Goal: Task Accomplishment & Management: Use online tool/utility

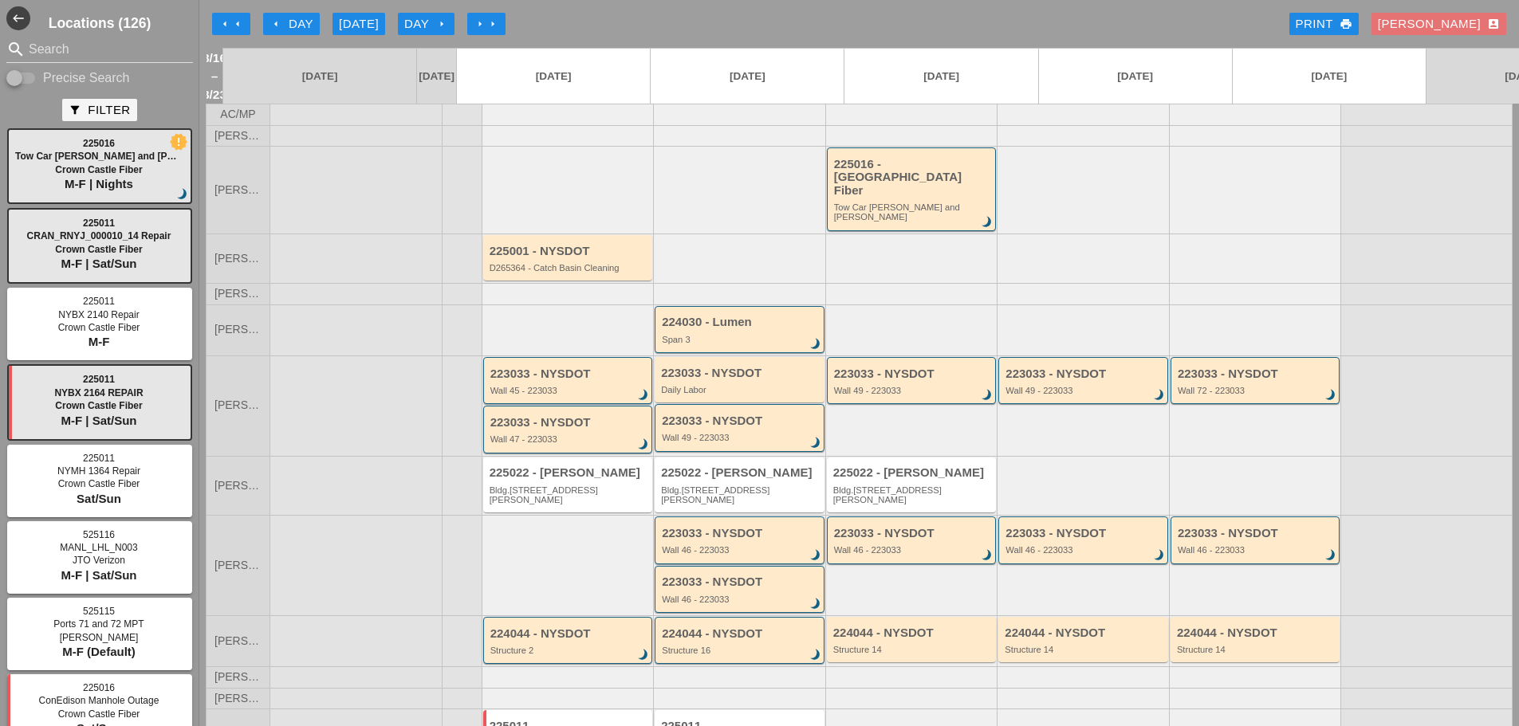
scroll to position [80, 0]
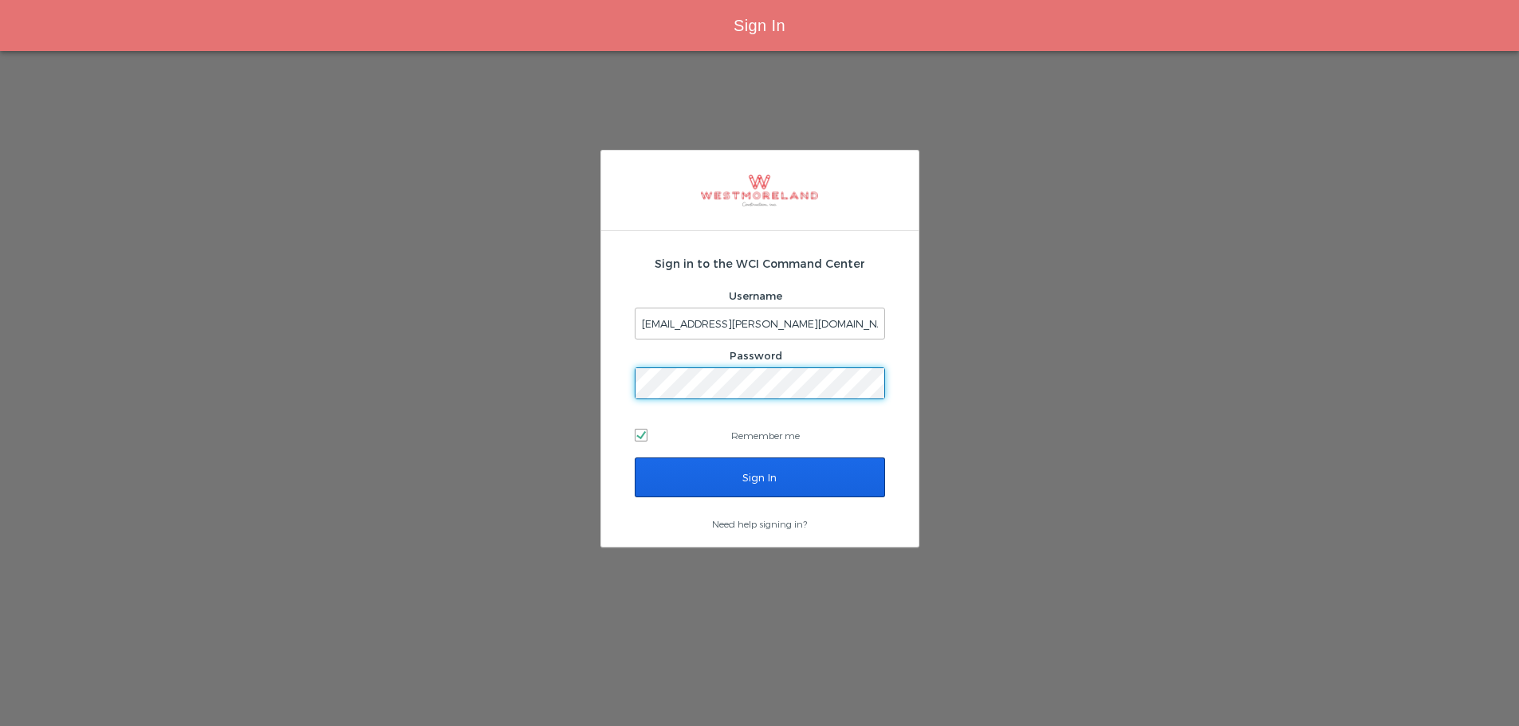
click at [815, 475] on input "Sign In" at bounding box center [760, 478] width 250 height 40
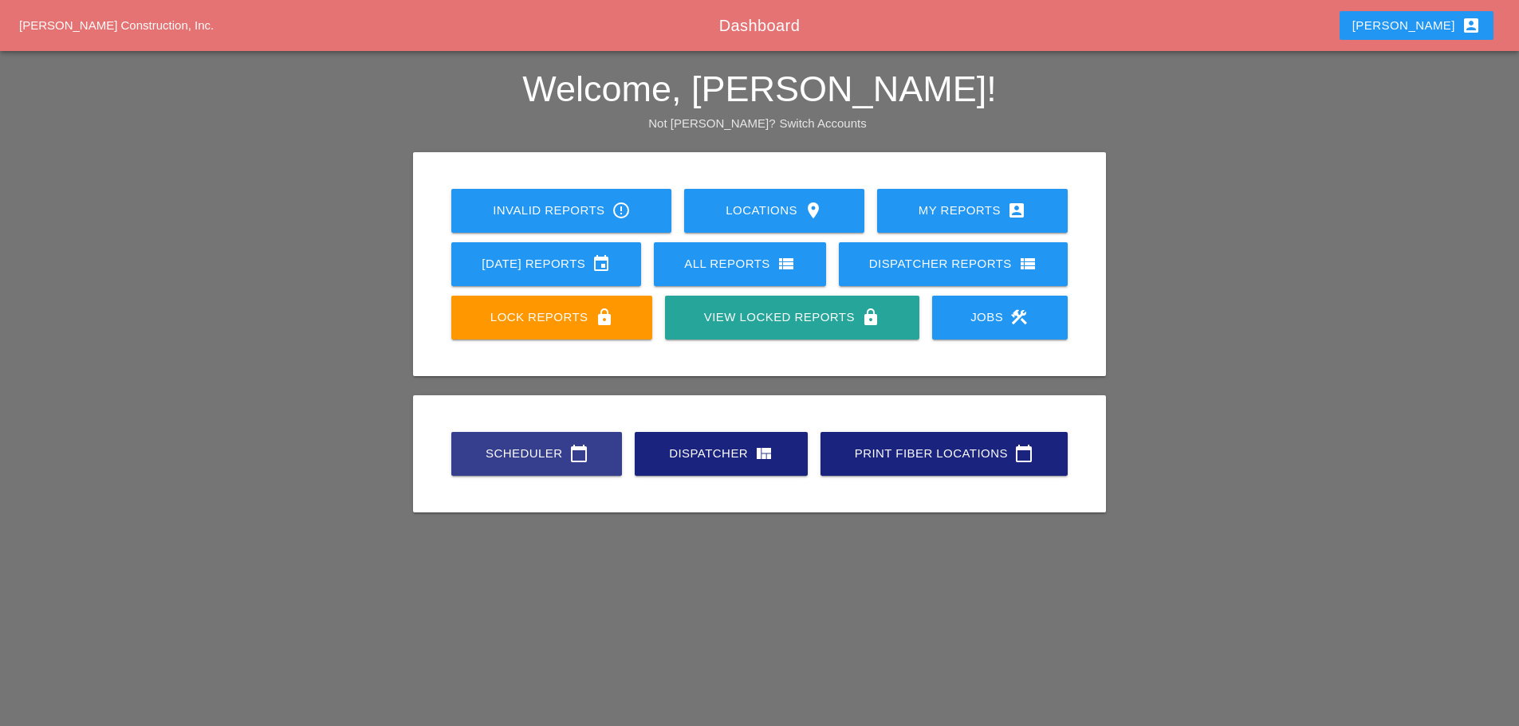
click at [539, 456] on div "Scheduler calendar_today" at bounding box center [537, 453] width 120 height 19
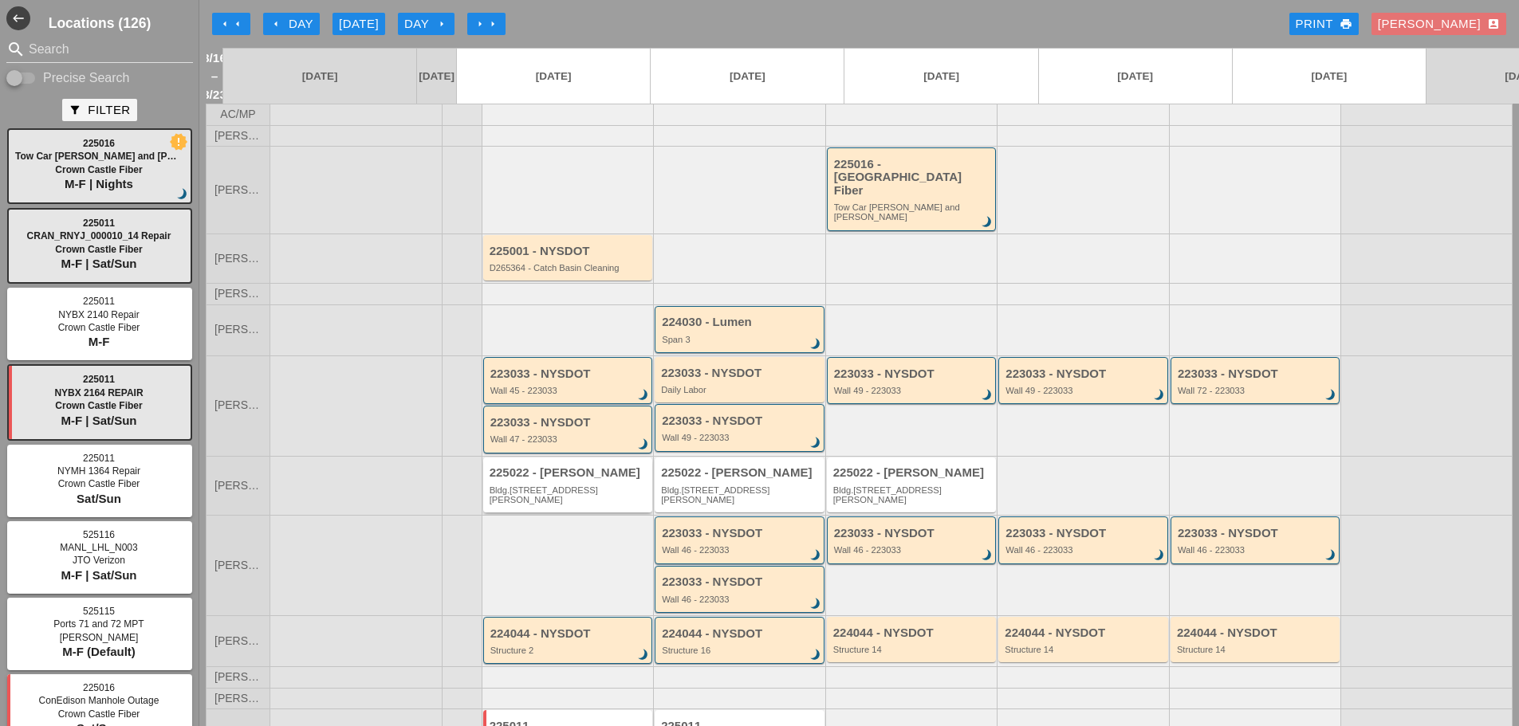
click at [541, 486] on div "Bldg.[STREET_ADDRESS][PERSON_NAME]" at bounding box center [569, 496] width 159 height 20
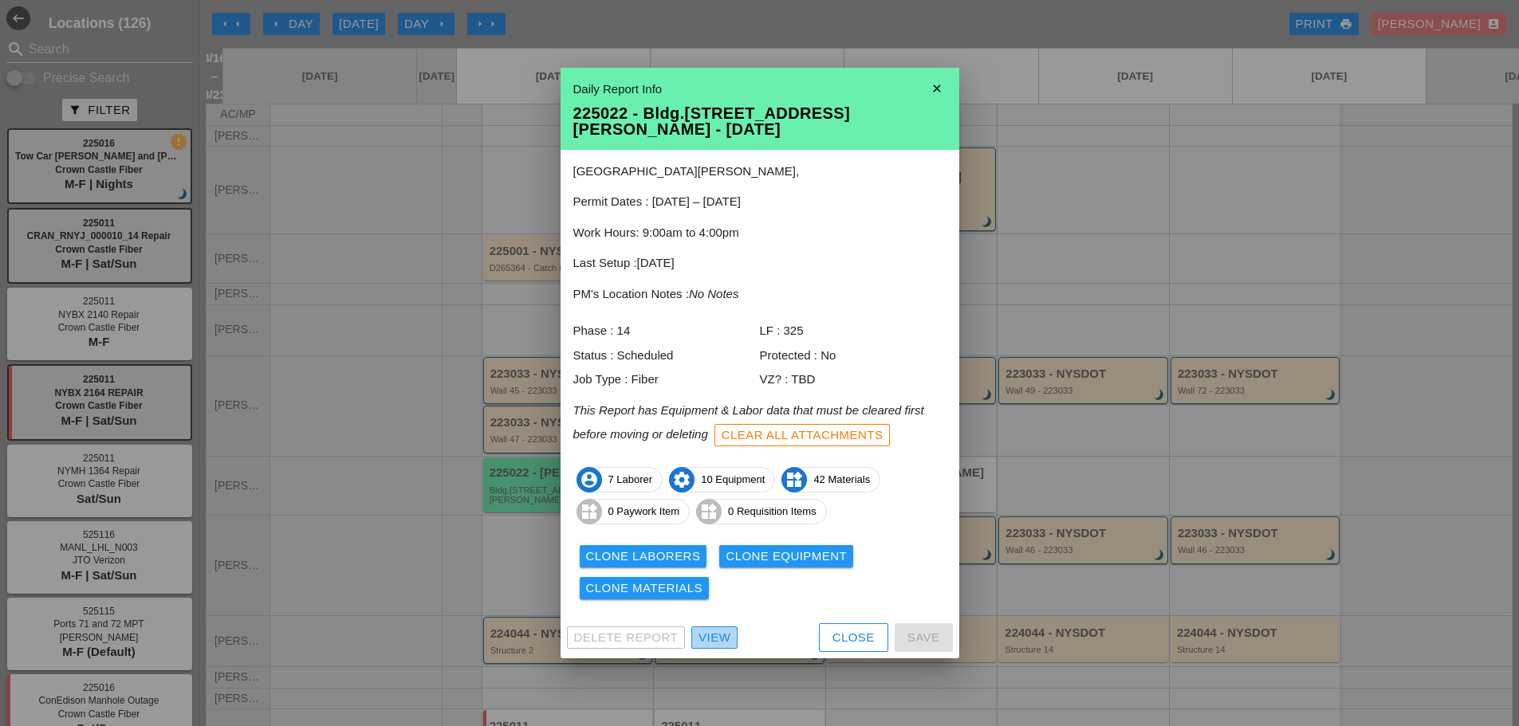
click at [718, 636] on div "View" at bounding box center [715, 638] width 32 height 18
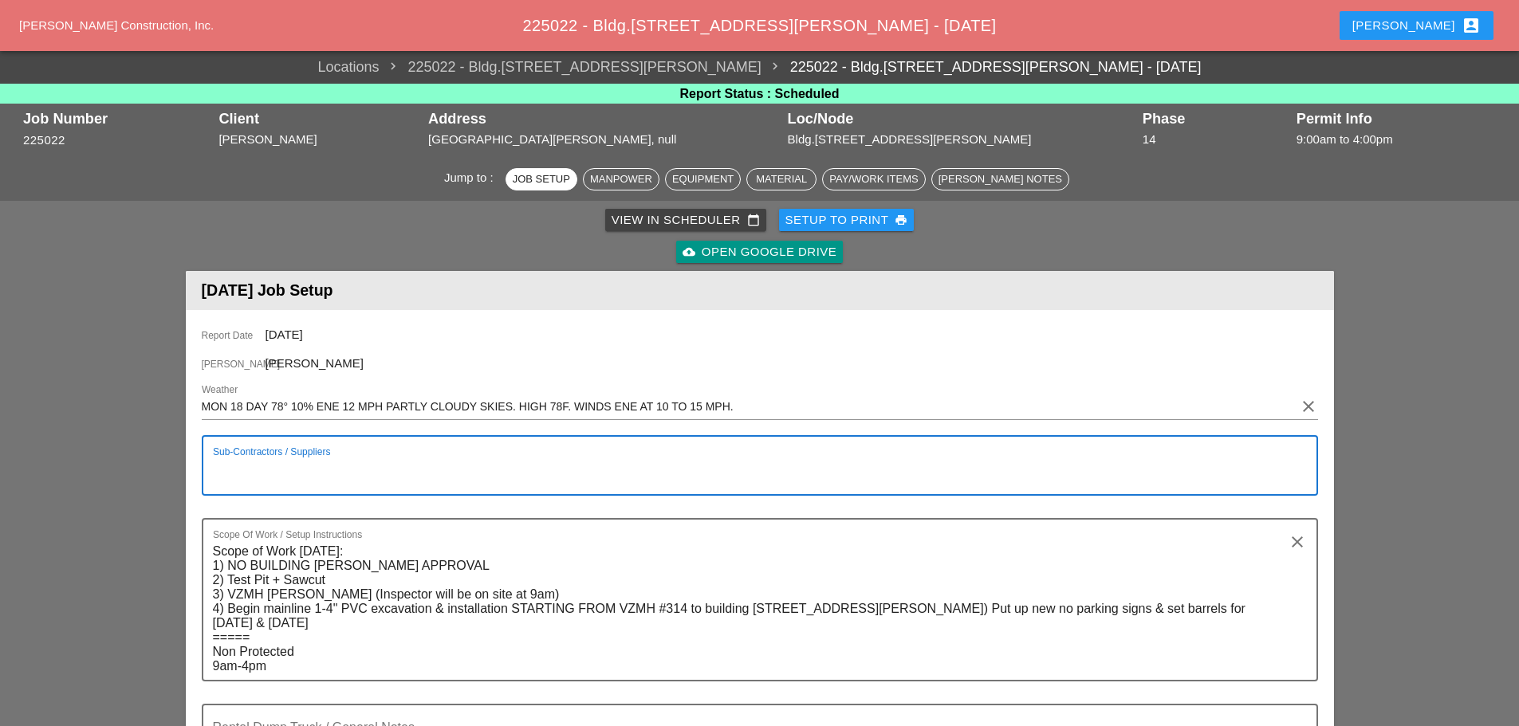
click at [245, 470] on textarea "Sub-Contractors / Suppliers" at bounding box center [753, 475] width 1081 height 38
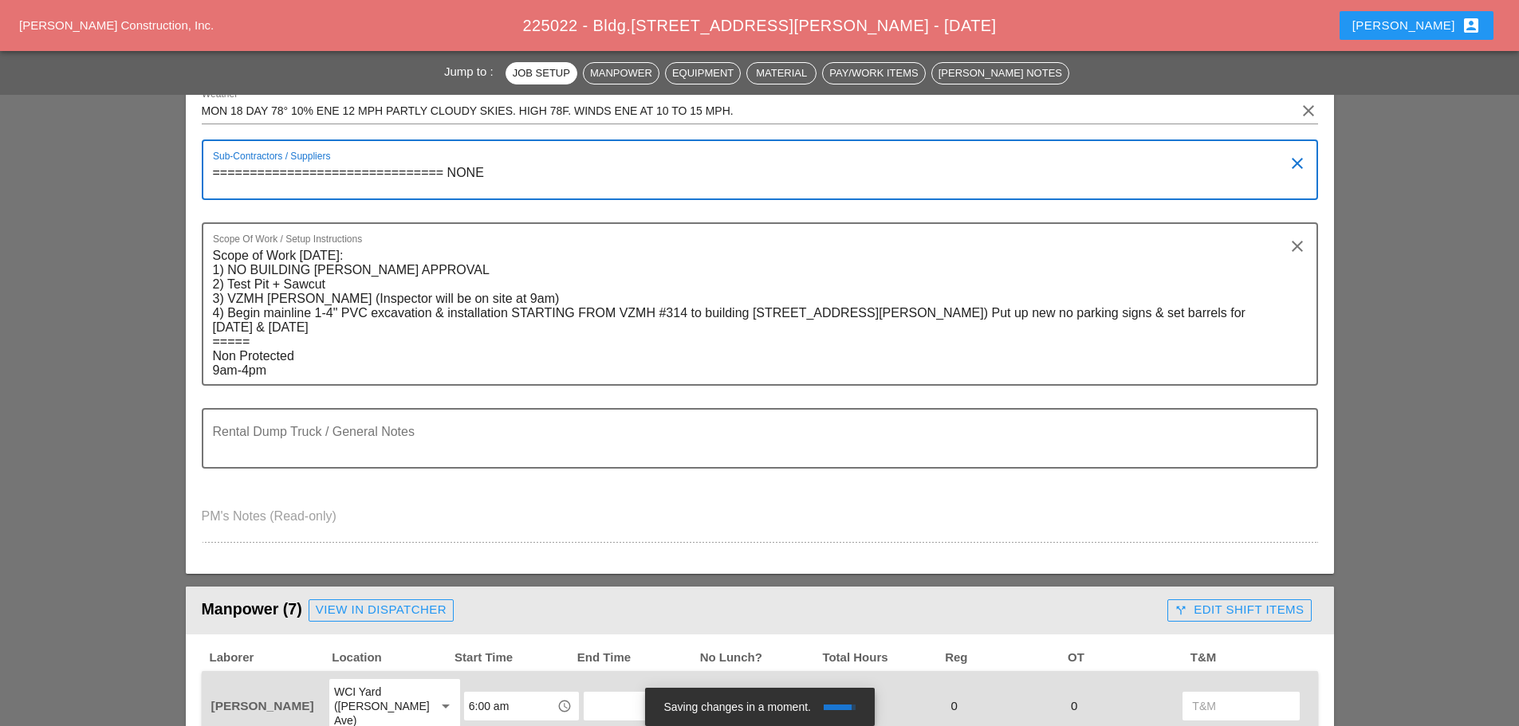
scroll to position [319, 0]
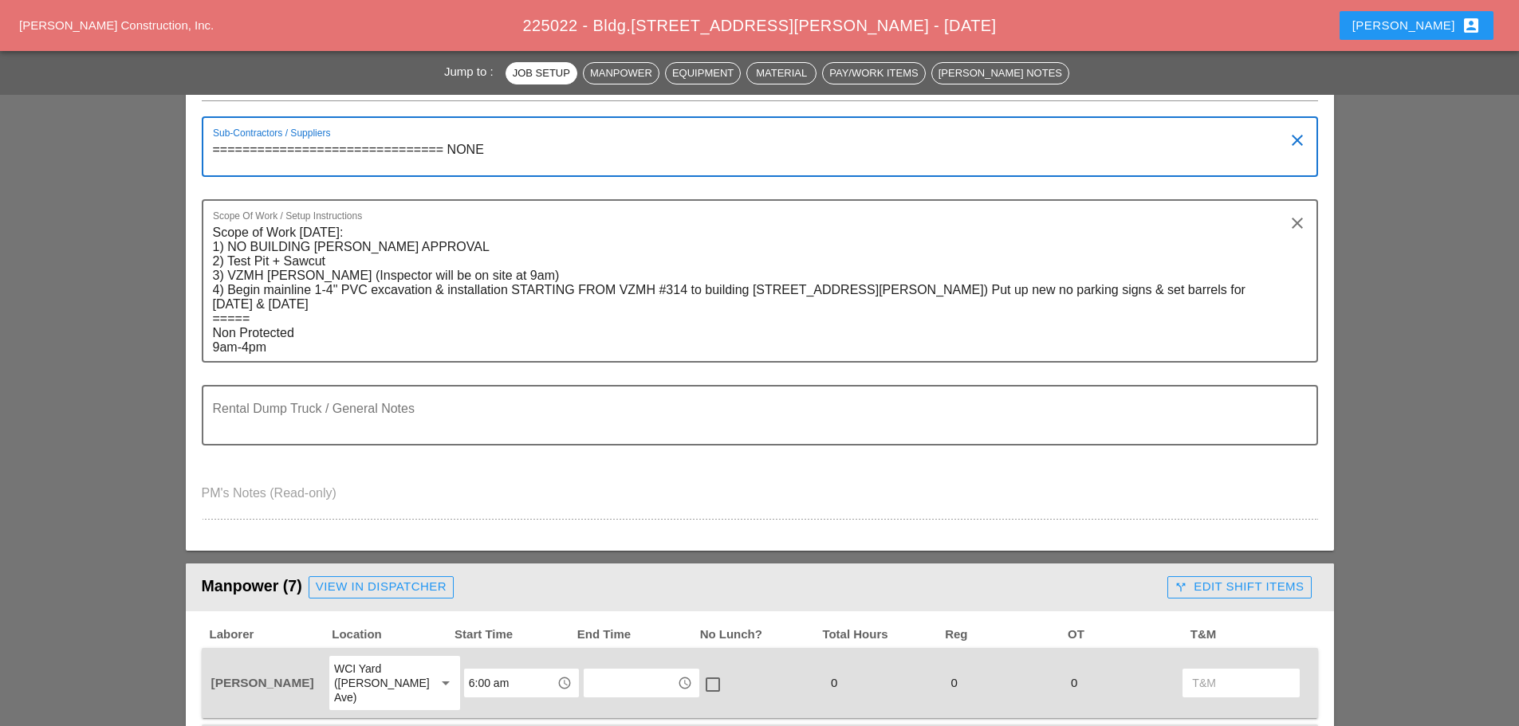
type textarea "=============================== NONE"
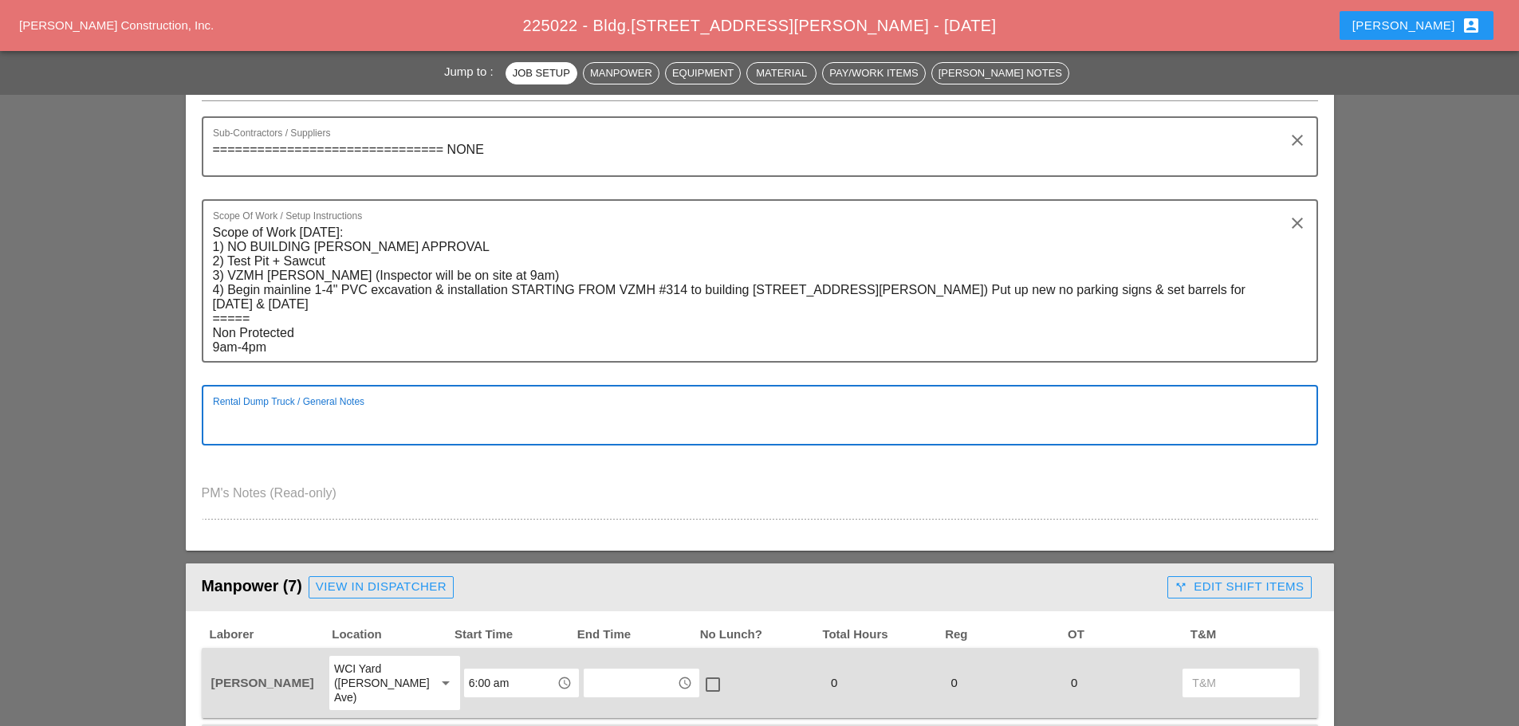
click at [233, 426] on textarea "Rental Dump Truck / General Notes" at bounding box center [753, 425] width 1081 height 38
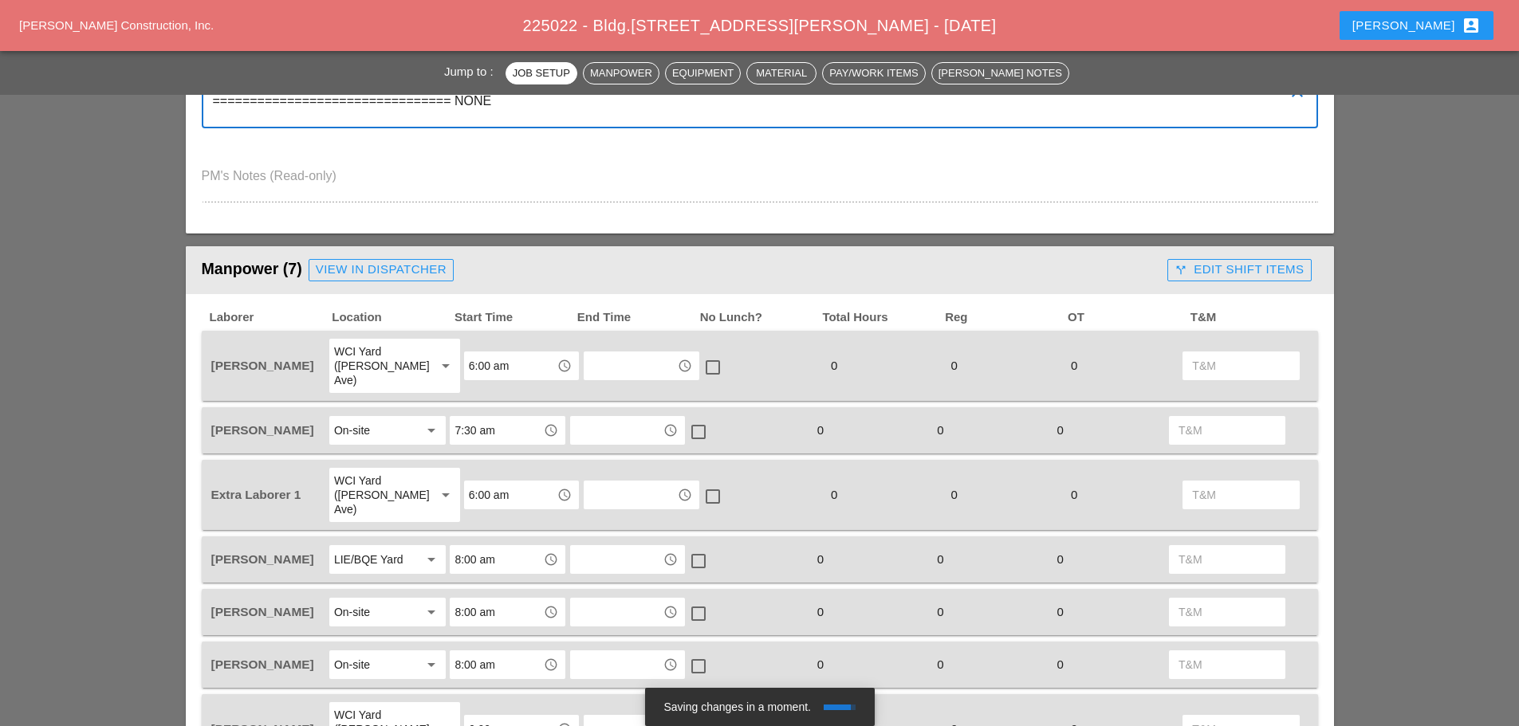
scroll to position [718, 0]
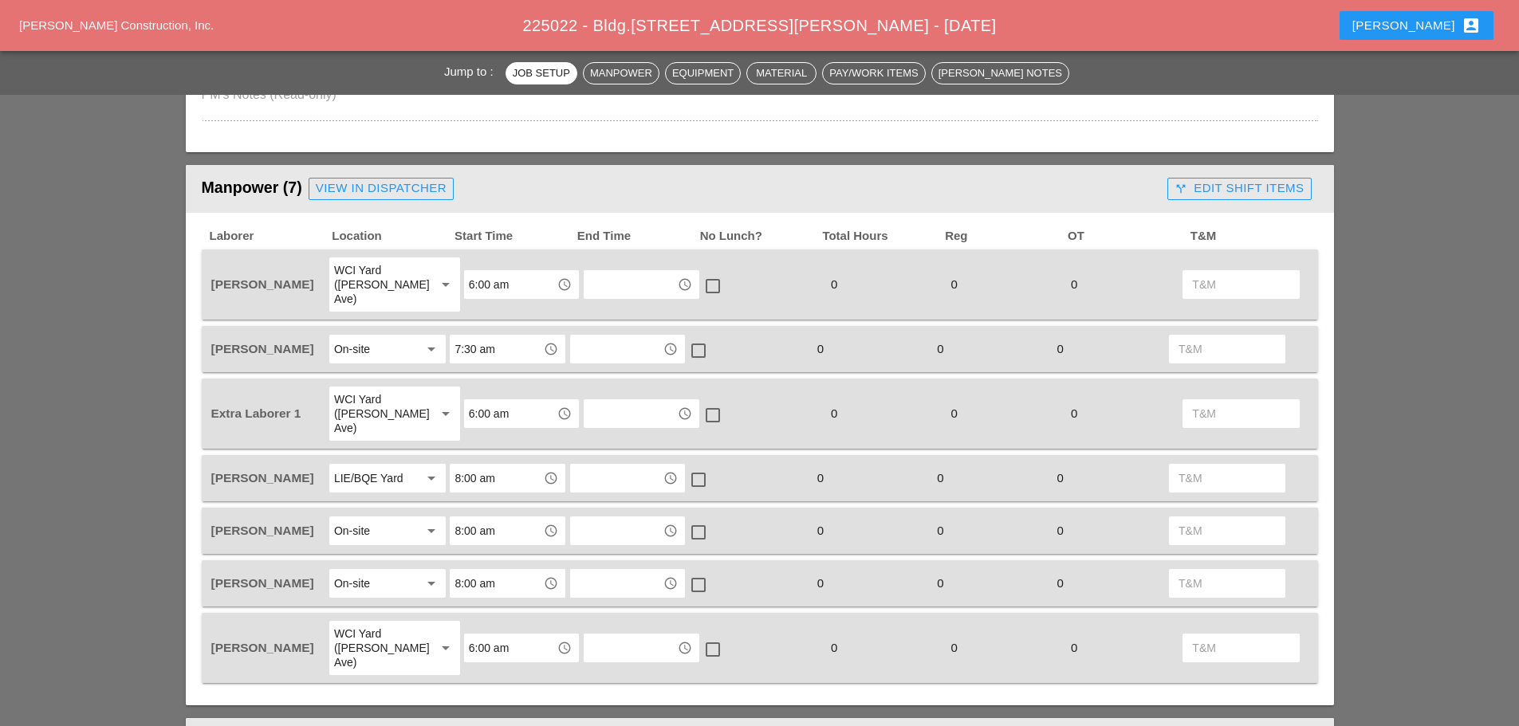
type textarea "================================ NONE"
click at [431, 191] on div "View in Dispatcher" at bounding box center [381, 188] width 131 height 18
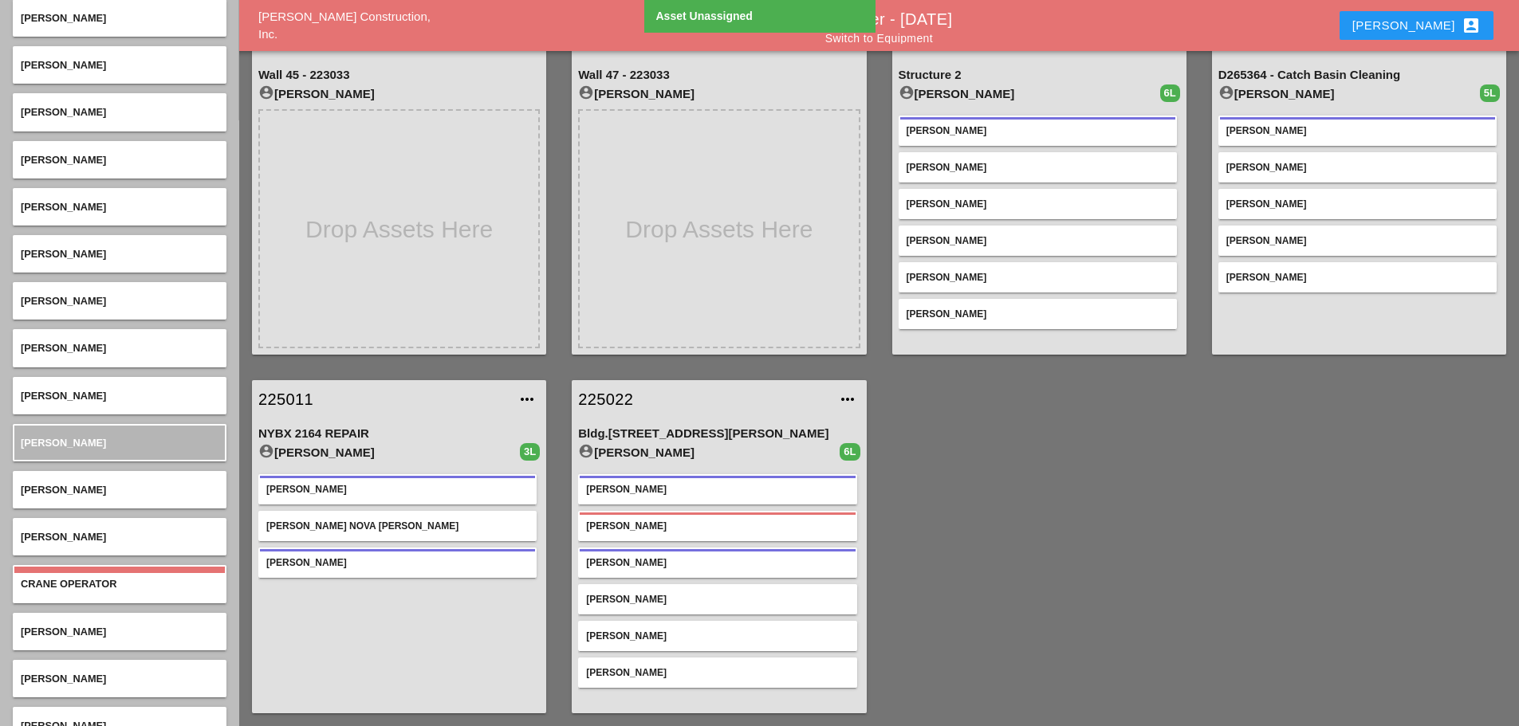
scroll to position [877, 0]
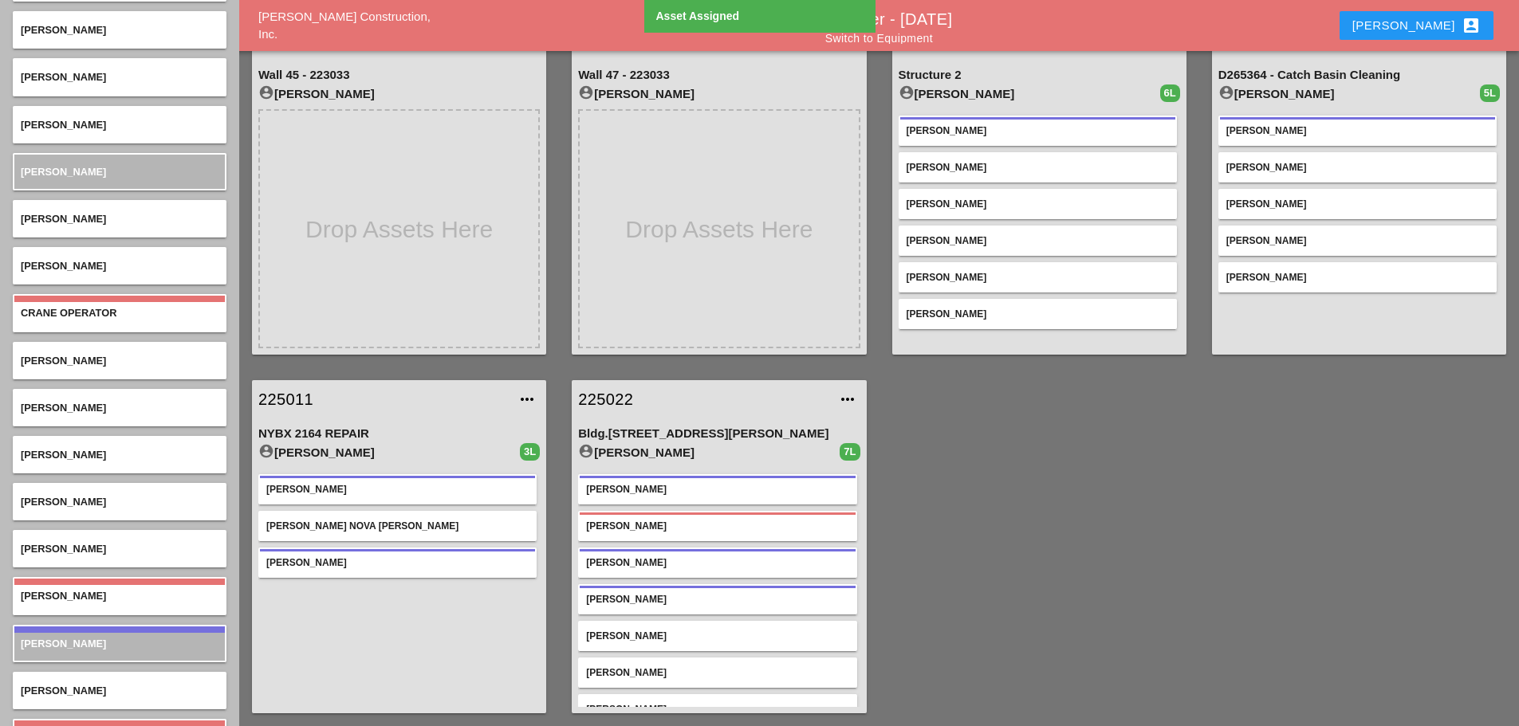
click at [599, 400] on link "225022" at bounding box center [703, 400] width 250 height 24
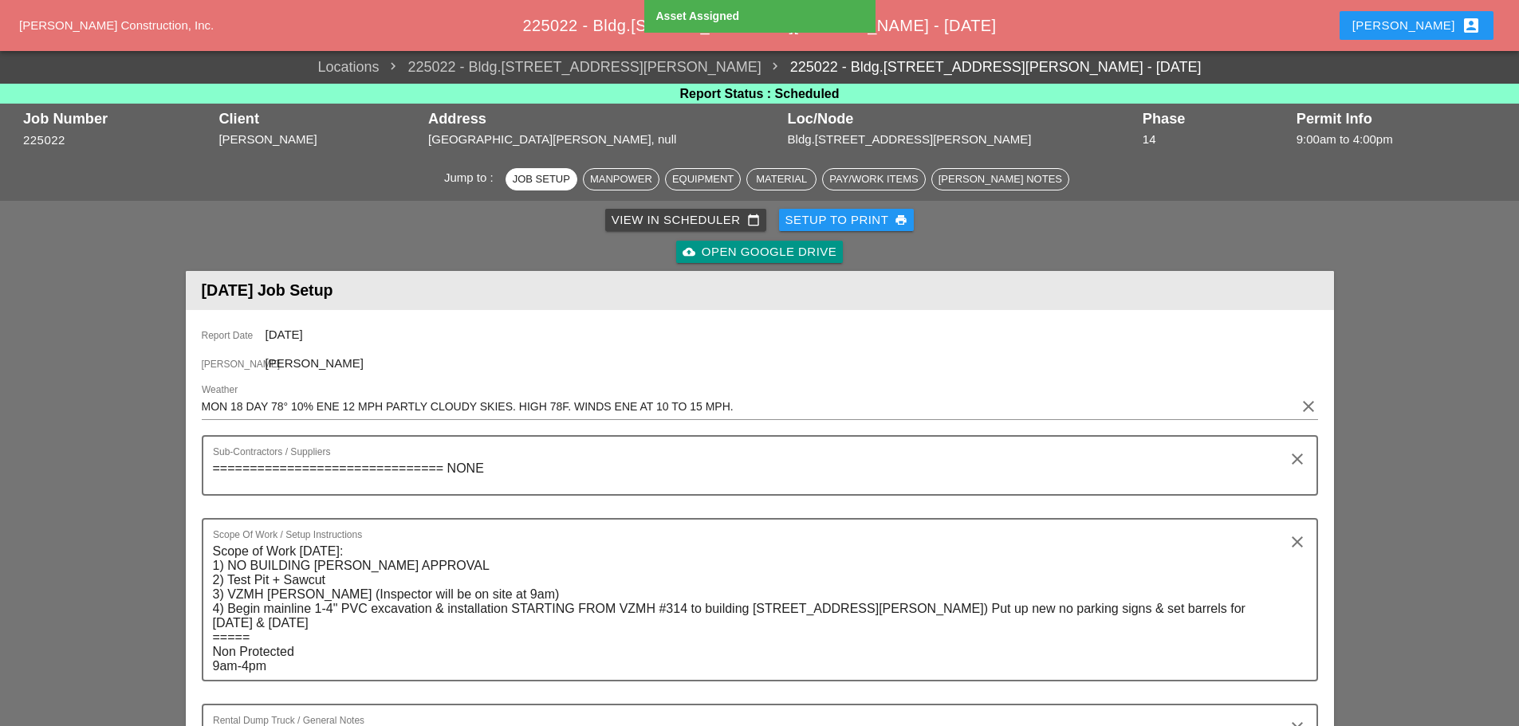
scroll to position [399, 0]
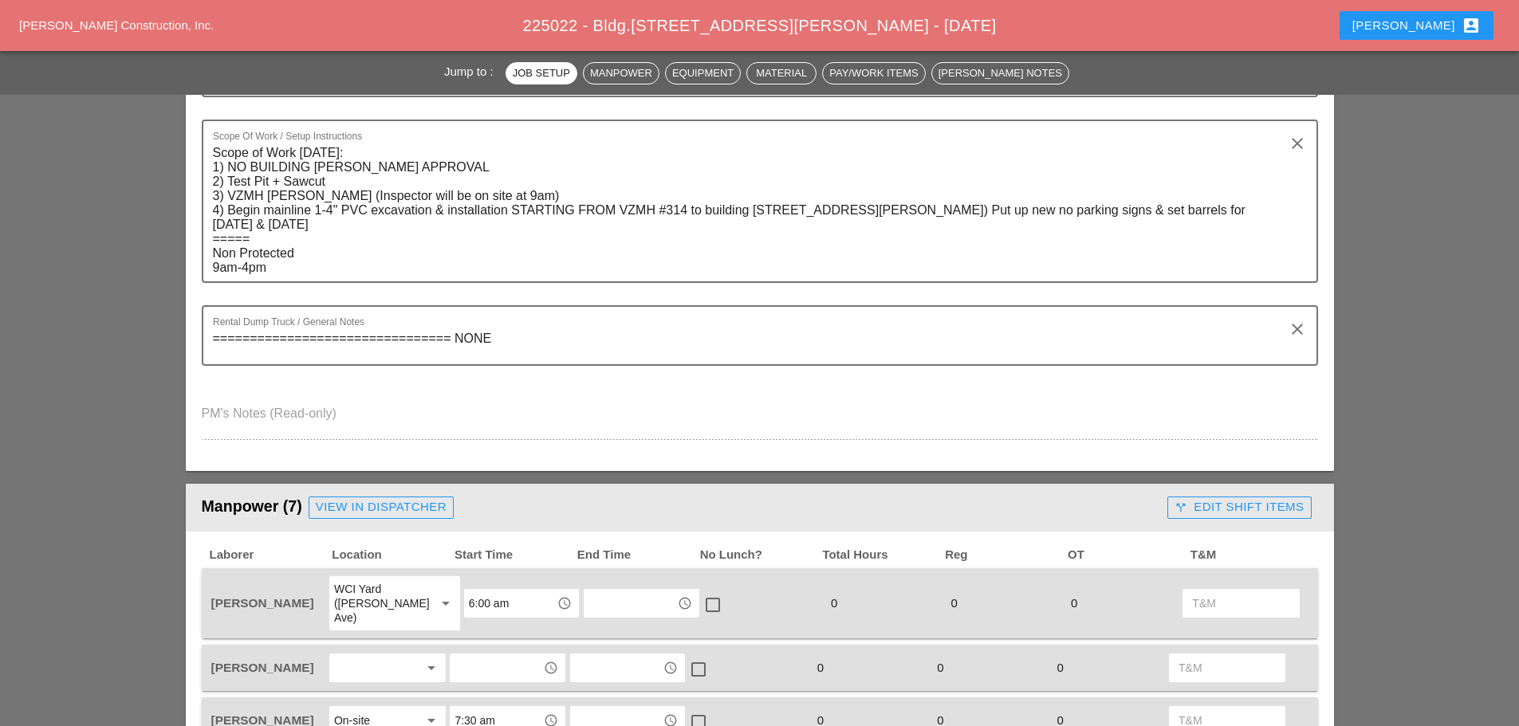
click at [378, 656] on div at bounding box center [376, 669] width 85 height 26
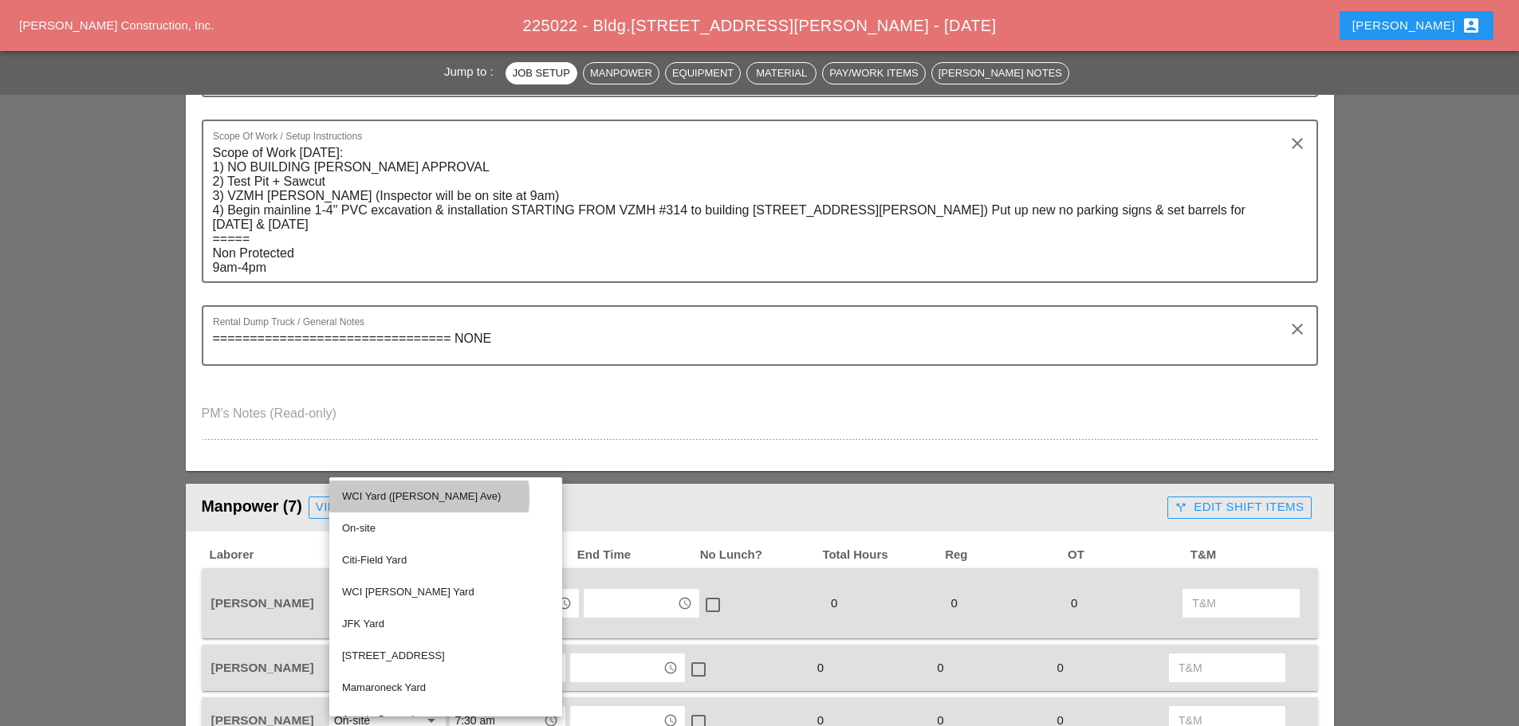
click at [383, 494] on div "WCI Yard (Provost Ave)" at bounding box center [445, 496] width 207 height 19
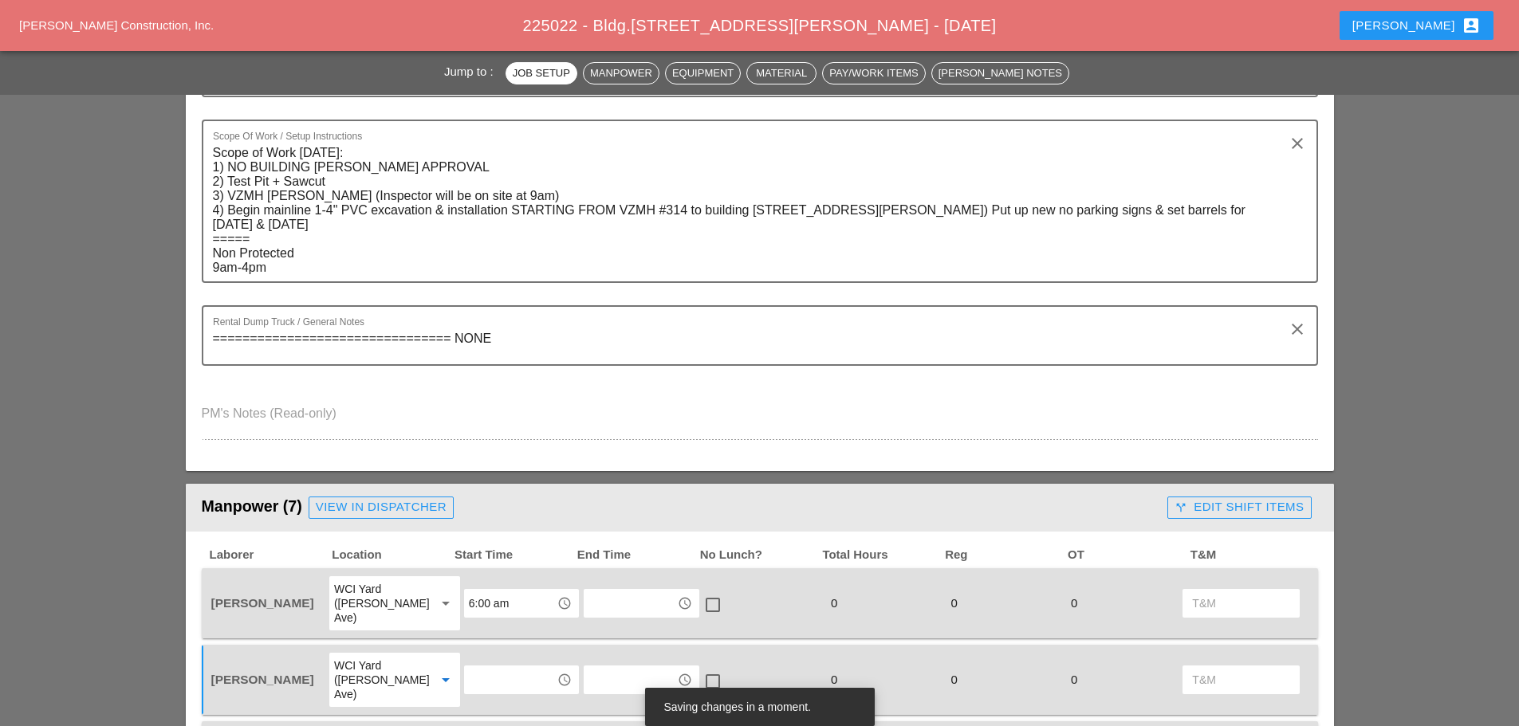
click at [475, 667] on input "text" at bounding box center [510, 680] width 83 height 26
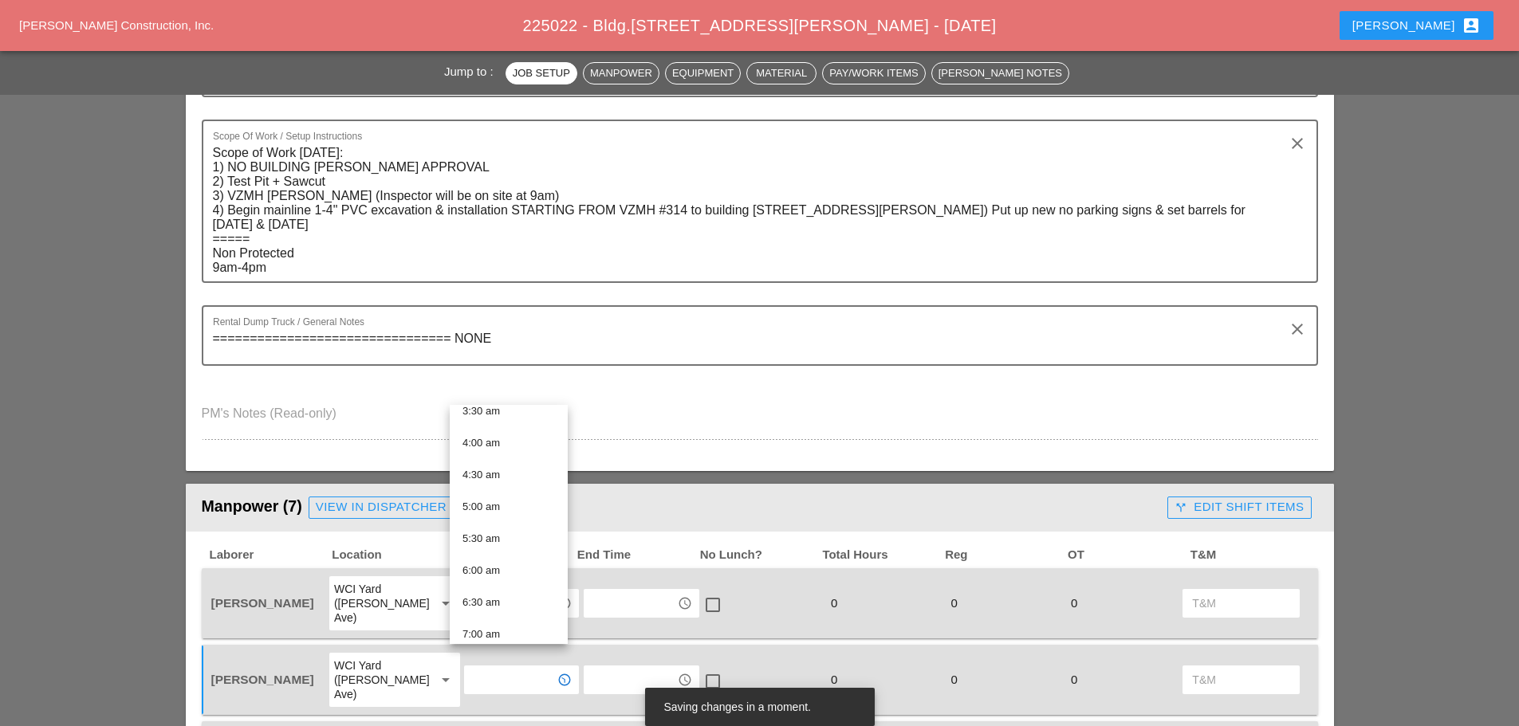
scroll to position [239, 0]
click at [505, 565] on div "6:00 am" at bounding box center [509, 567] width 93 height 19
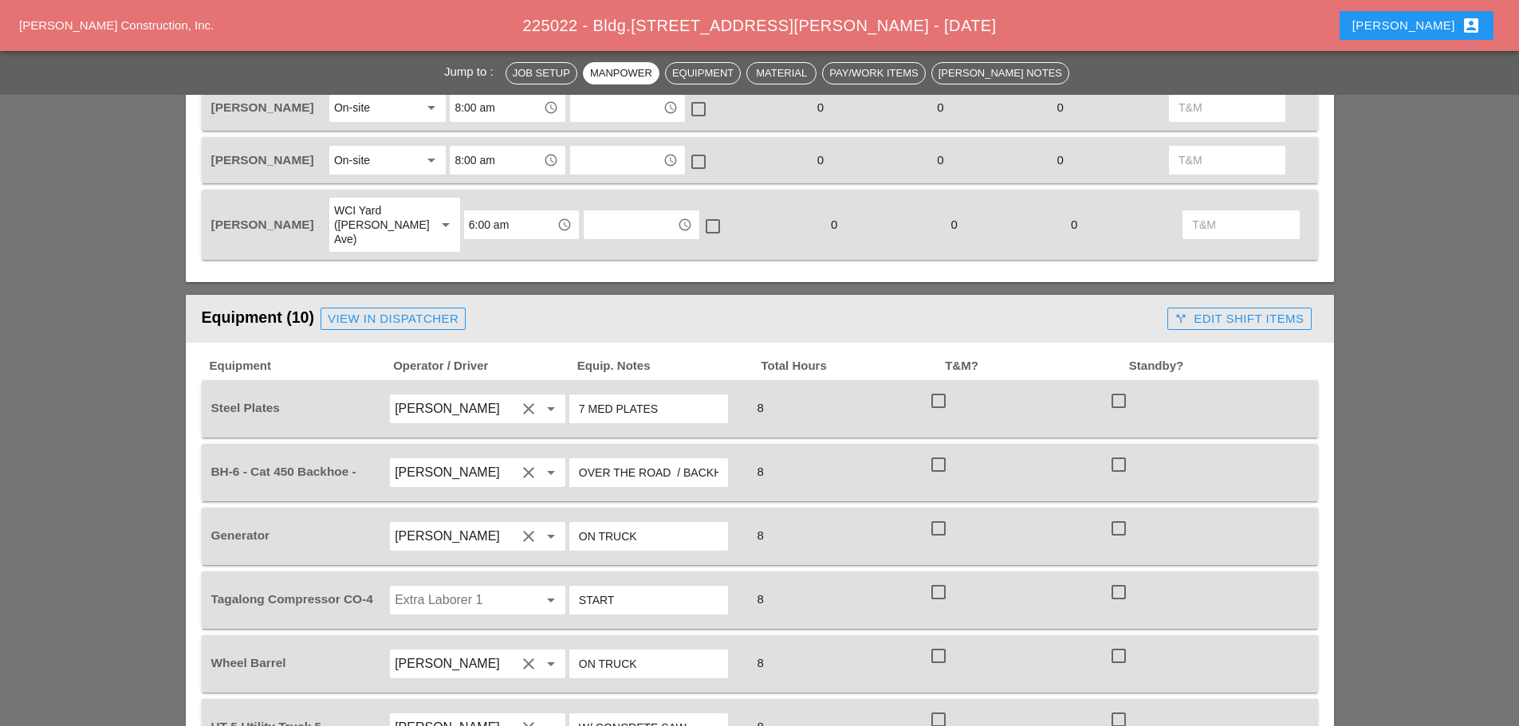
scroll to position [1196, 0]
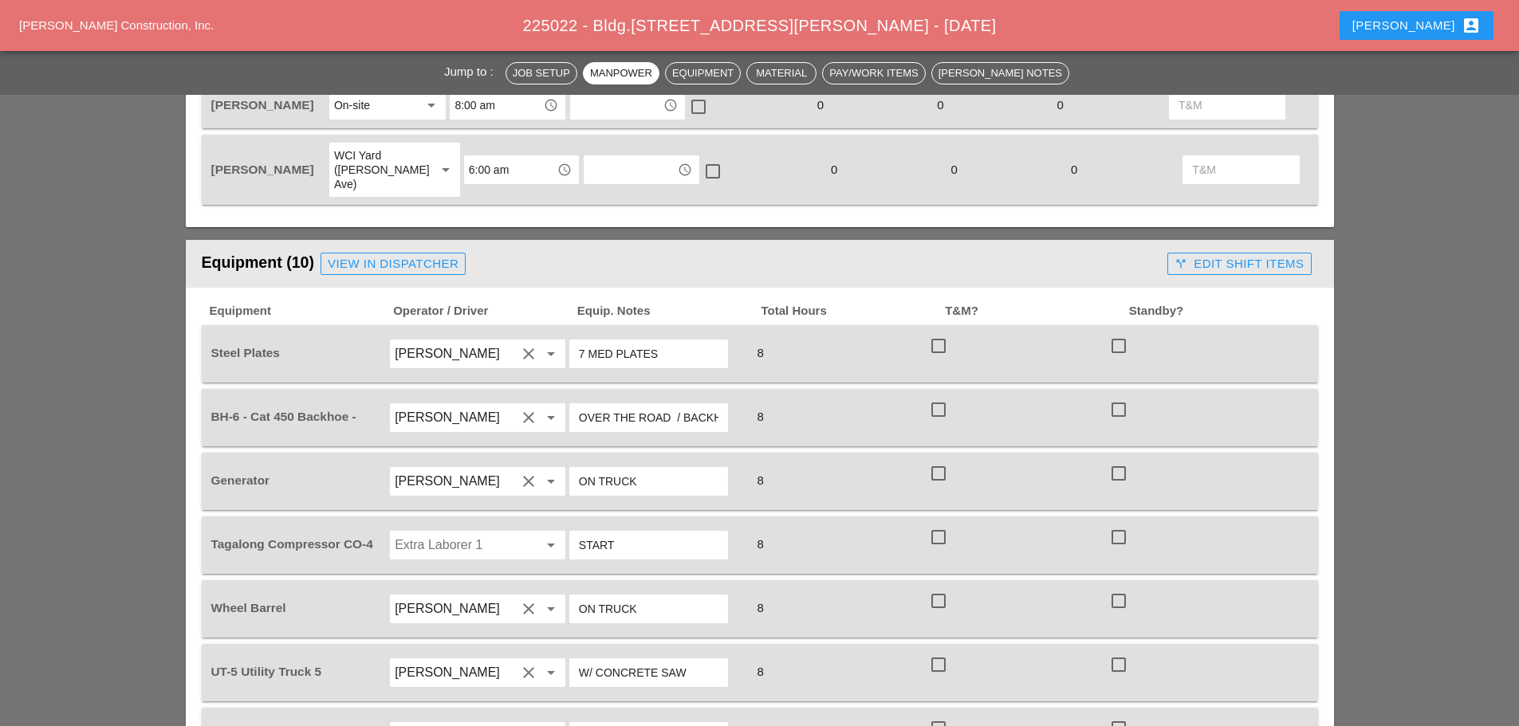
click at [467, 533] on input "Extra Laborer 1" at bounding box center [455, 546] width 121 height 26
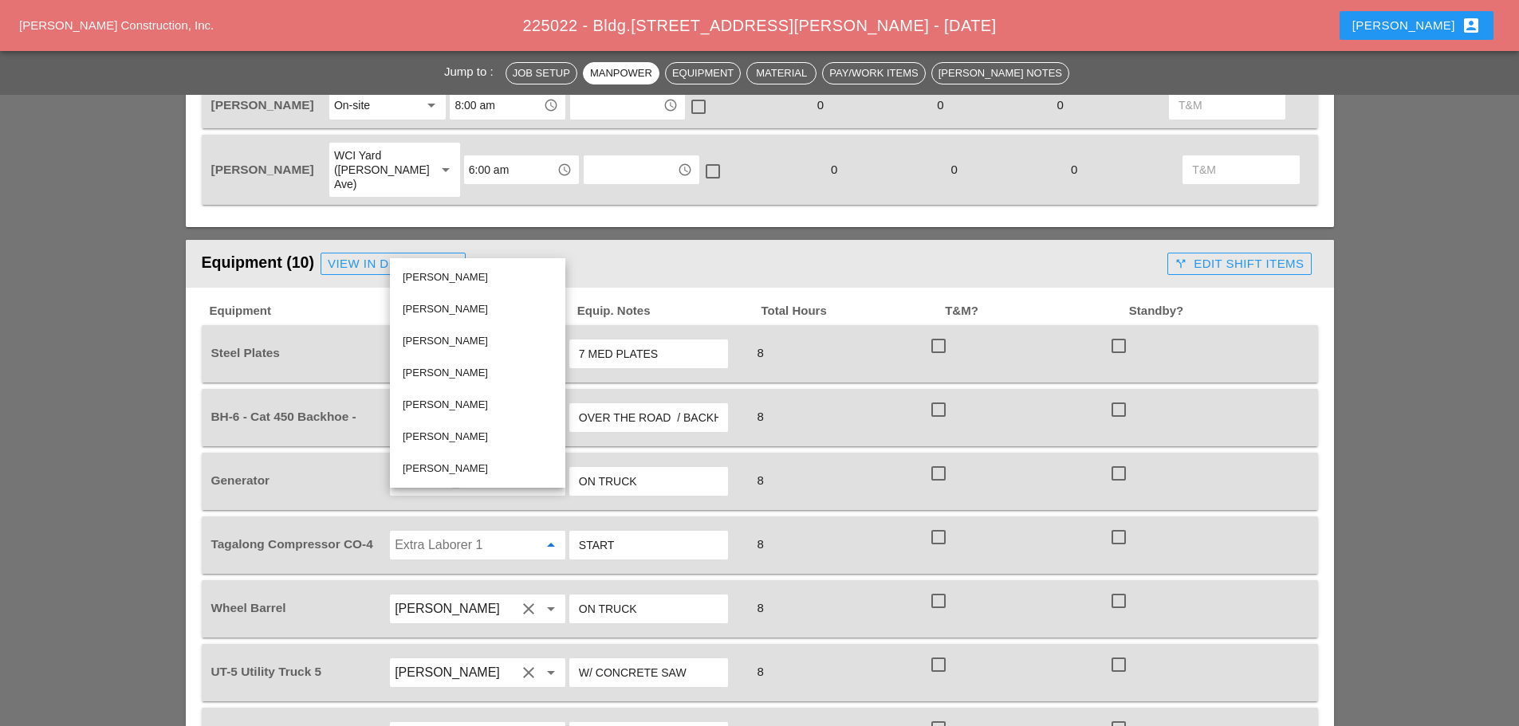
click at [449, 375] on div "[PERSON_NAME]" at bounding box center [478, 373] width 150 height 19
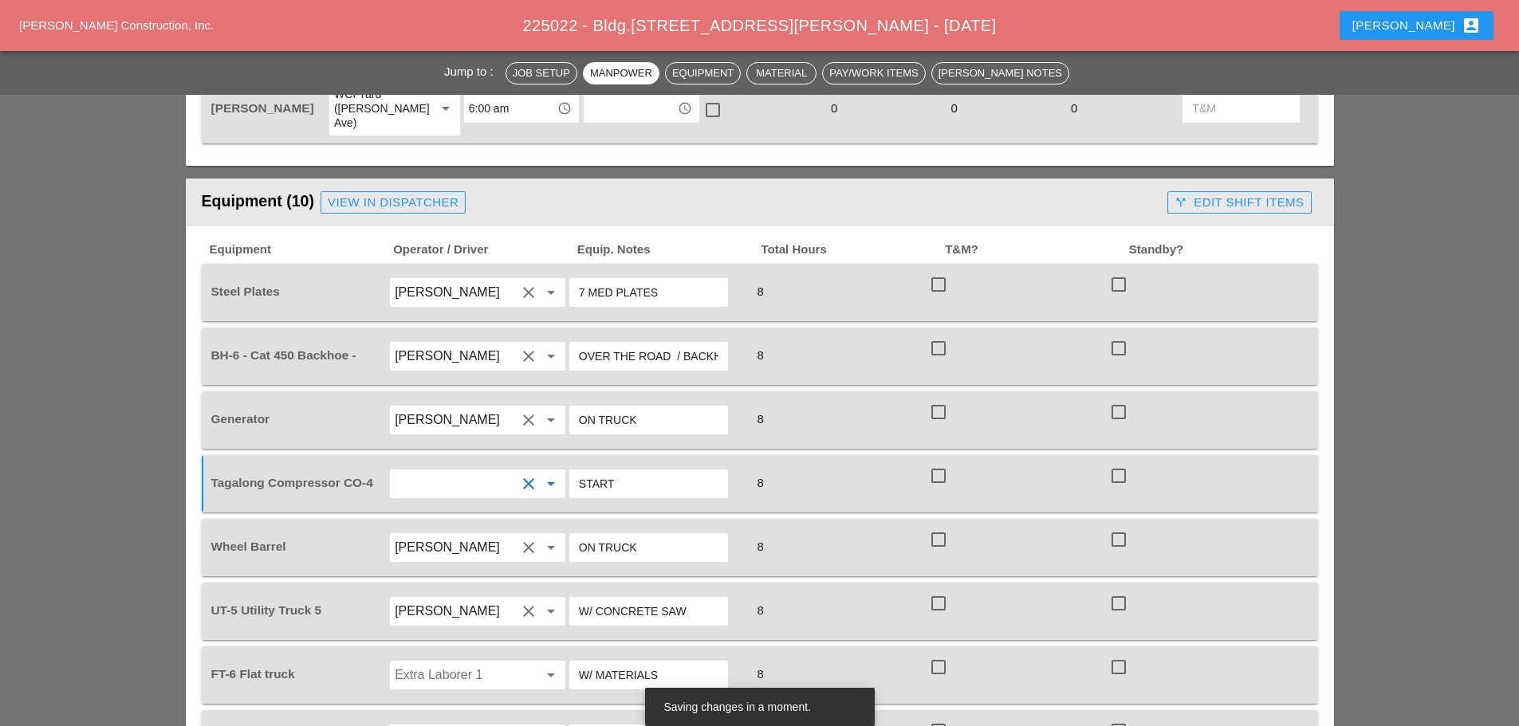
scroll to position [1276, 0]
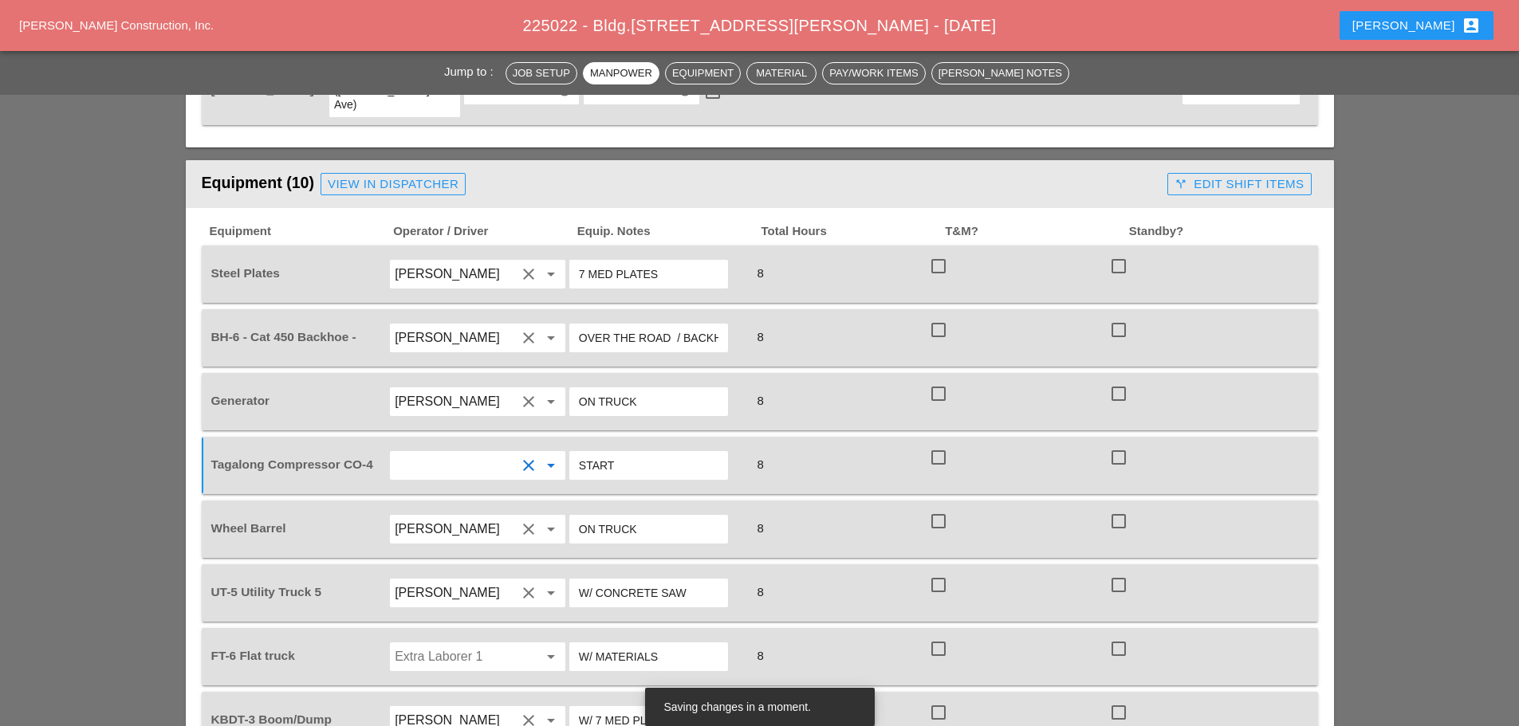
click at [488, 644] on input "Extra Laborer 1" at bounding box center [455, 657] width 121 height 26
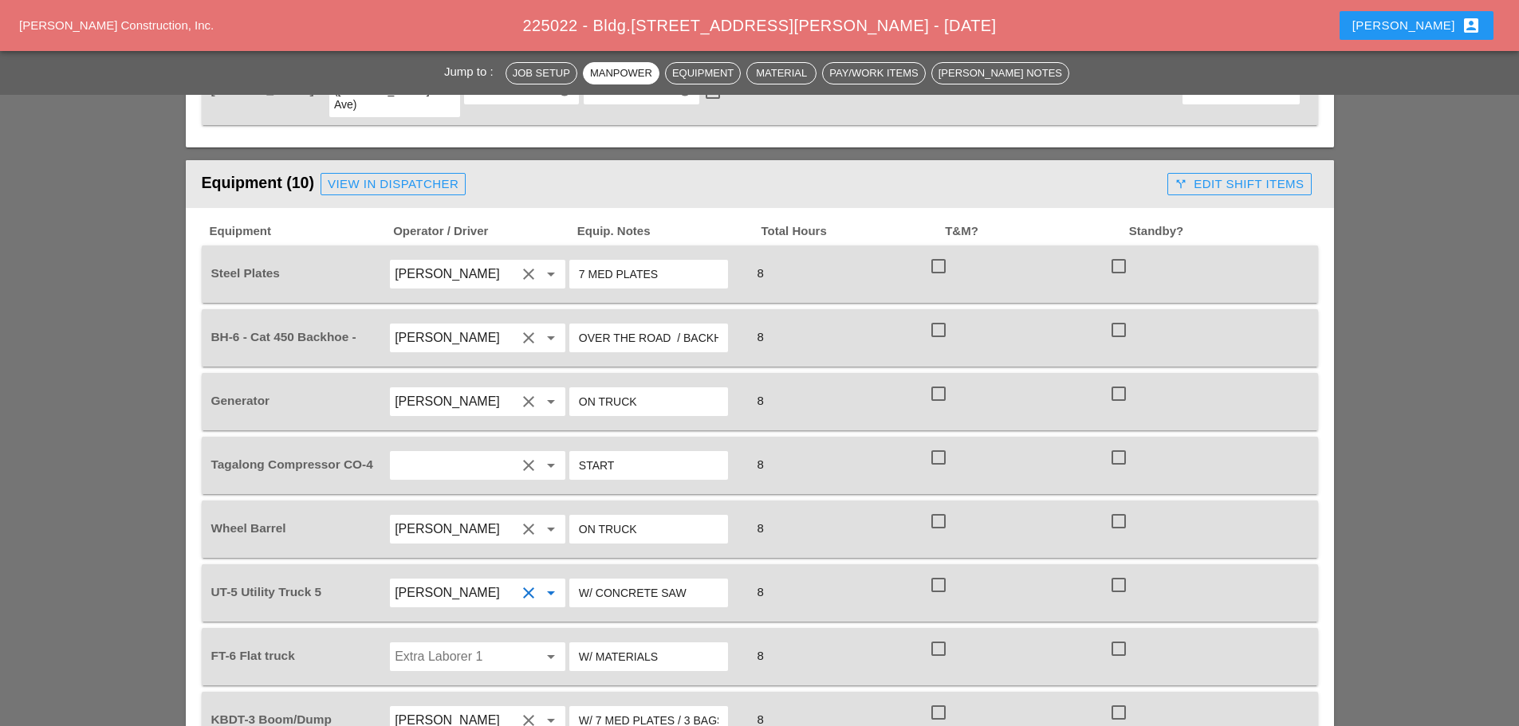
click at [470, 581] on input "[PERSON_NAME]" at bounding box center [455, 594] width 121 height 26
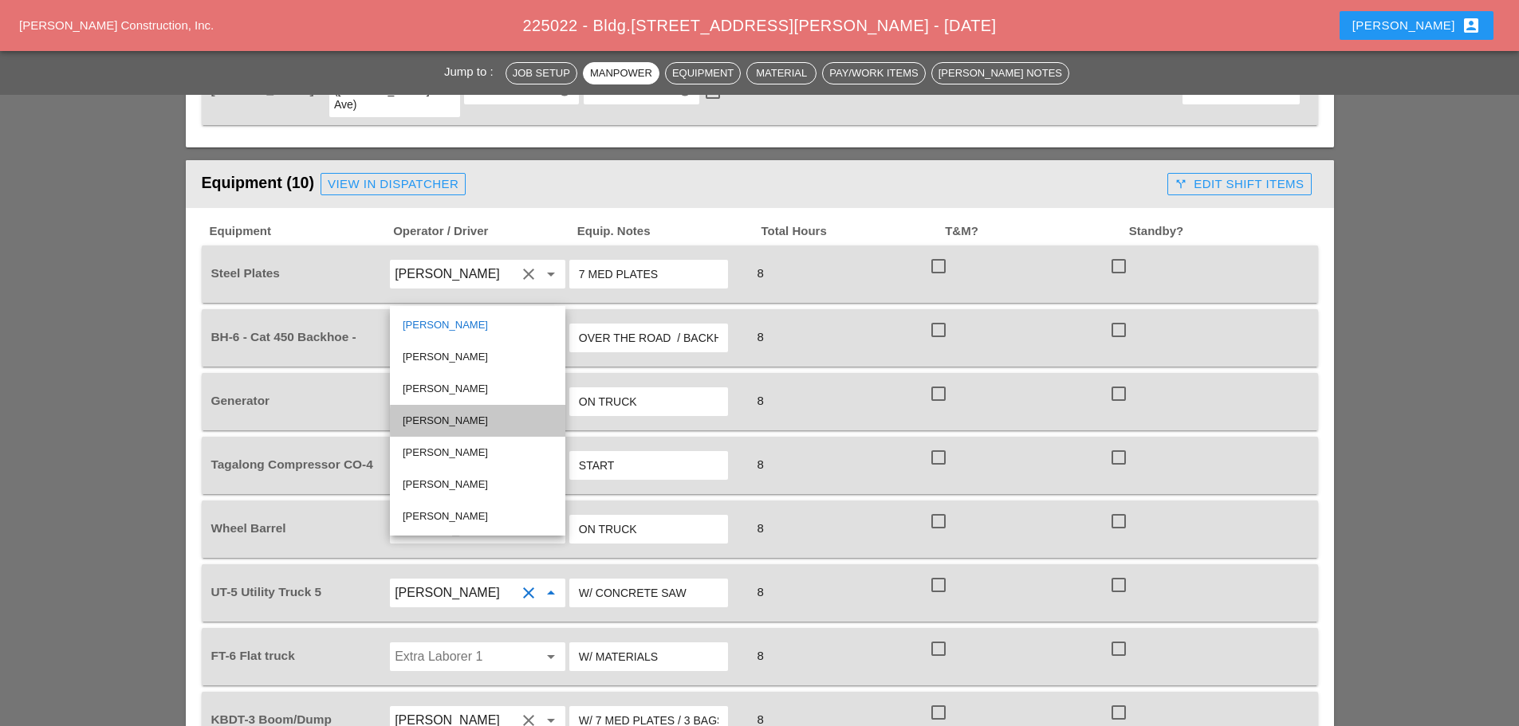
click at [444, 422] on div "[PERSON_NAME]" at bounding box center [478, 420] width 150 height 19
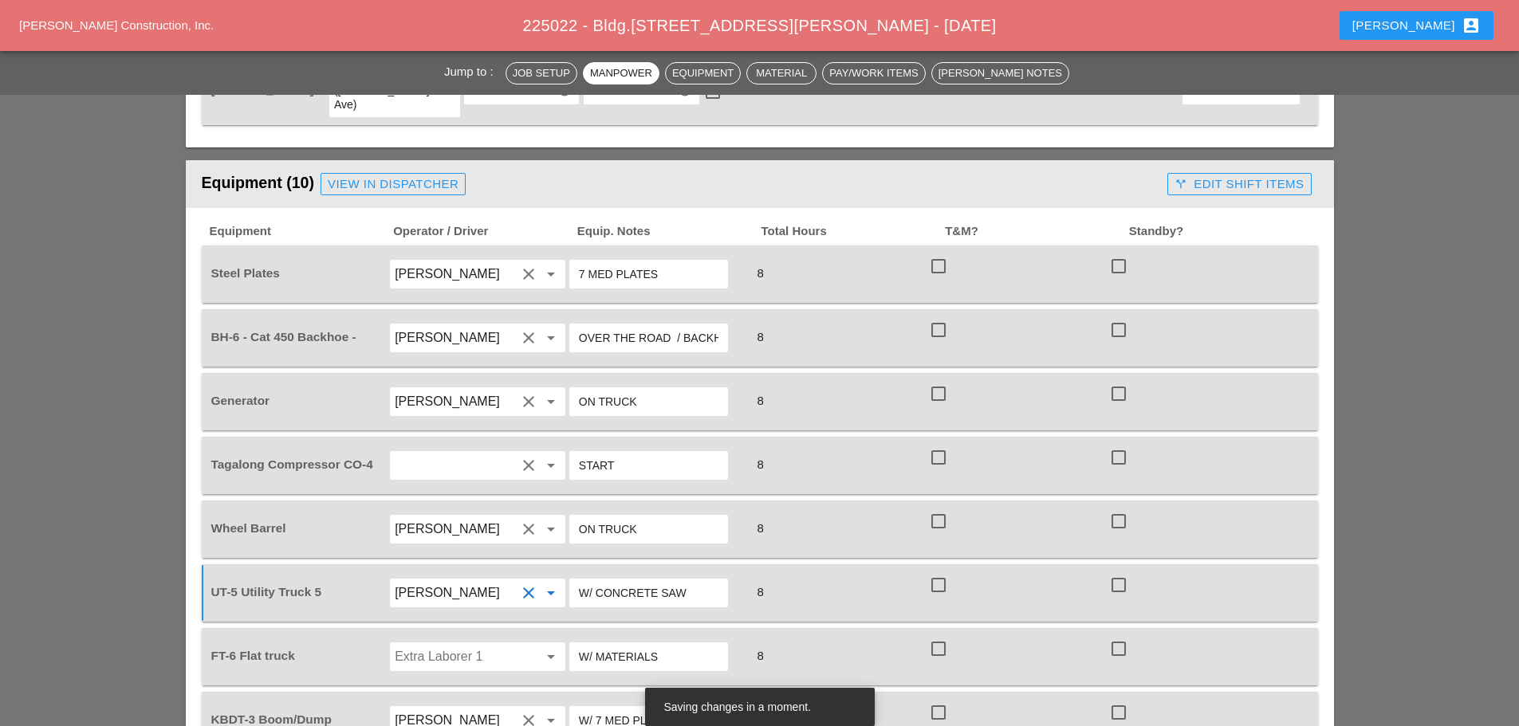
click at [459, 644] on input "Extra Laborer 1" at bounding box center [455, 657] width 121 height 26
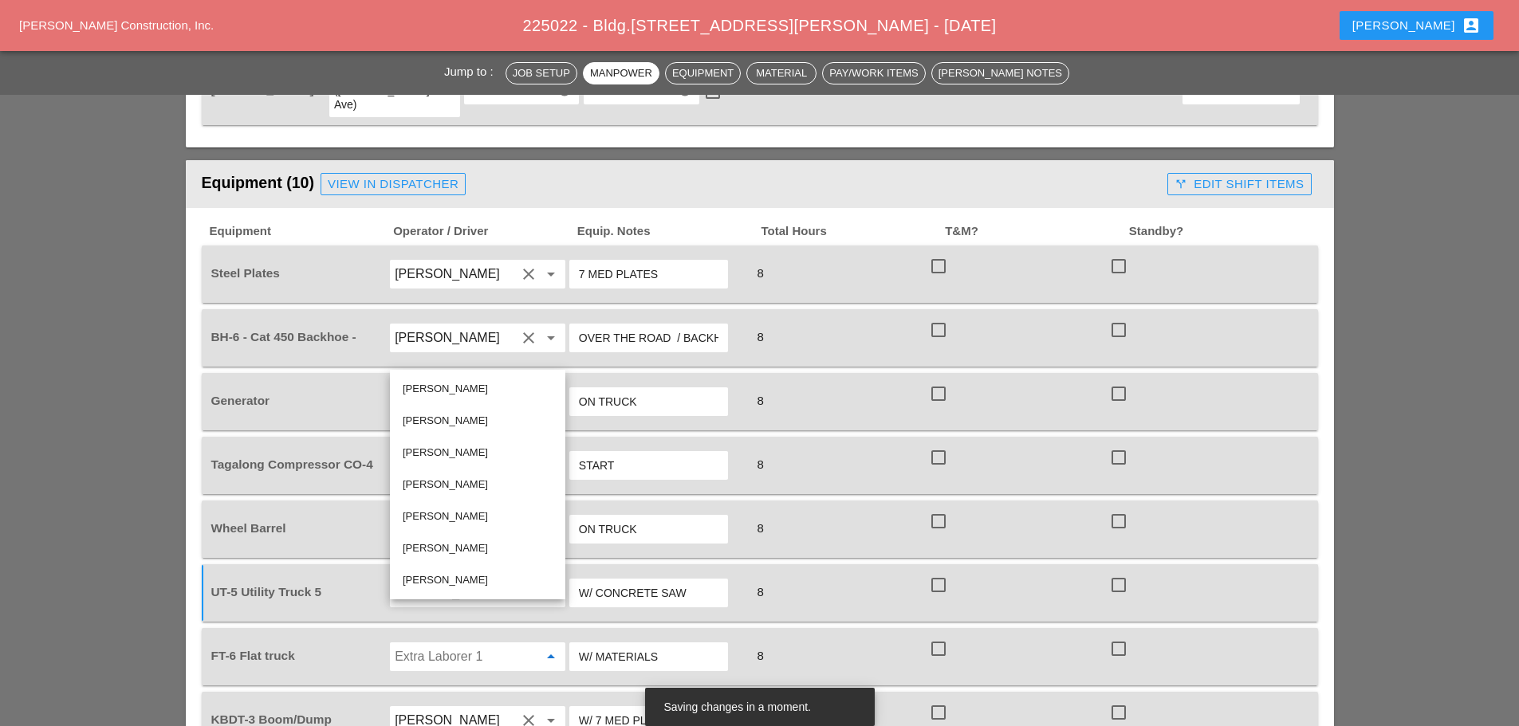
click at [439, 390] on div "[PERSON_NAME]" at bounding box center [478, 389] width 150 height 19
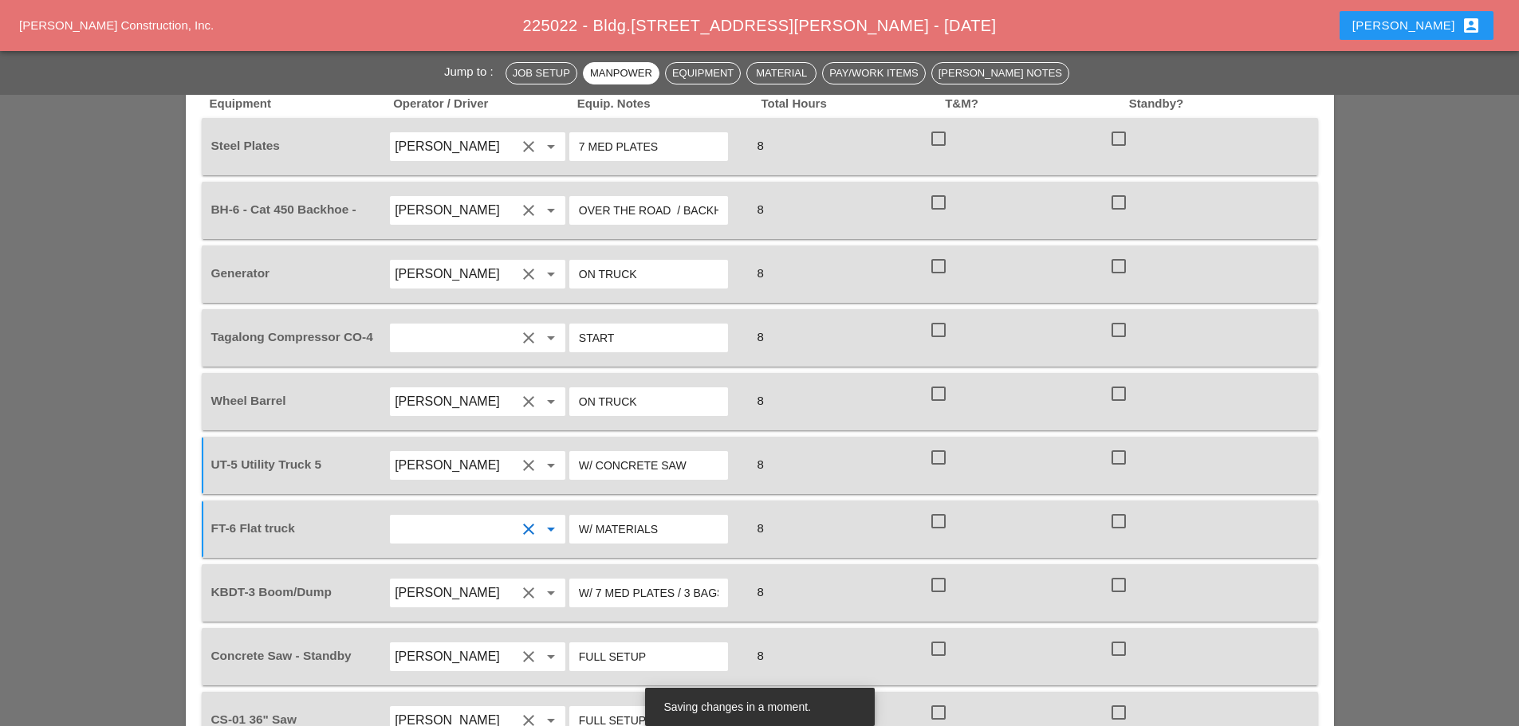
scroll to position [1435, 0]
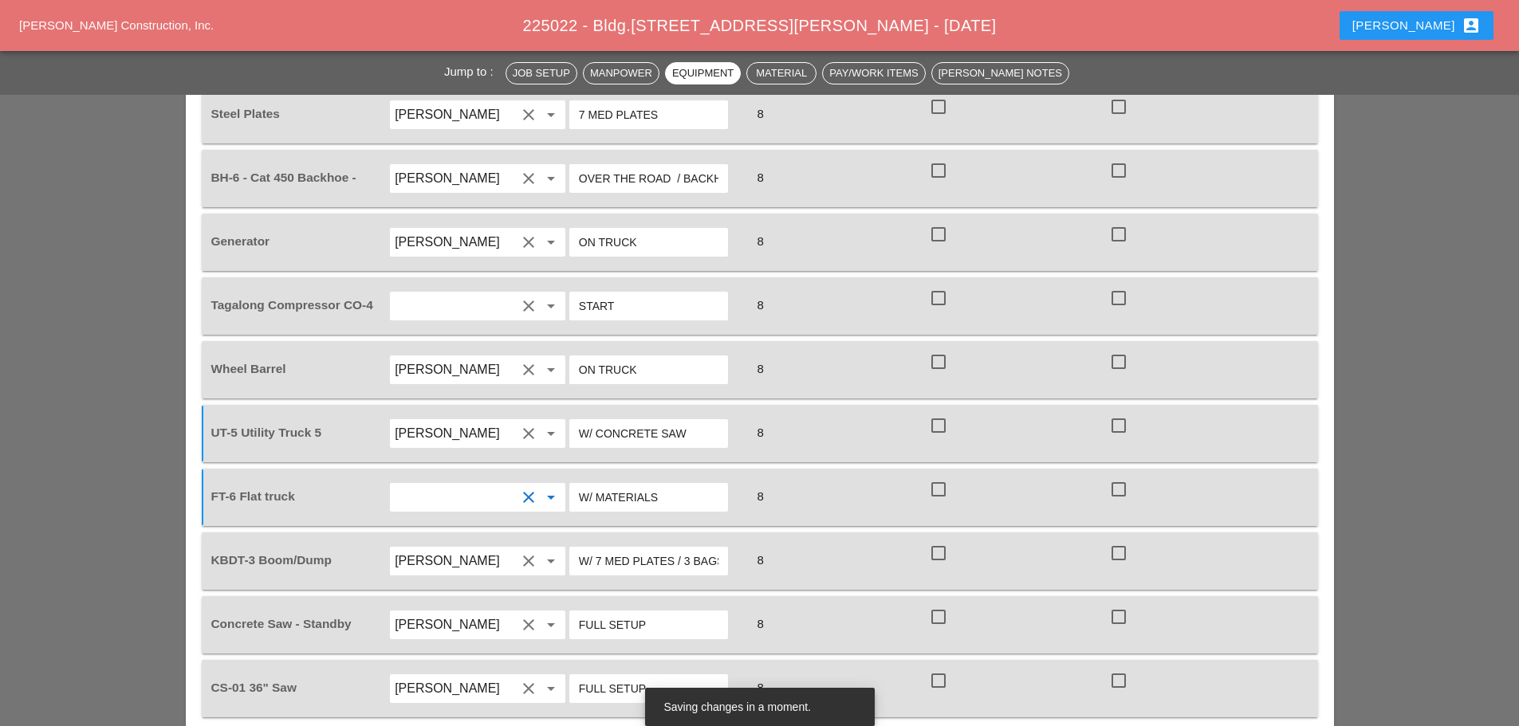
click at [503, 612] on input "[PERSON_NAME]" at bounding box center [455, 625] width 121 height 26
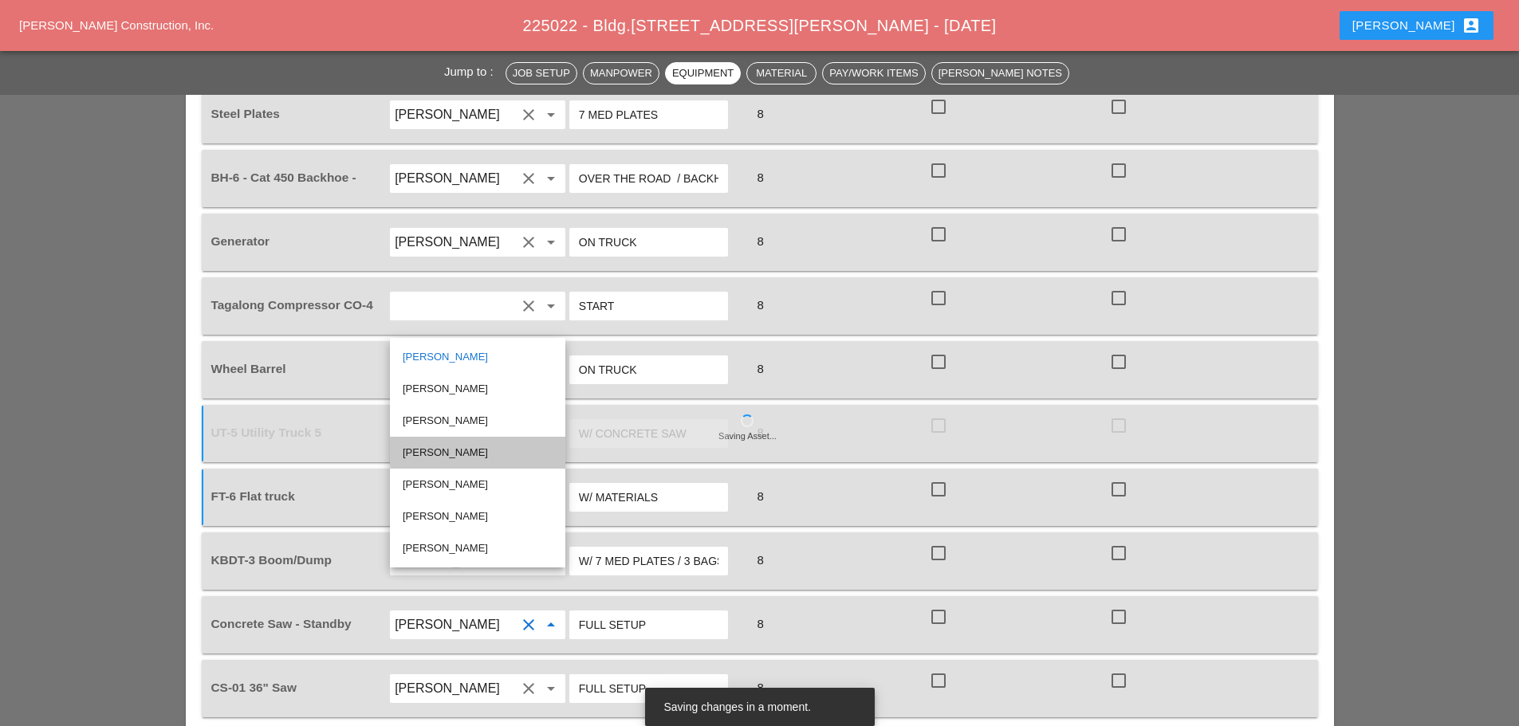
click at [447, 450] on div "[PERSON_NAME]" at bounding box center [478, 452] width 150 height 19
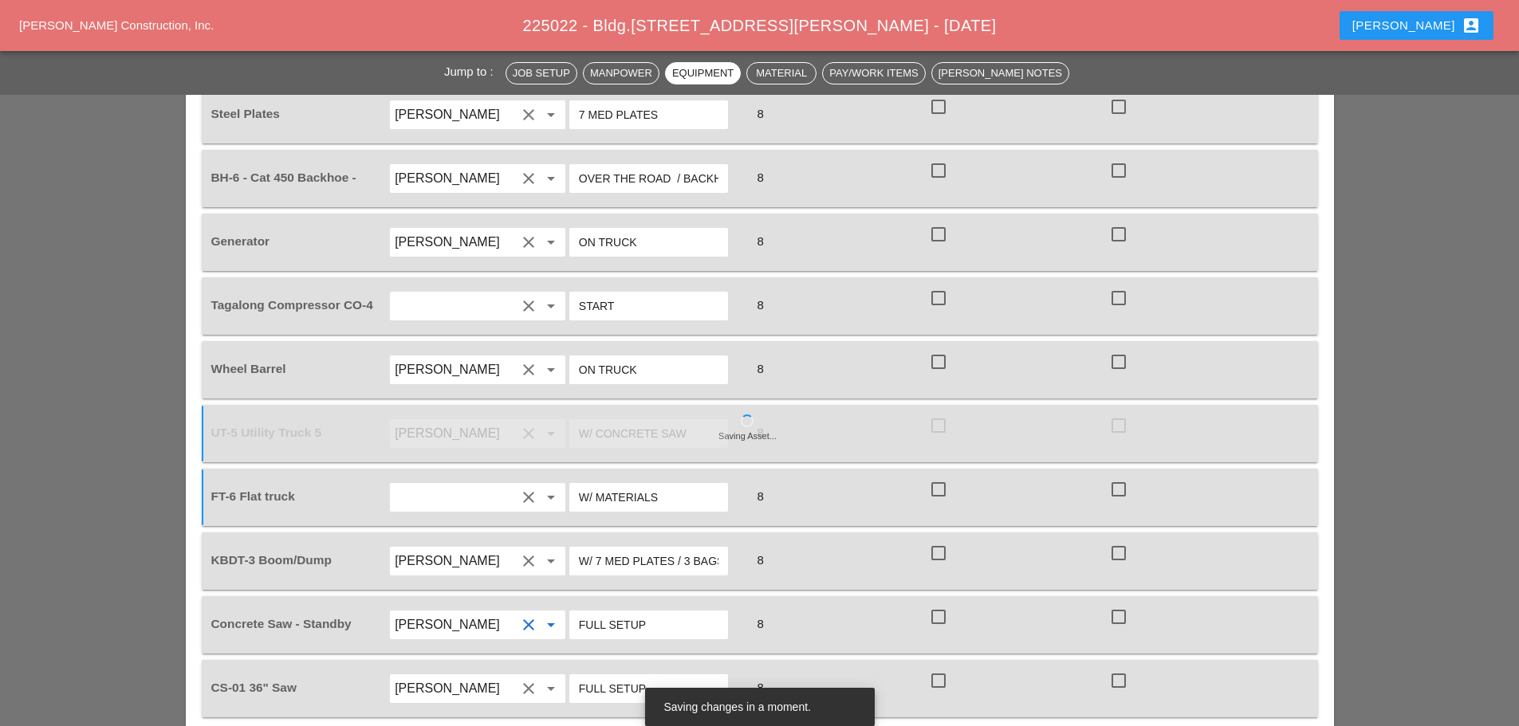
click at [486, 676] on input "[PERSON_NAME]" at bounding box center [455, 689] width 121 height 26
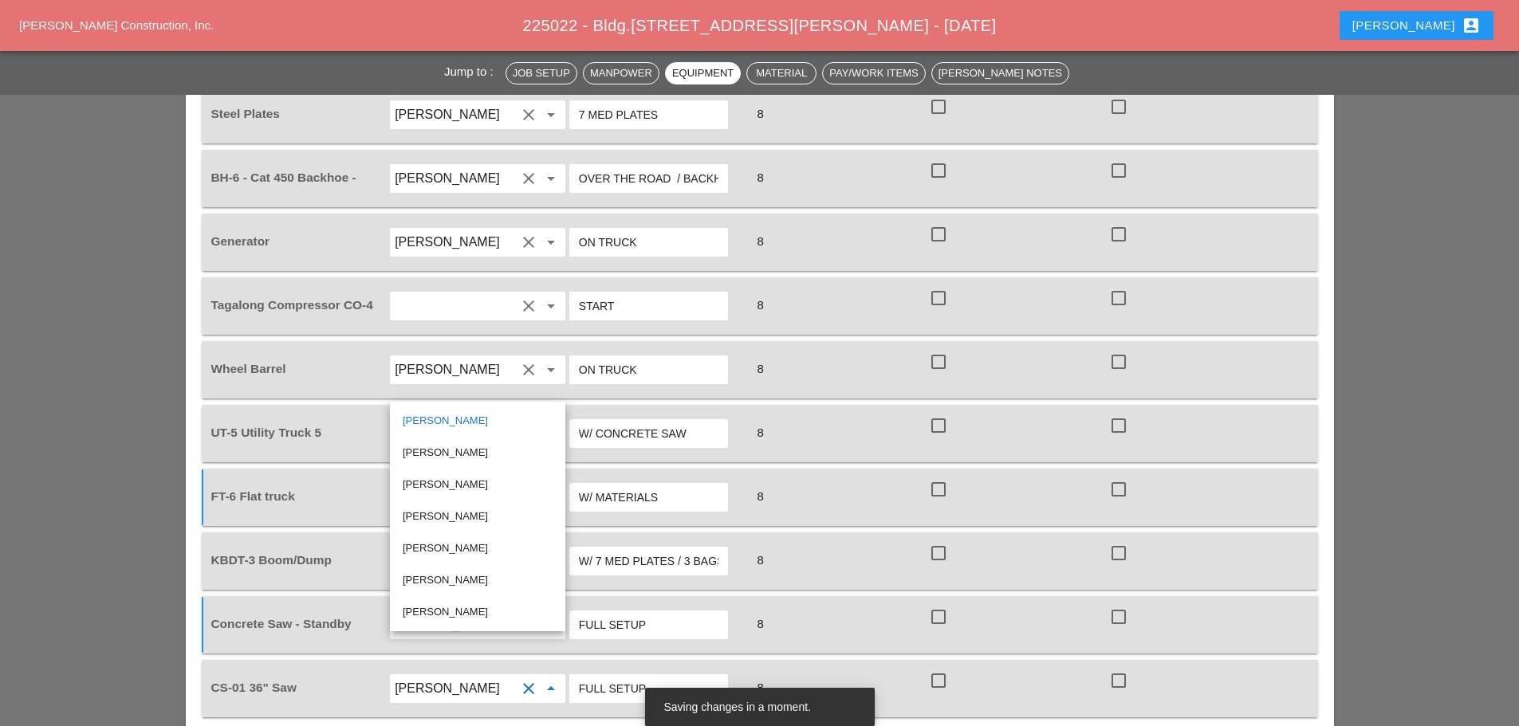
click at [439, 516] on div "[PERSON_NAME]" at bounding box center [478, 516] width 150 height 19
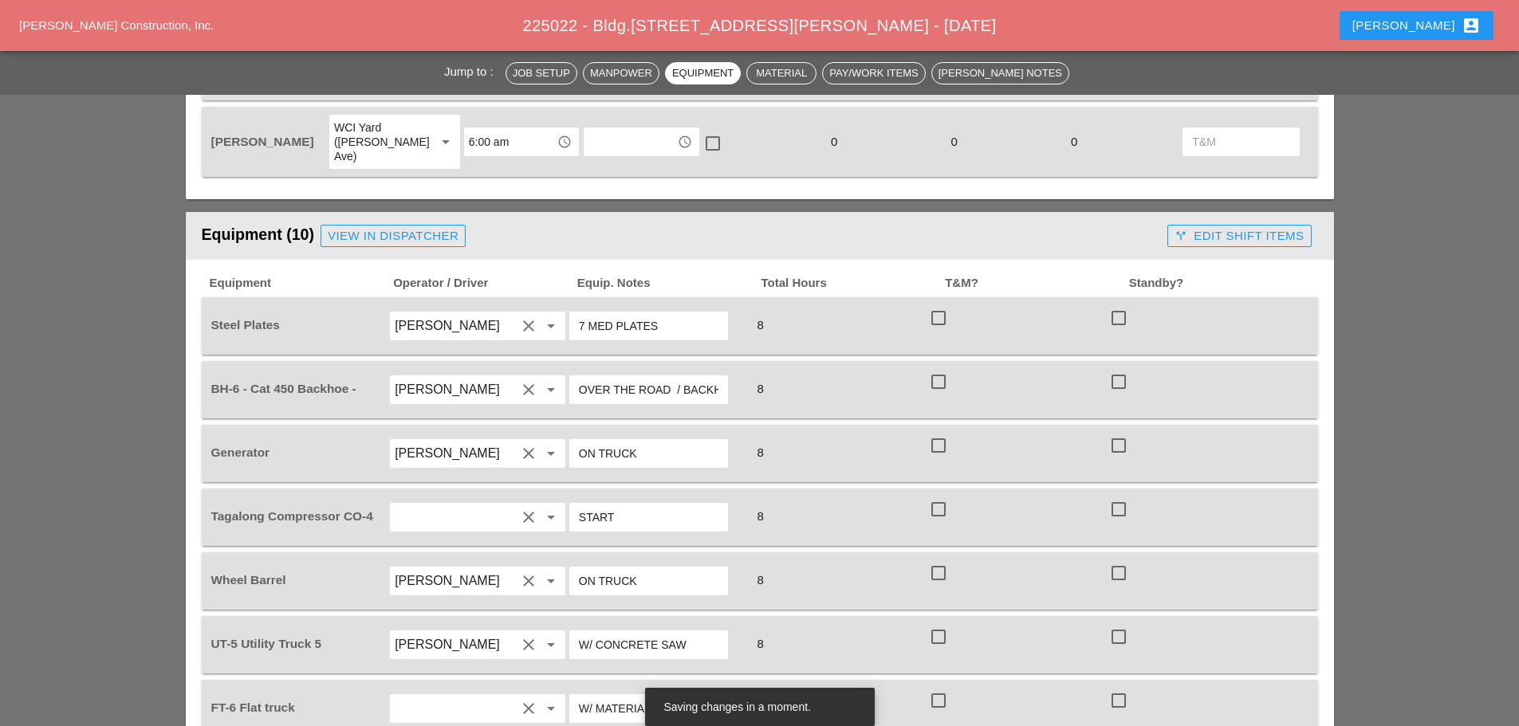
scroll to position [1196, 0]
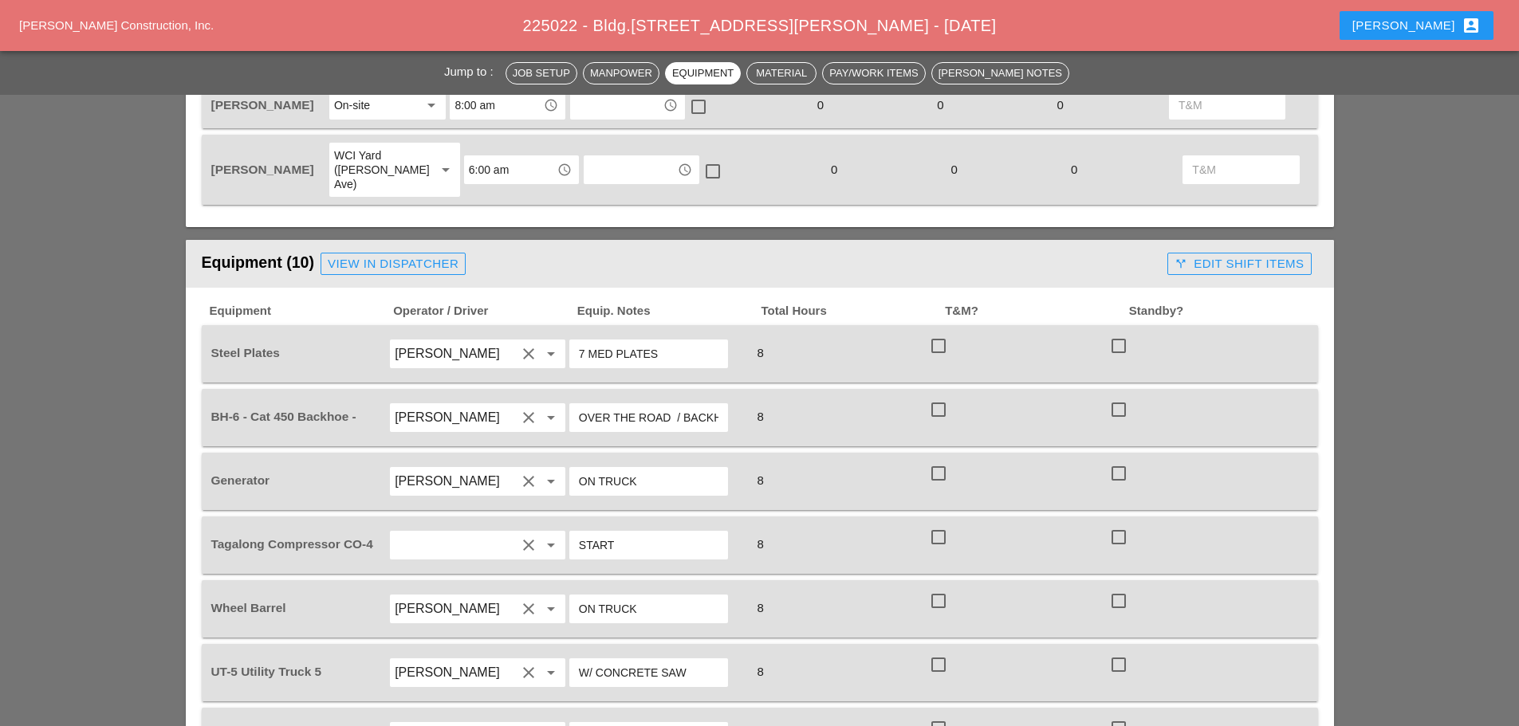
click at [478, 469] on input "[PERSON_NAME]" at bounding box center [455, 482] width 121 height 26
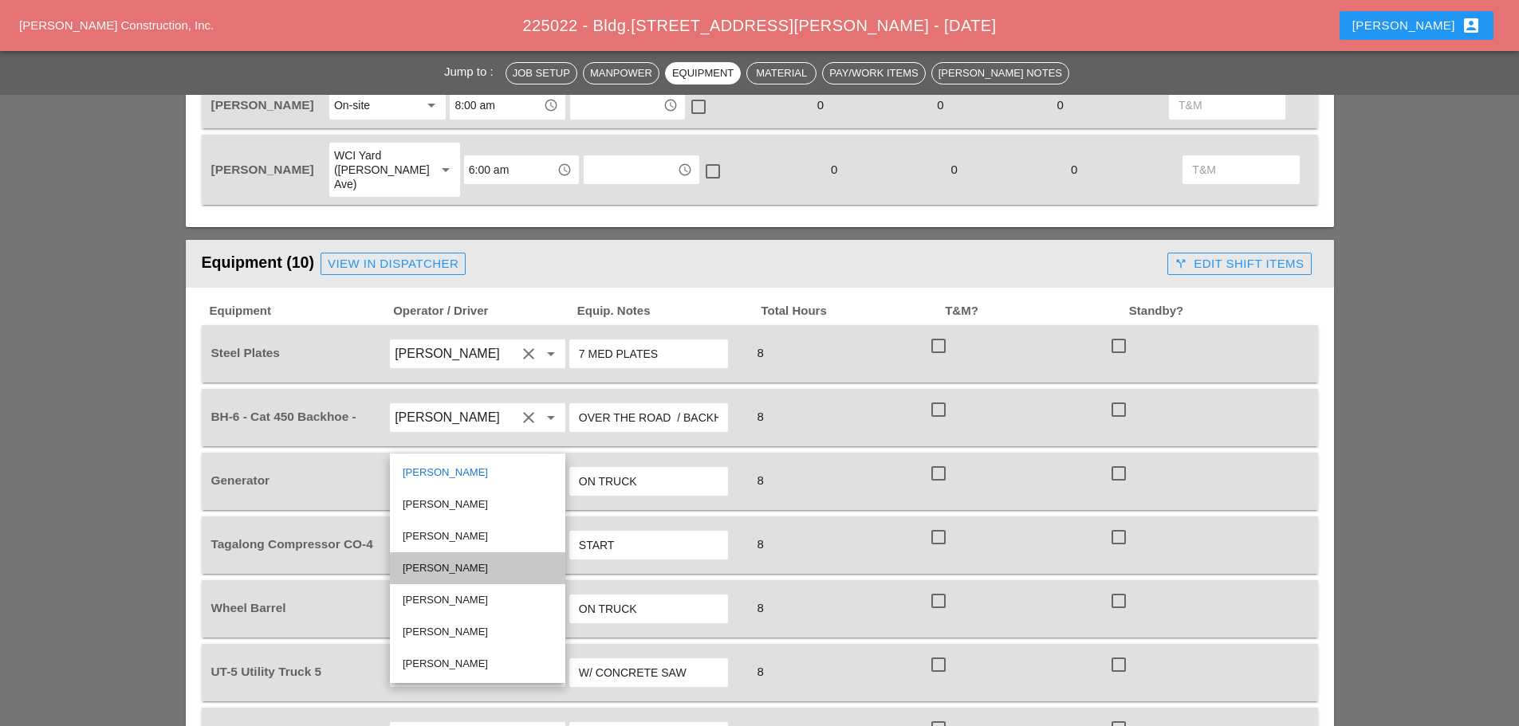
click at [438, 562] on div "[PERSON_NAME]" at bounding box center [478, 568] width 150 height 19
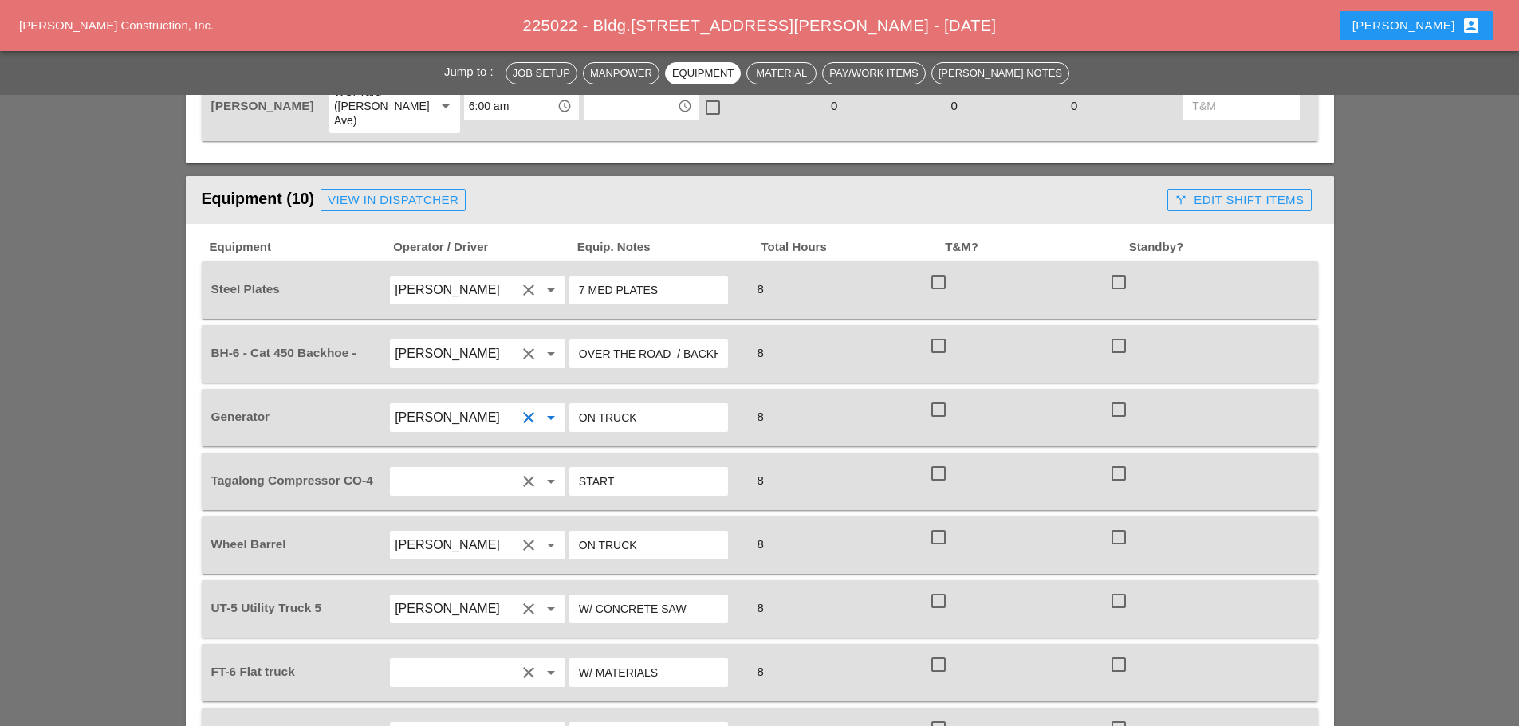
scroll to position [1276, 0]
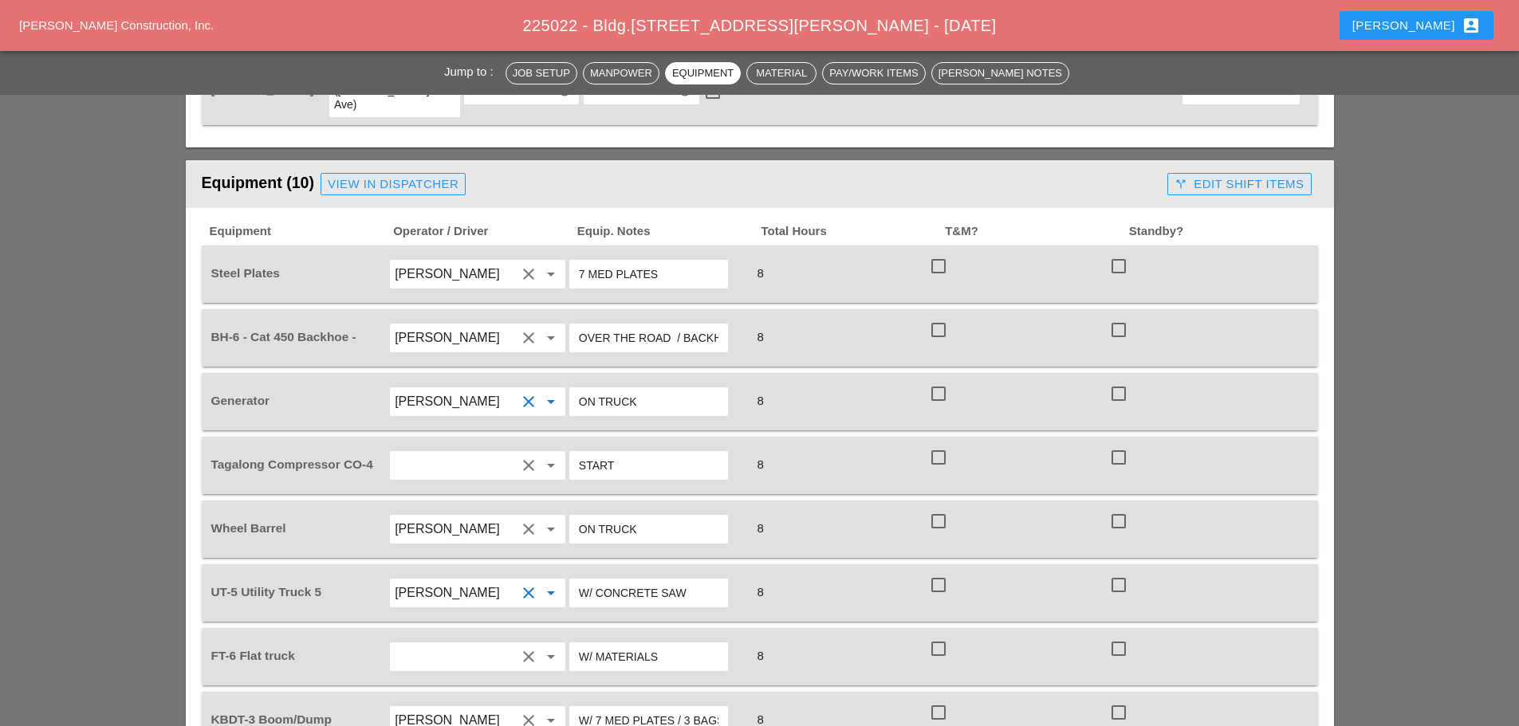
click at [474, 581] on input "[PERSON_NAME]" at bounding box center [455, 594] width 121 height 26
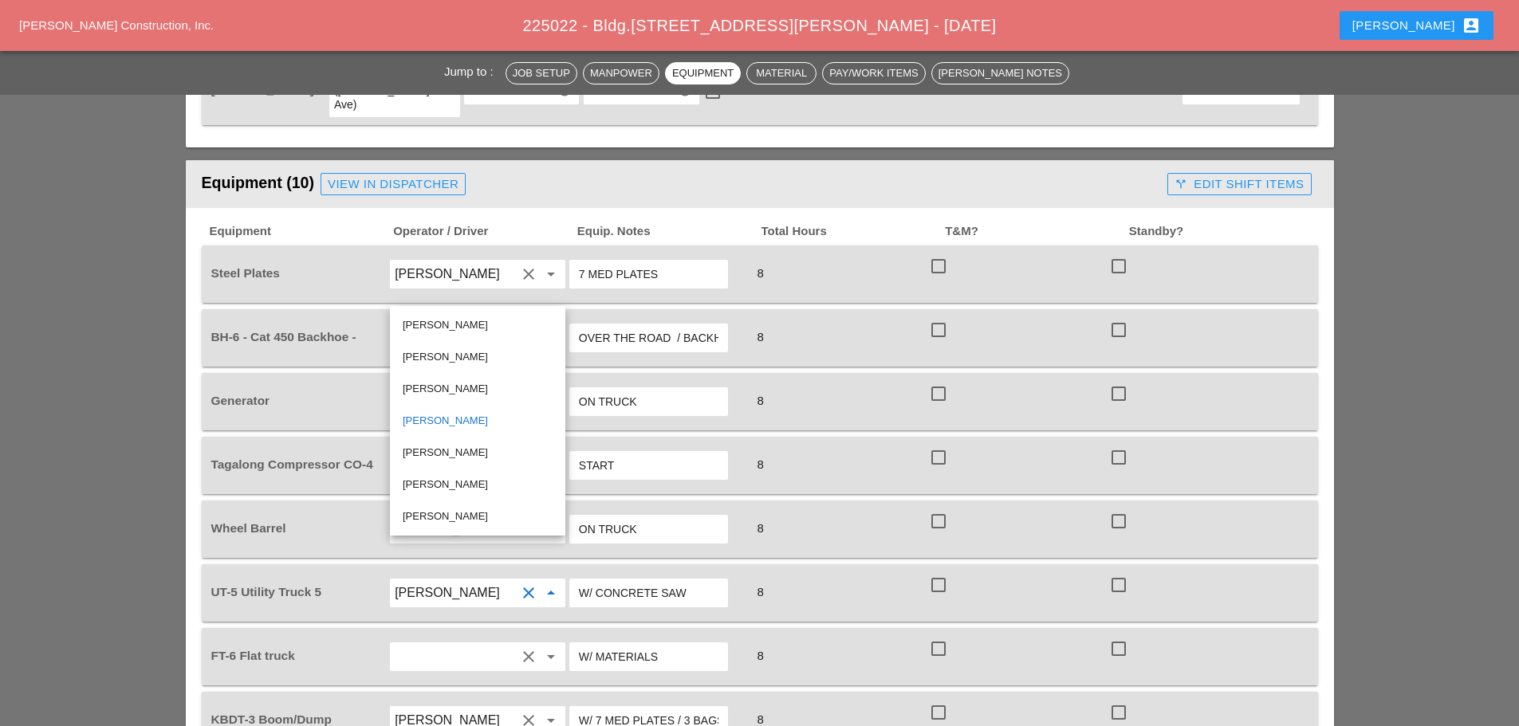
click at [431, 323] on div "[PERSON_NAME]" at bounding box center [478, 325] width 150 height 19
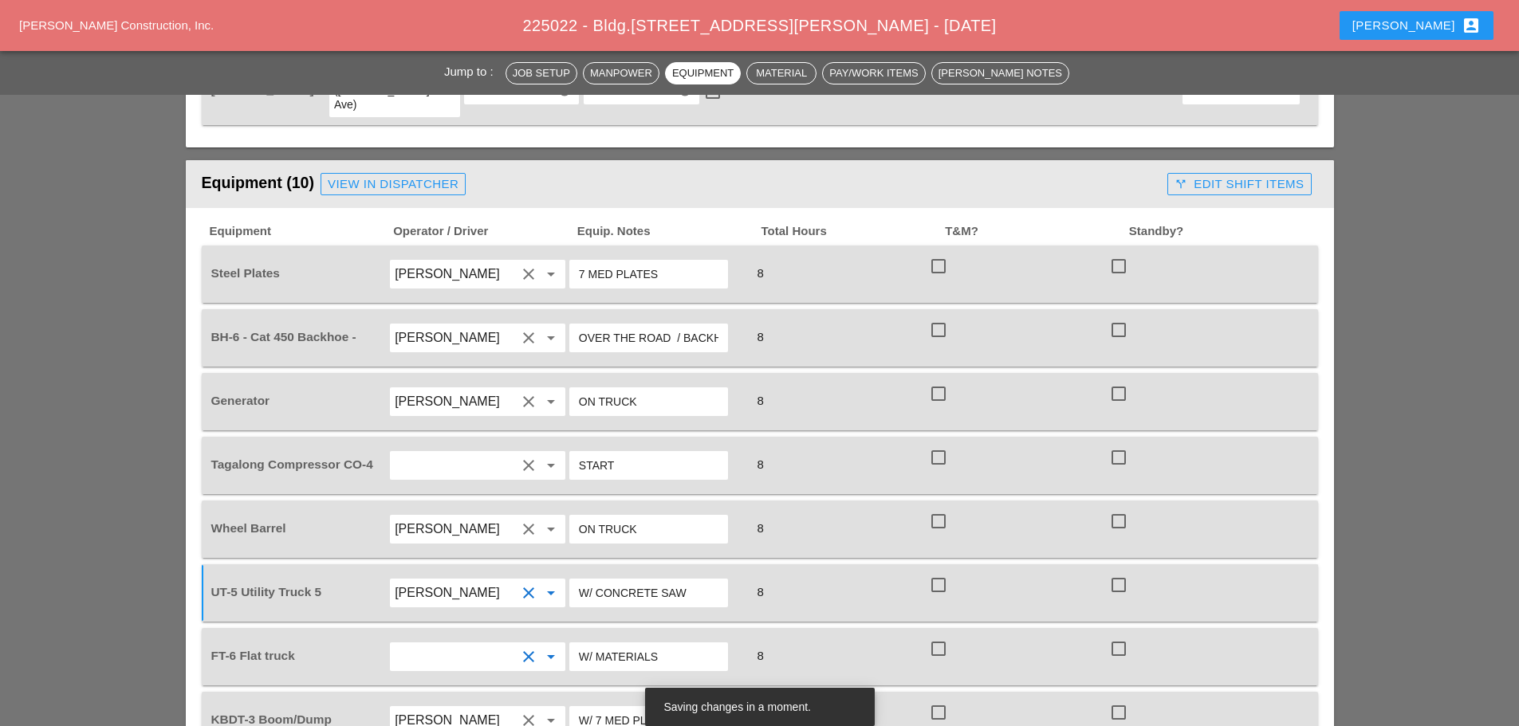
click at [464, 644] on input "Jorge Barajas" at bounding box center [455, 657] width 121 height 26
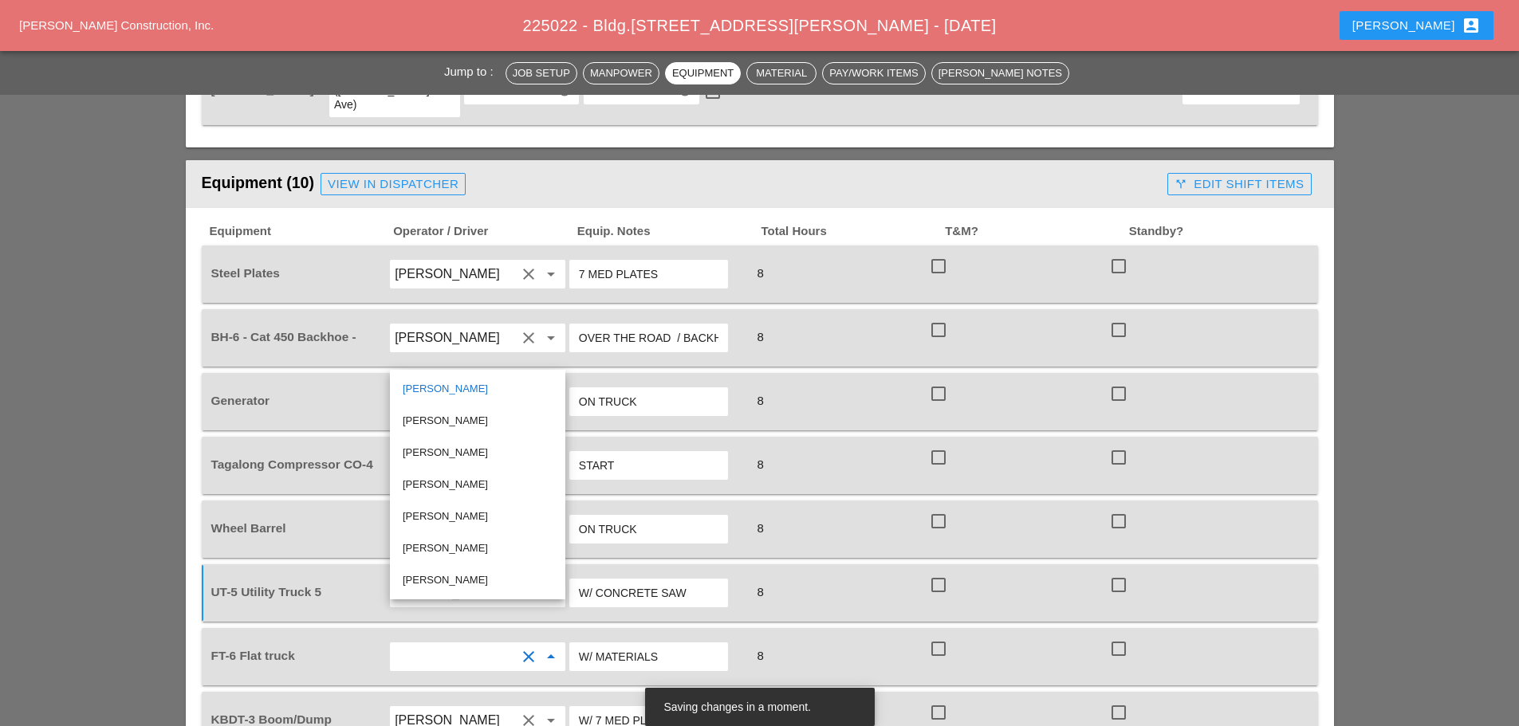
click at [445, 476] on div "[PERSON_NAME]" at bounding box center [478, 485] width 150 height 32
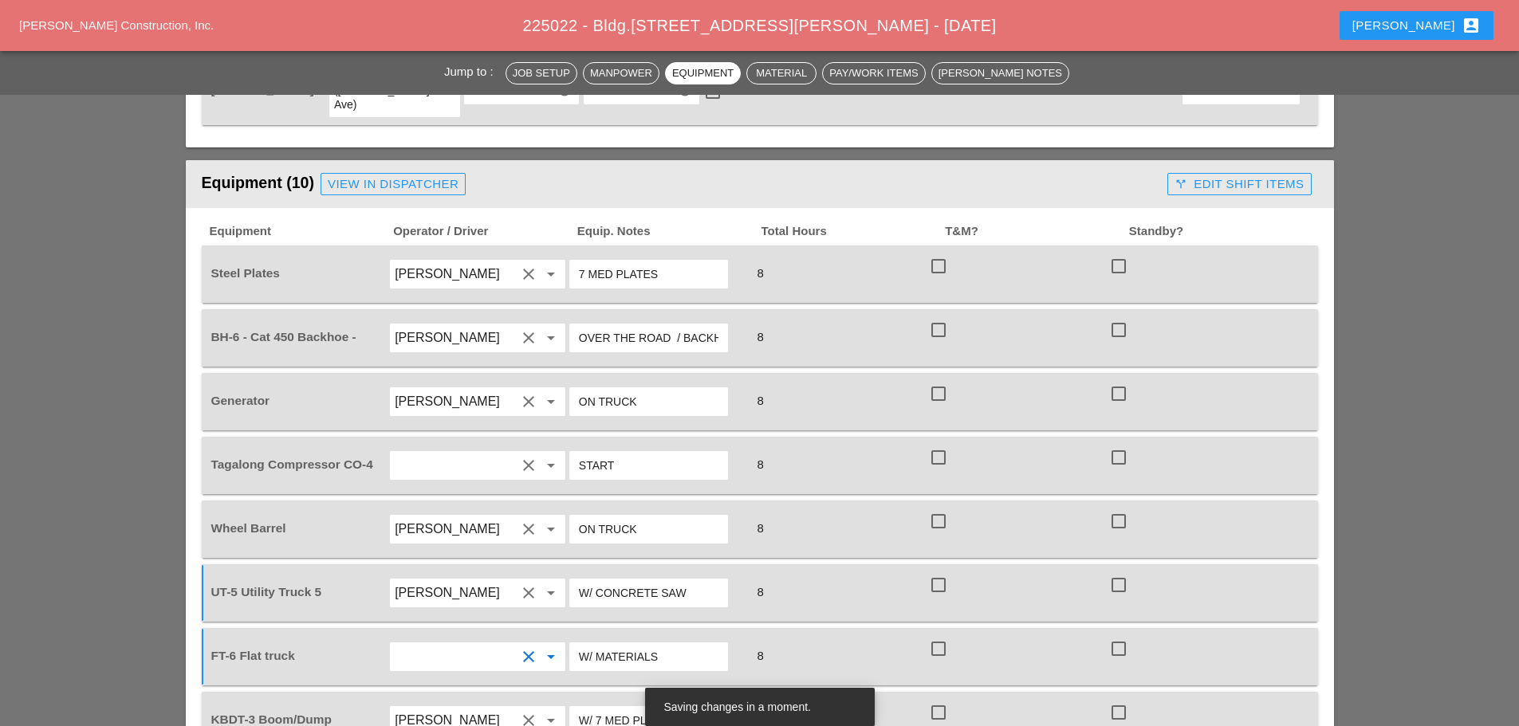
click at [463, 389] on input "[PERSON_NAME]" at bounding box center [455, 402] width 121 height 26
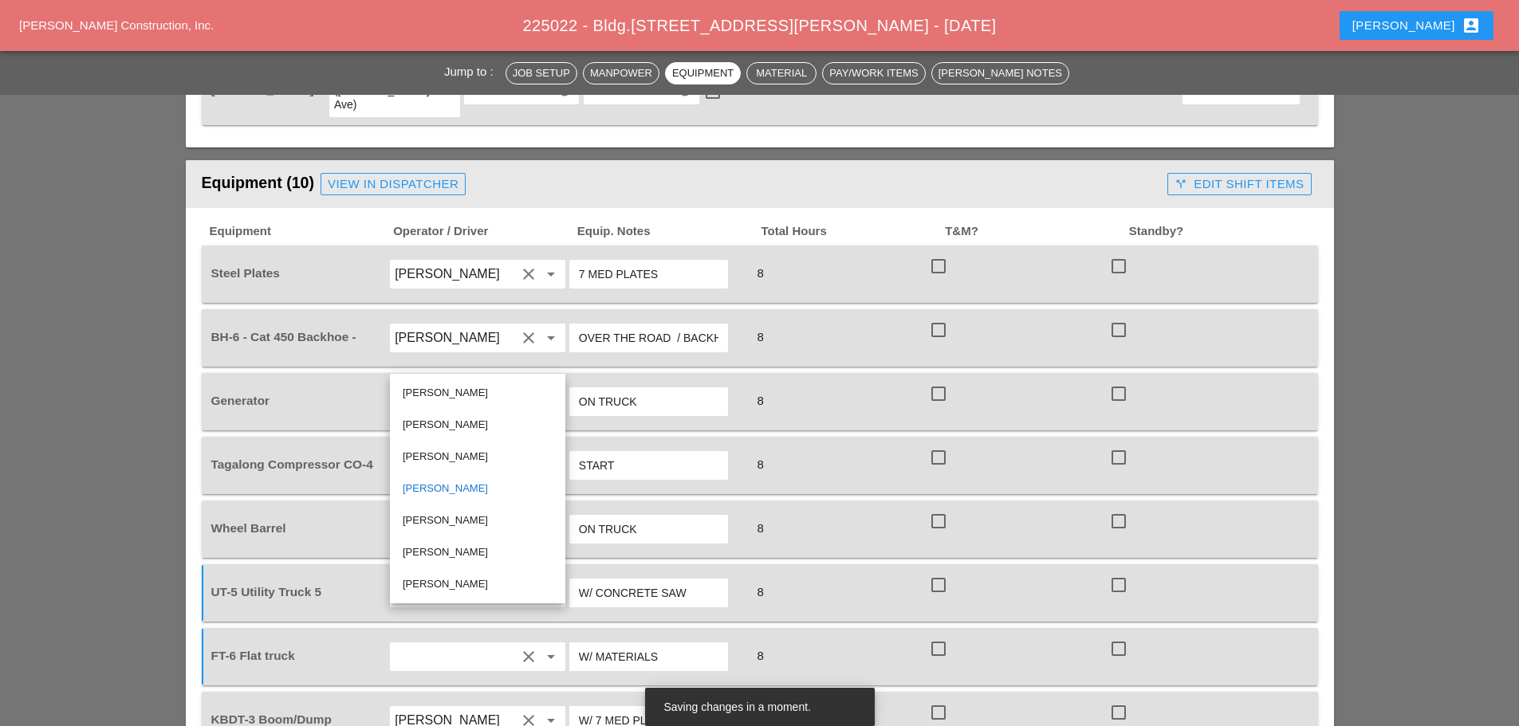
click at [464, 397] on div "[PERSON_NAME]" at bounding box center [478, 393] width 150 height 19
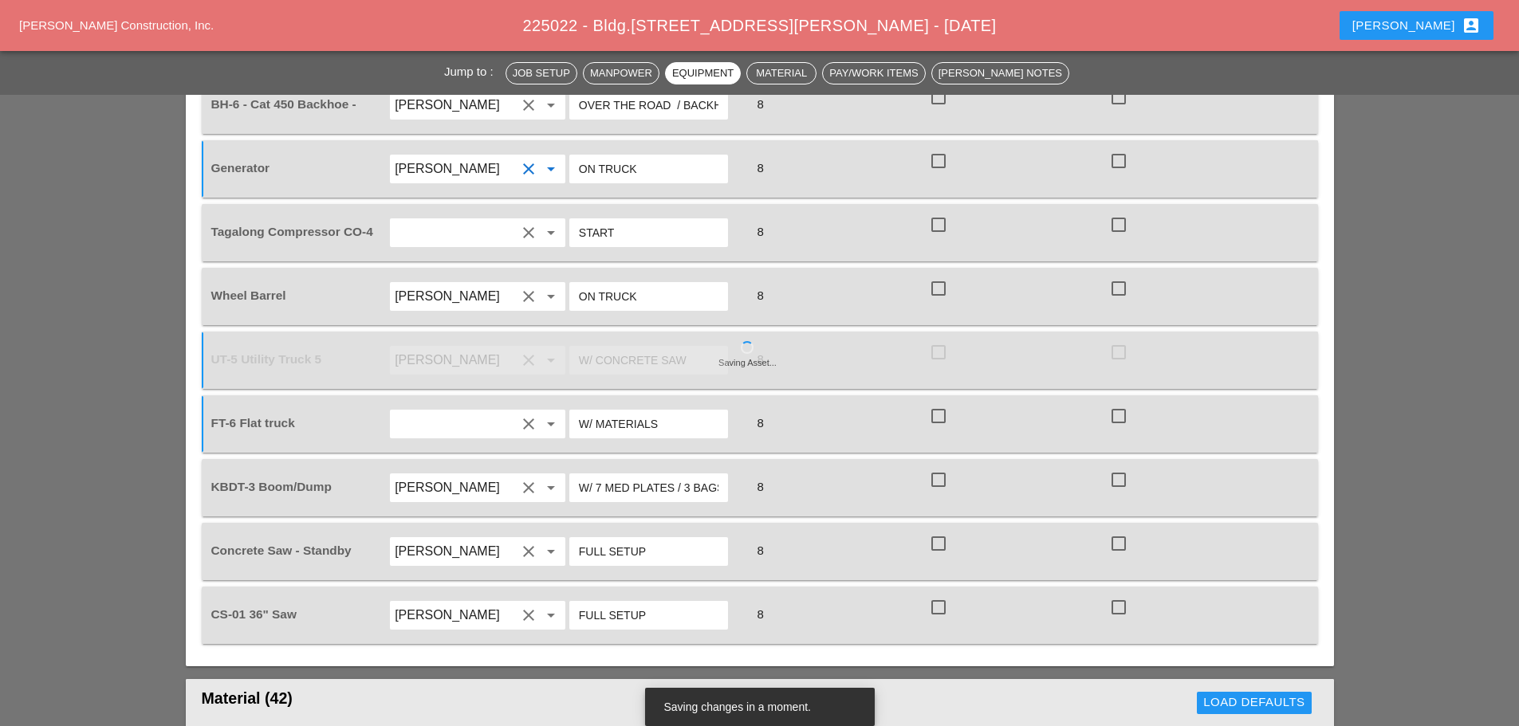
scroll to position [1515, 0]
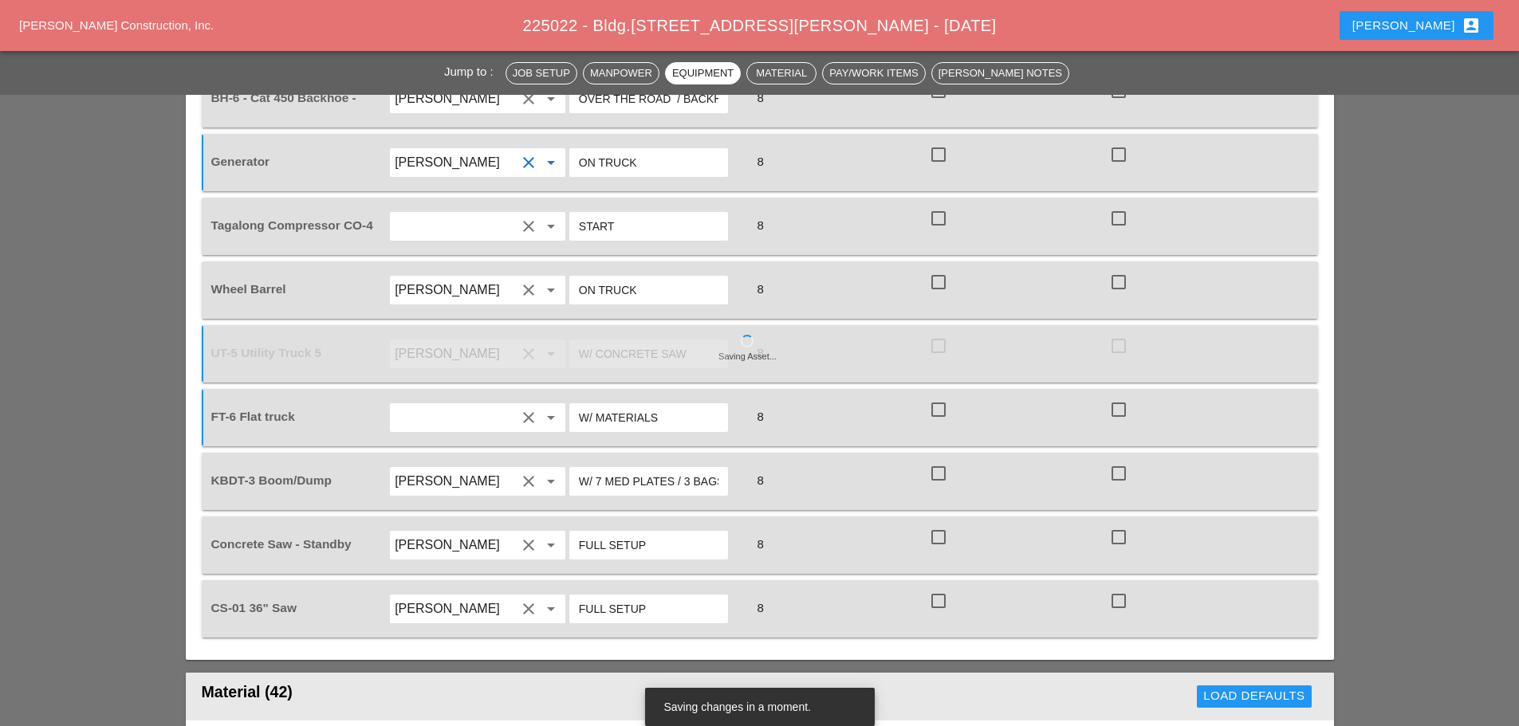
click at [480, 533] on input "[PERSON_NAME]" at bounding box center [455, 546] width 121 height 26
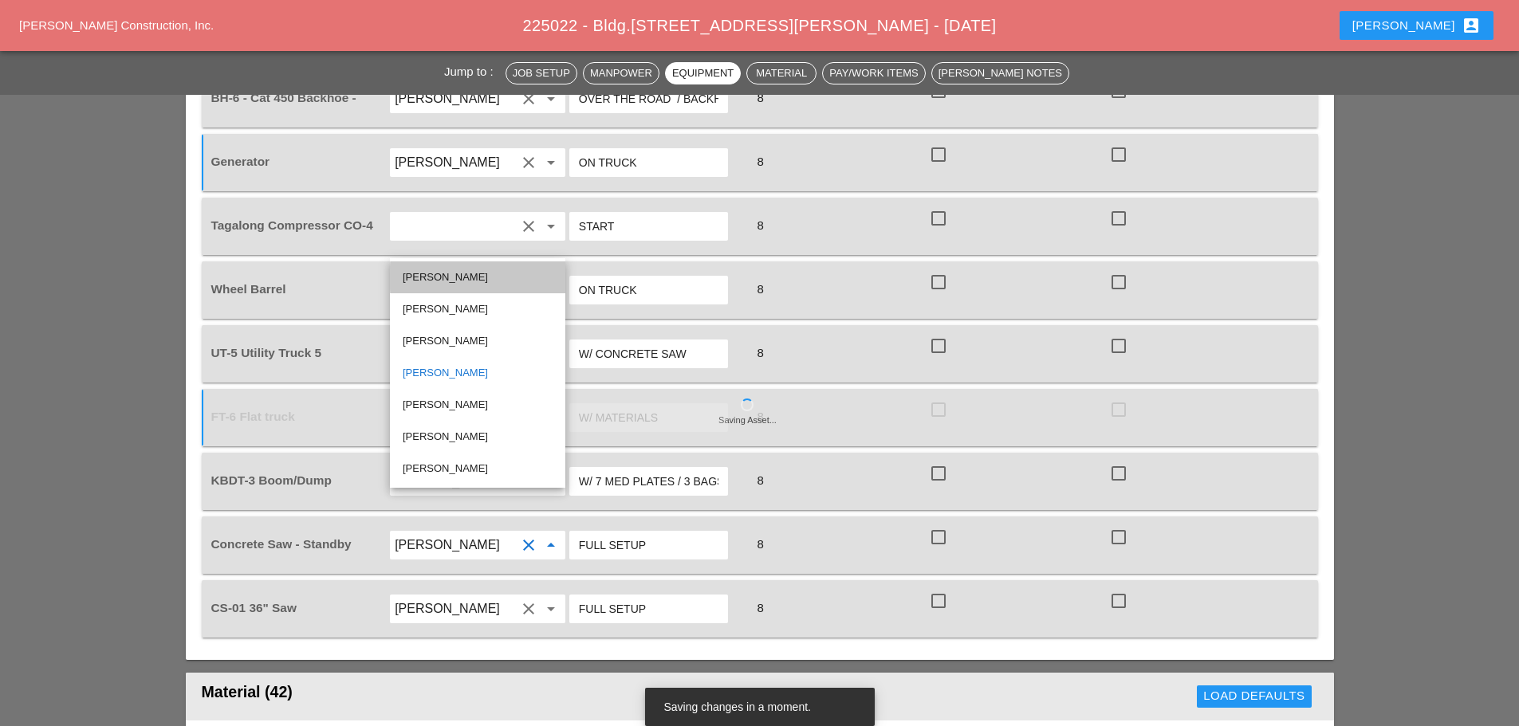
click at [443, 282] on div "[PERSON_NAME]" at bounding box center [478, 277] width 150 height 19
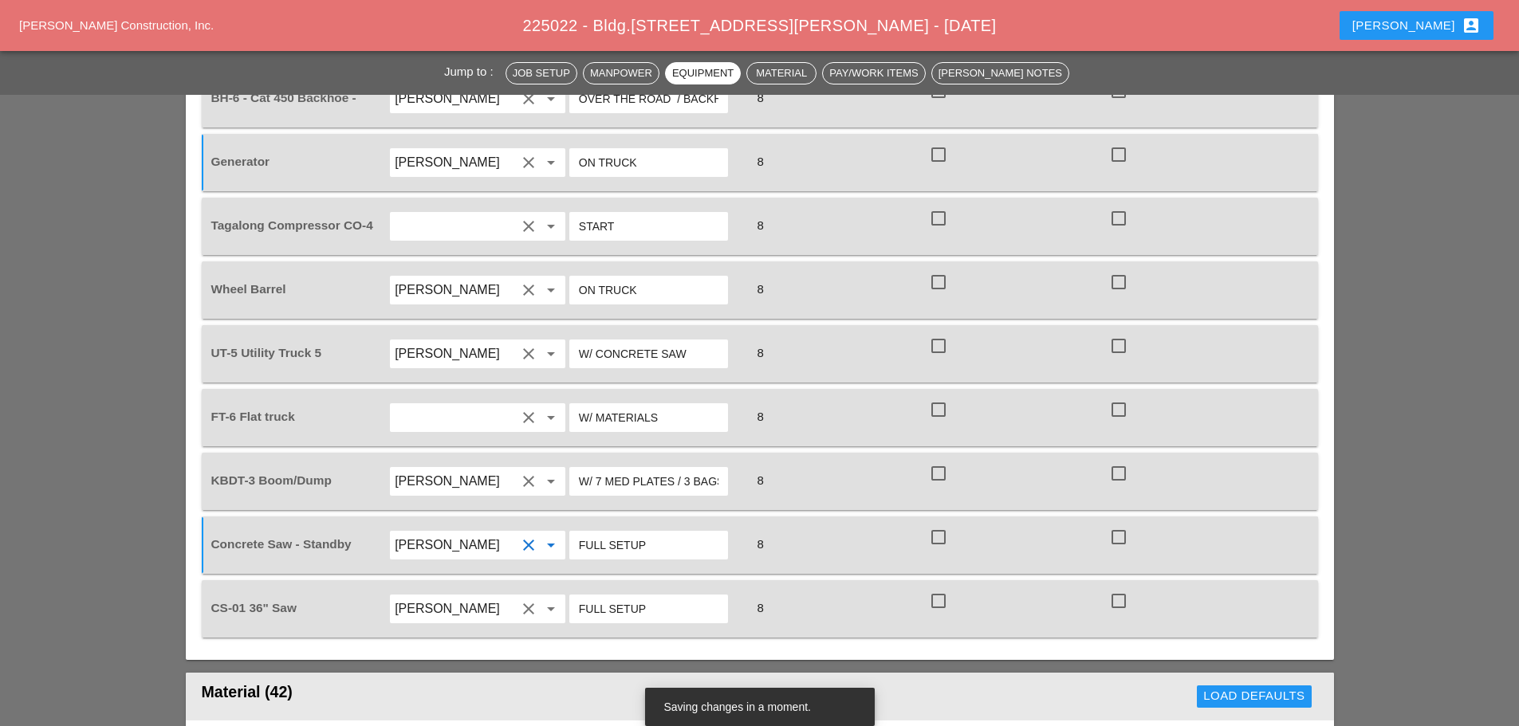
click at [459, 596] on input "[PERSON_NAME]" at bounding box center [455, 609] width 121 height 26
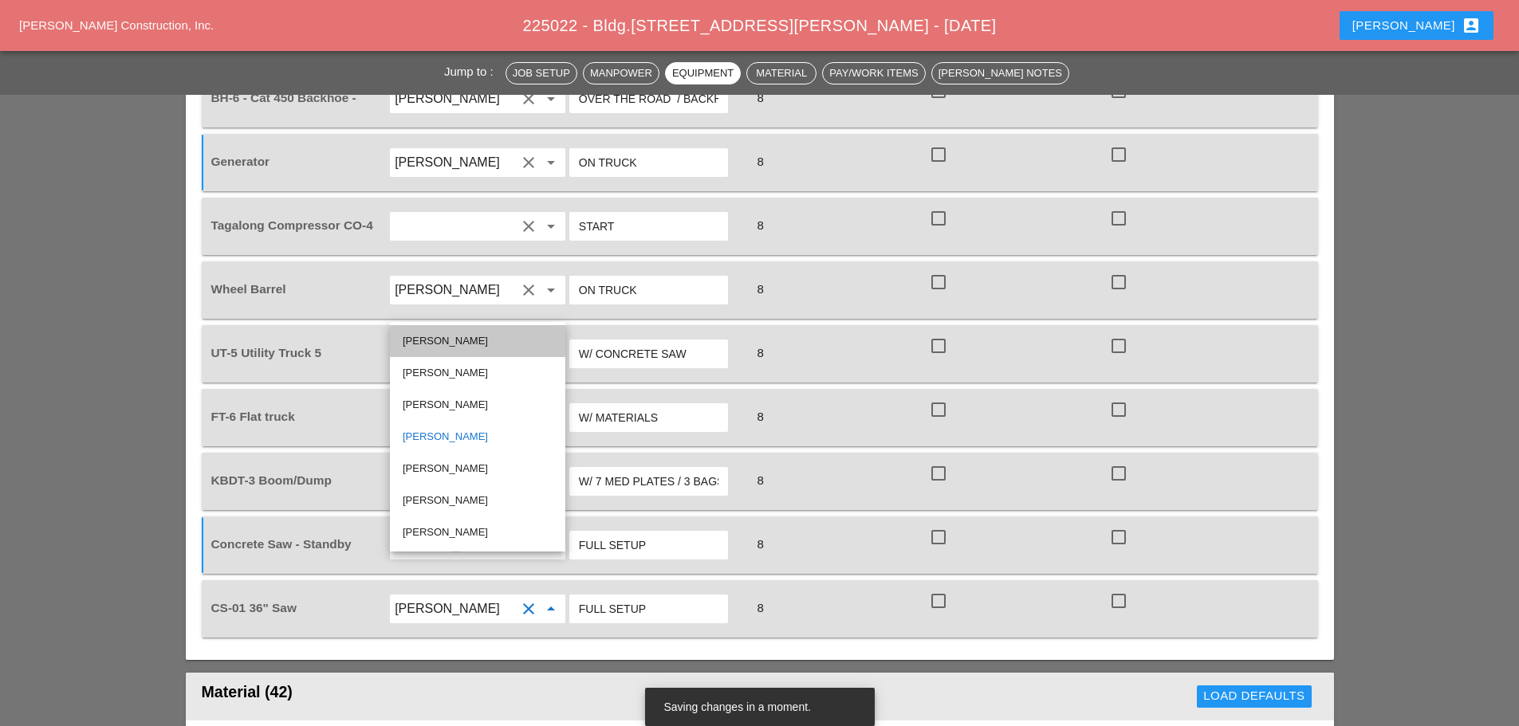
click at [457, 337] on div "[PERSON_NAME]" at bounding box center [478, 341] width 150 height 19
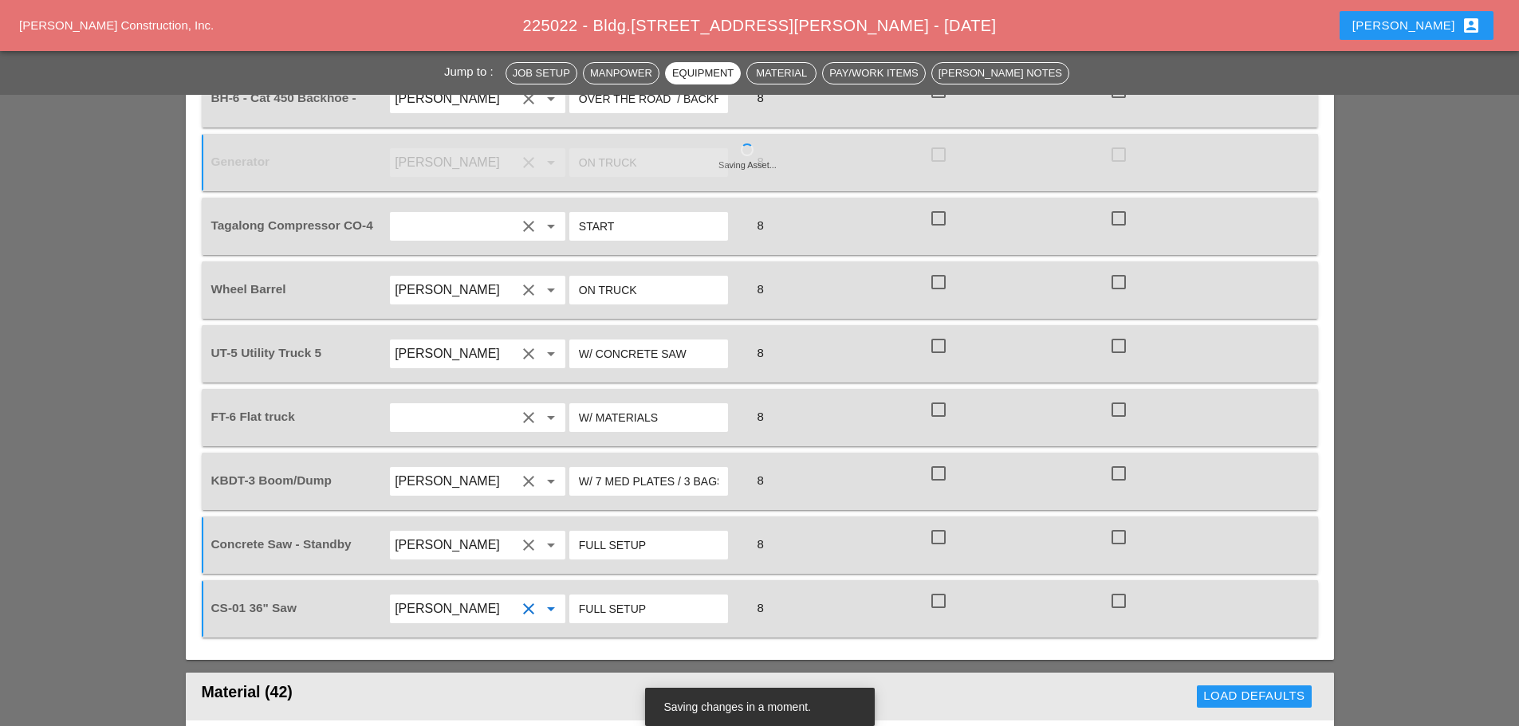
click at [451, 533] on input "[PERSON_NAME]" at bounding box center [455, 546] width 121 height 26
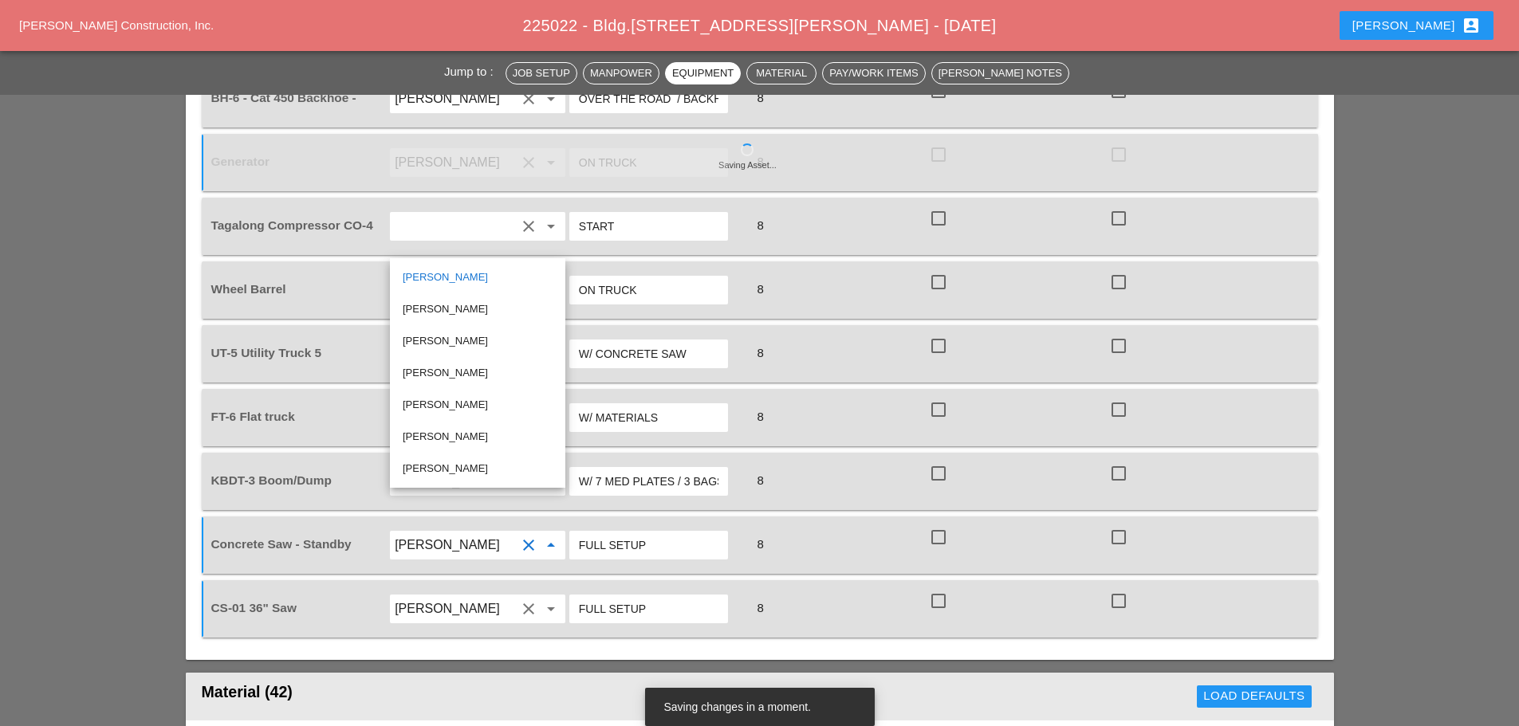
click at [452, 375] on div "[PERSON_NAME]" at bounding box center [478, 373] width 150 height 19
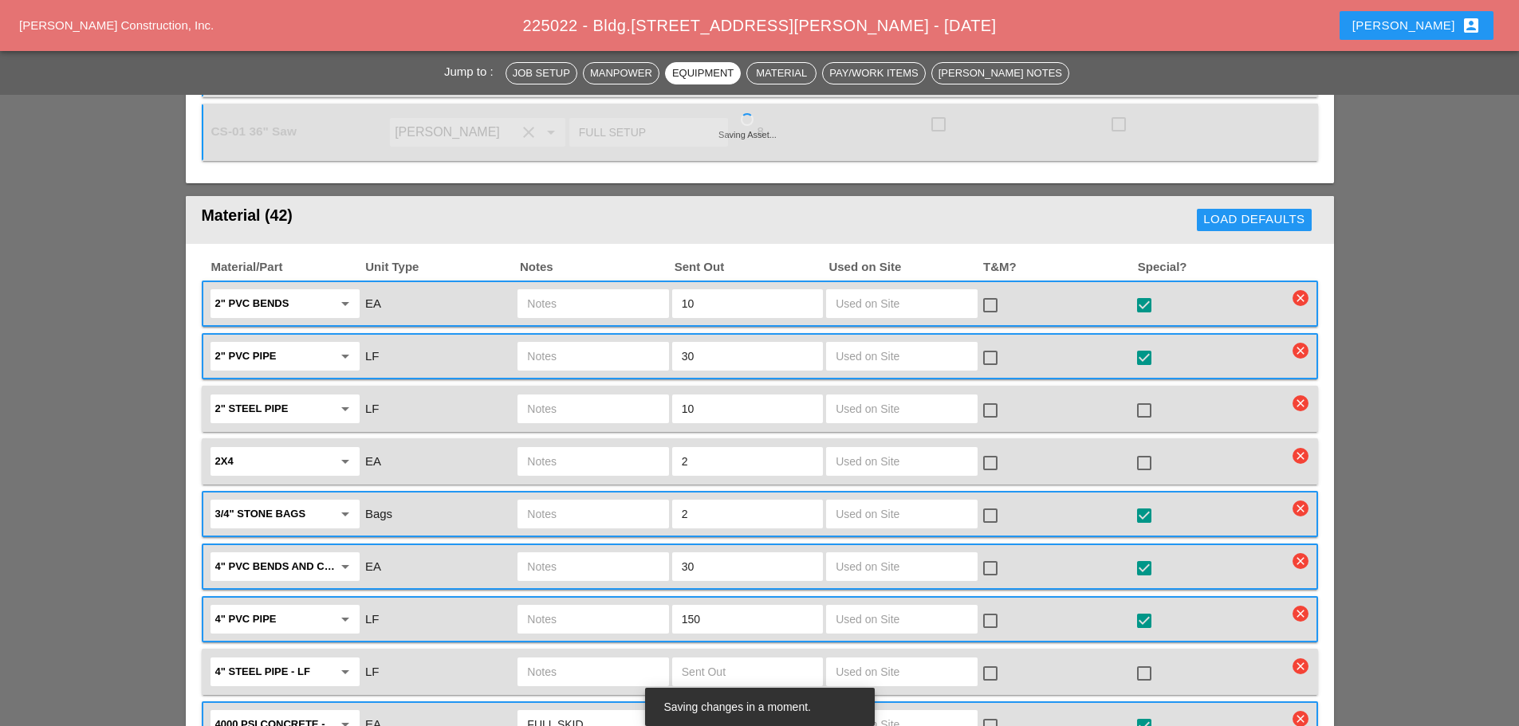
scroll to position [1994, 0]
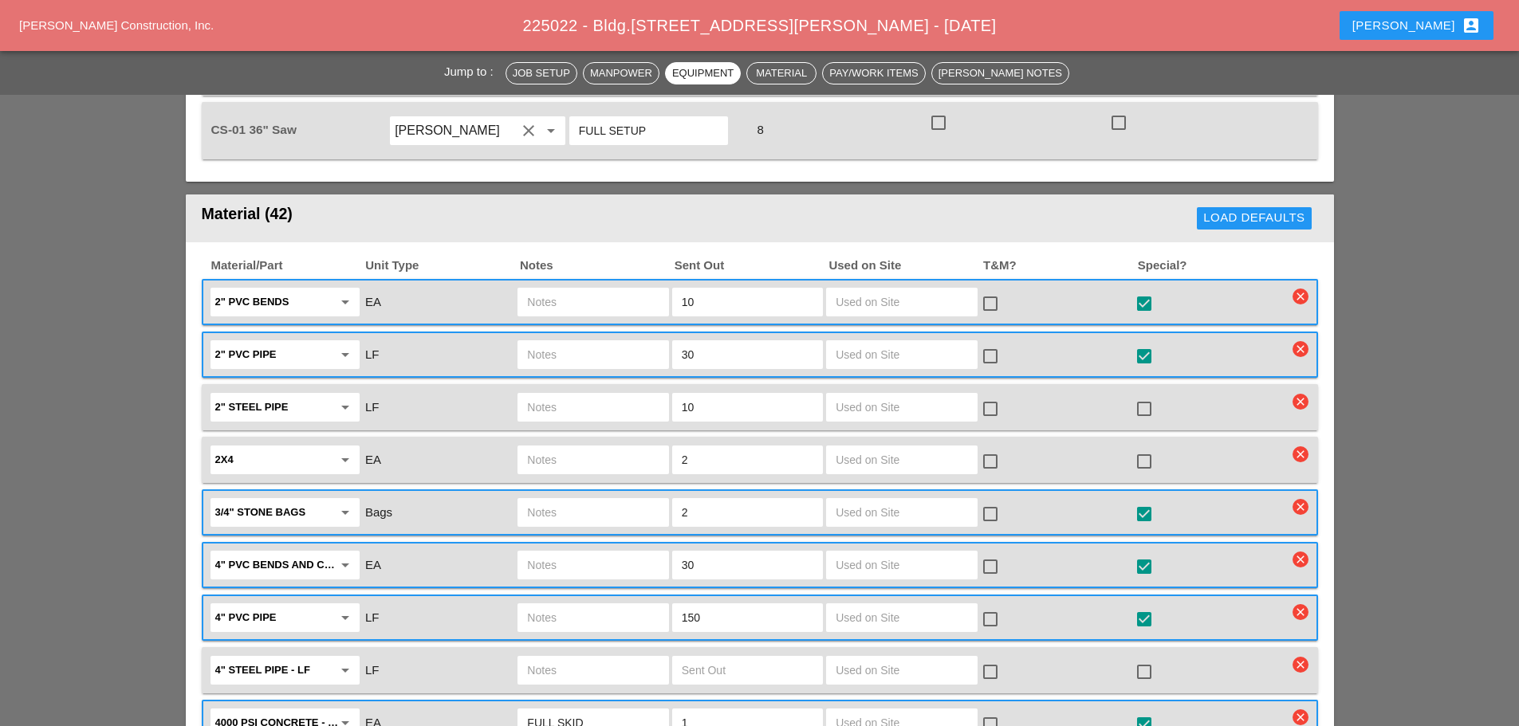
click at [766, 553] on input "30" at bounding box center [748, 566] width 132 height 26
type input "3"
type input "15"
click at [631, 553] on input "text" at bounding box center [593, 566] width 132 height 26
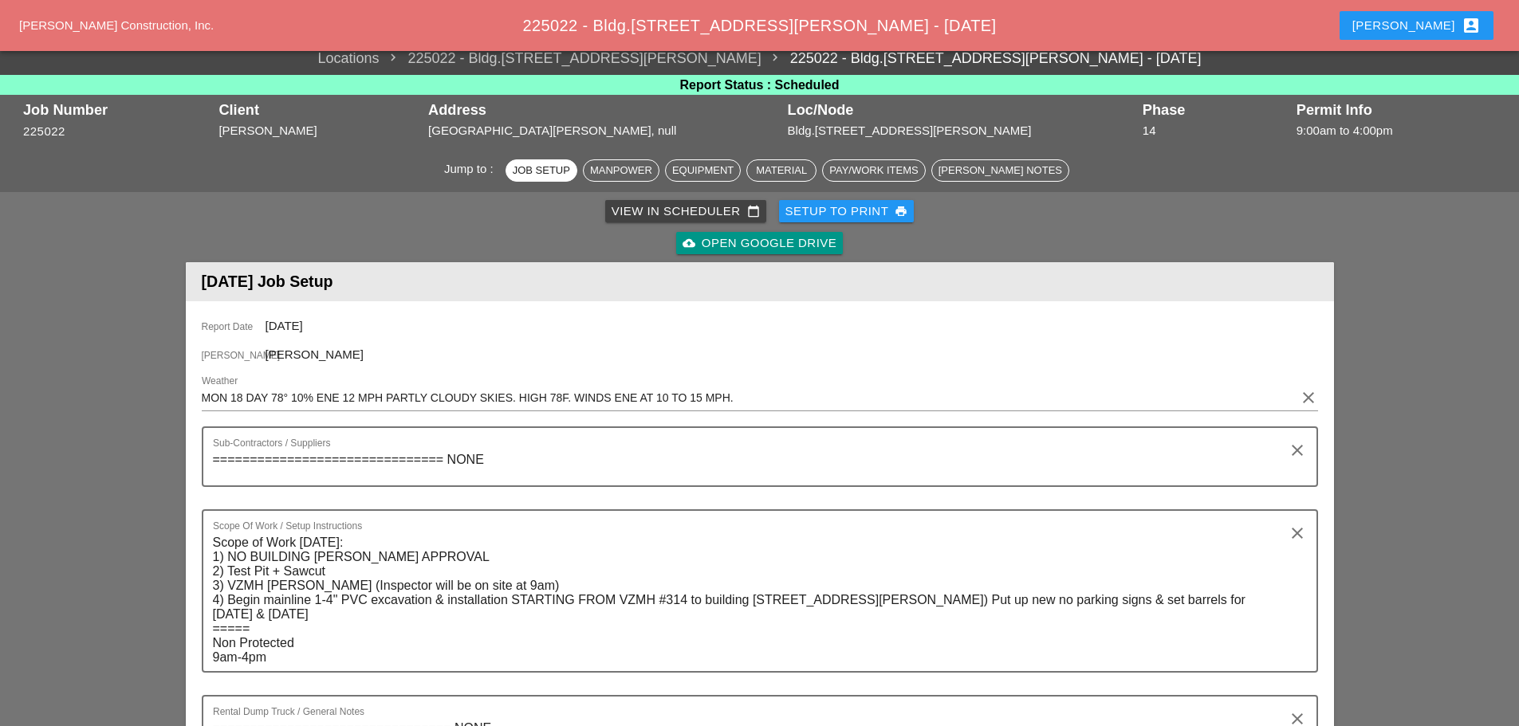
scroll to position [0, 0]
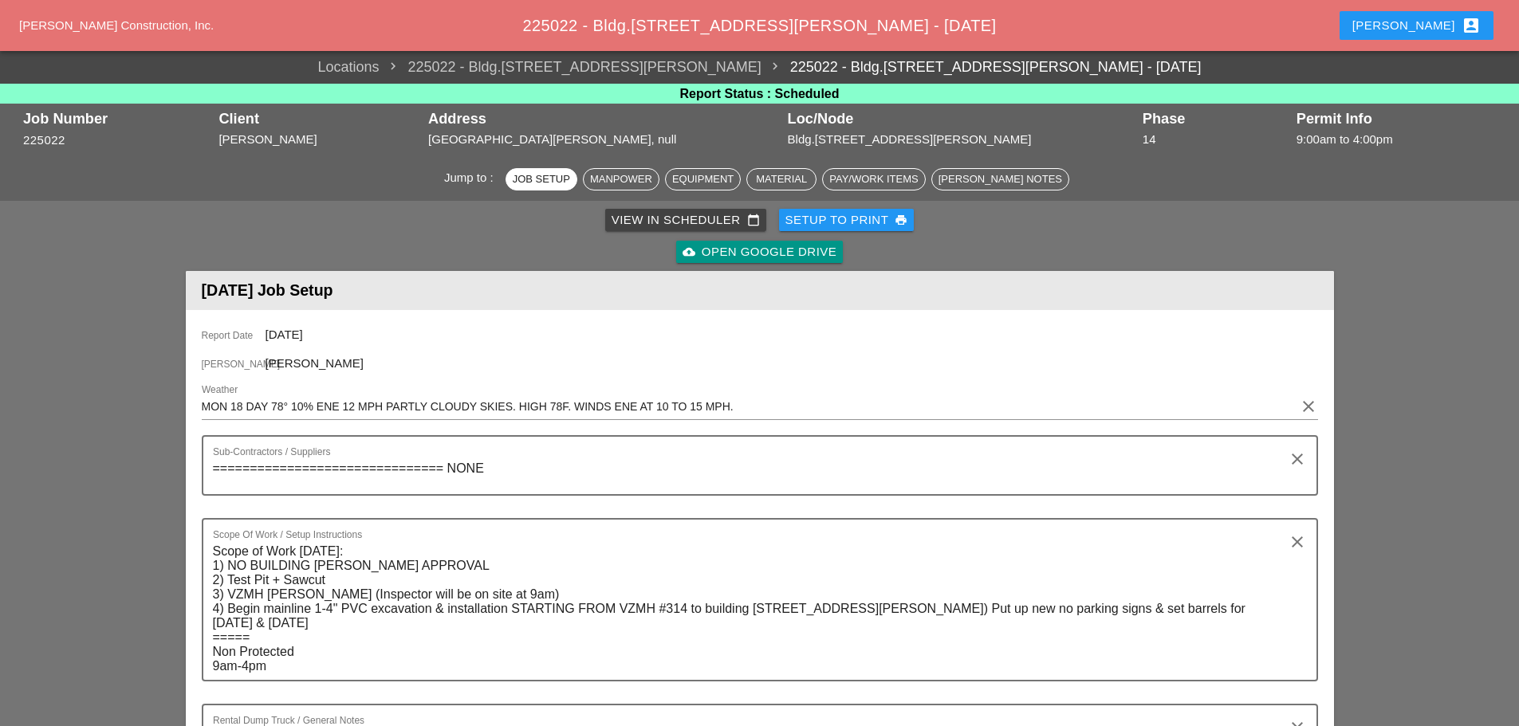
type input "ALL KINDS"
click at [840, 215] on div "Setup to Print print" at bounding box center [846, 220] width 123 height 18
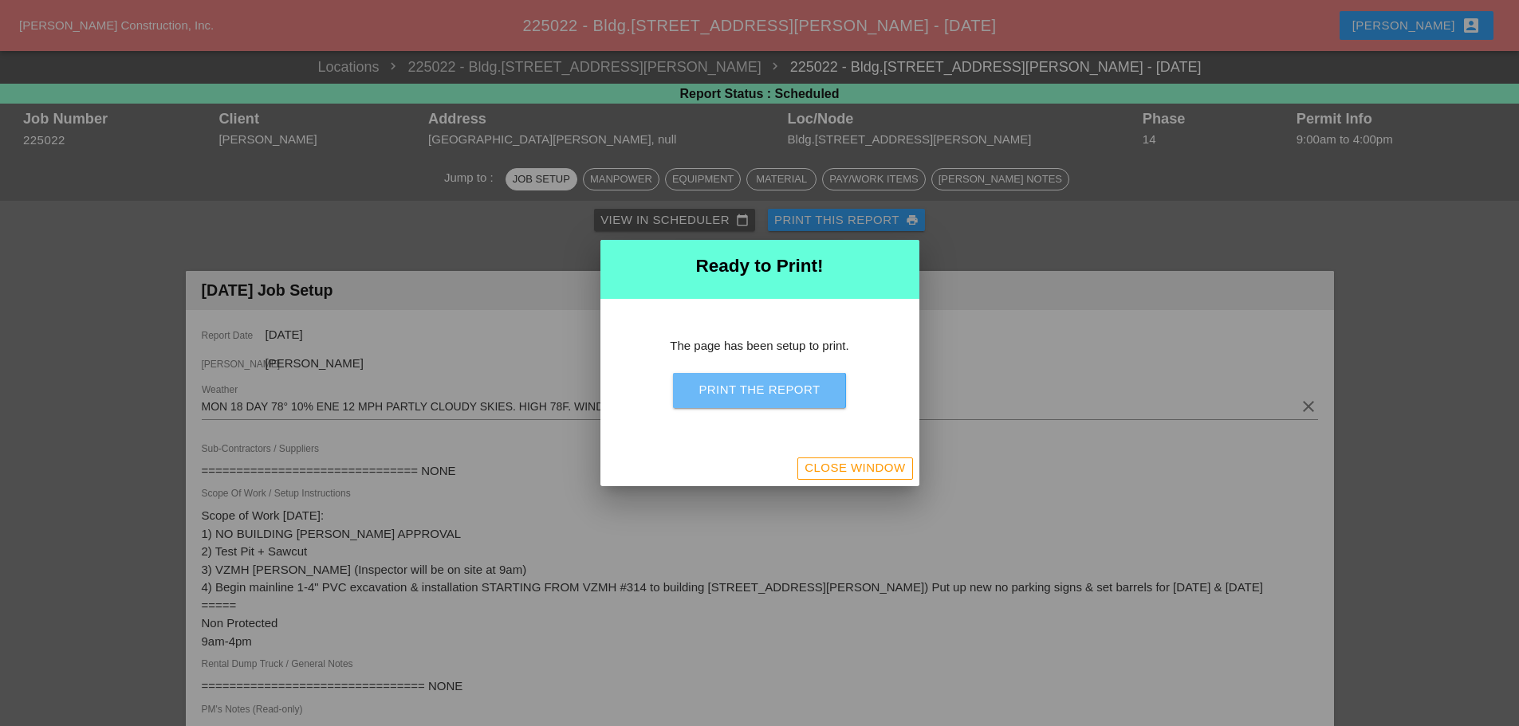
click at [770, 397] on div "Print the Report" at bounding box center [759, 390] width 121 height 18
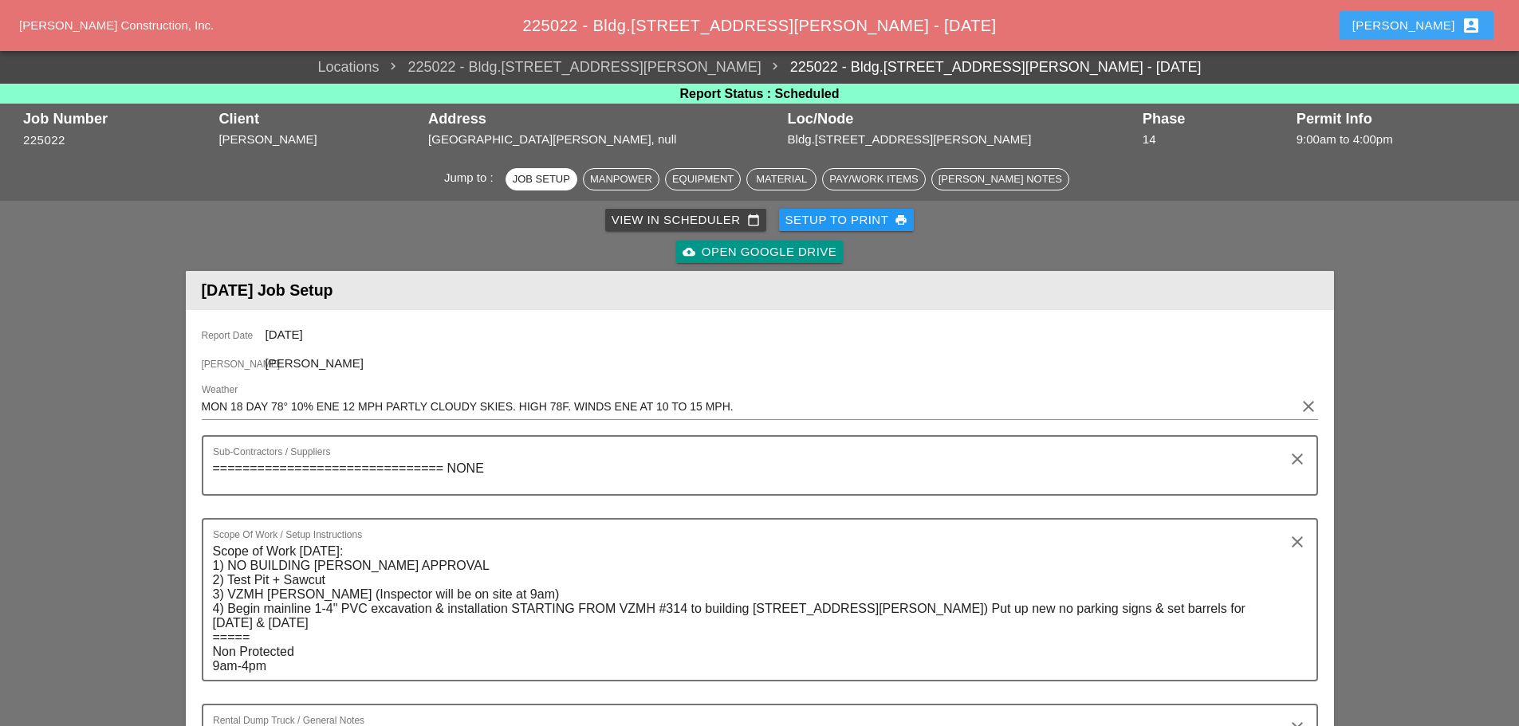
click at [1435, 27] on div "Enrico account_box" at bounding box center [1416, 25] width 128 height 19
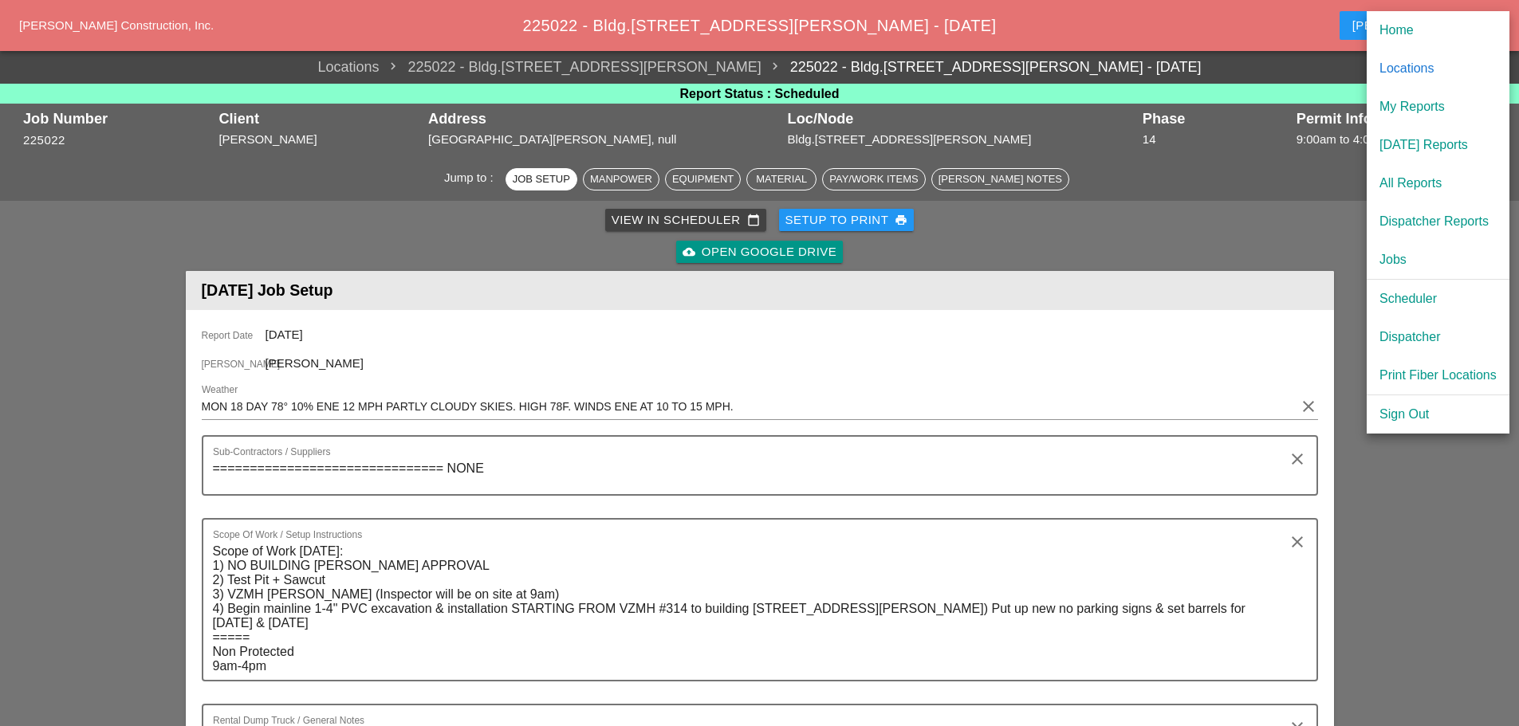
click at [1416, 26] on div "Home" at bounding box center [1438, 30] width 117 height 19
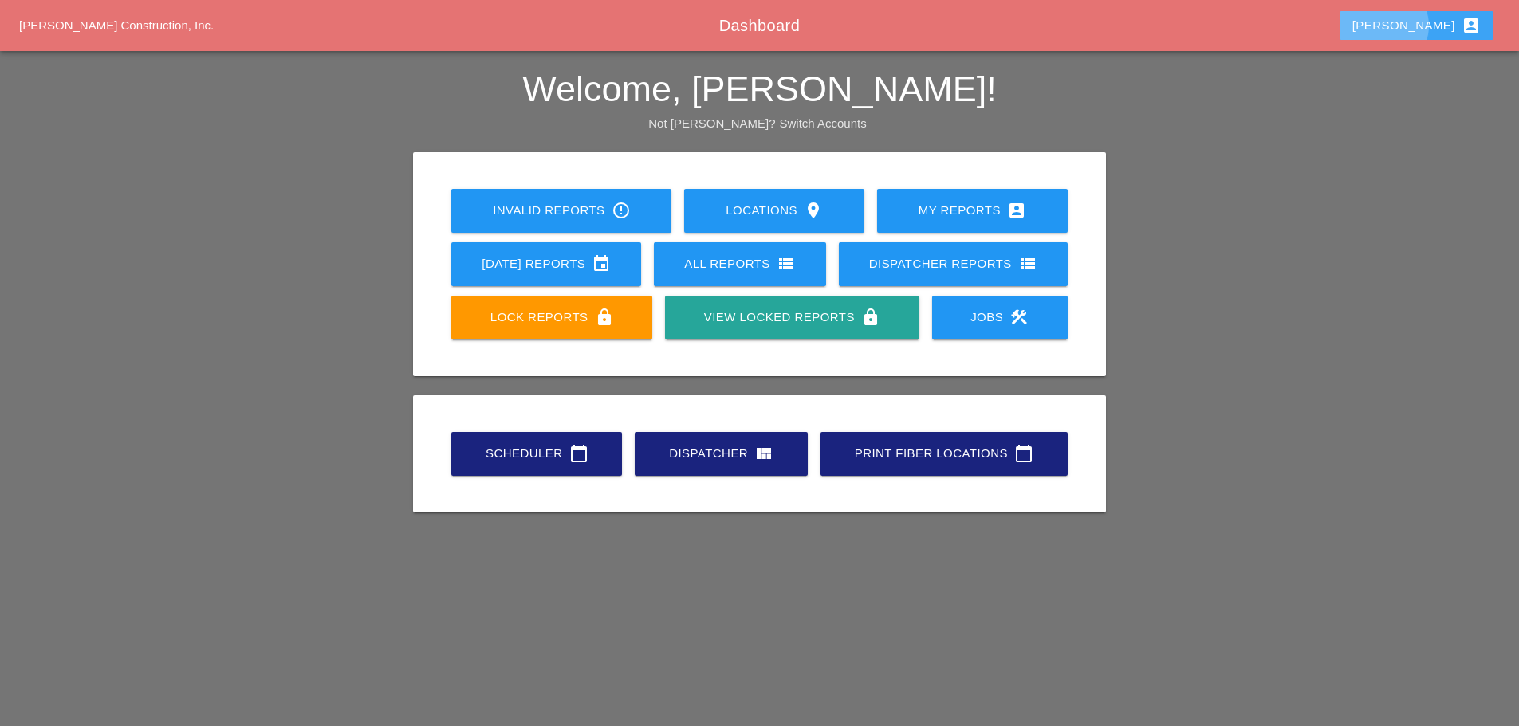
click at [1417, 25] on button "Enrico account_box" at bounding box center [1417, 25] width 154 height 29
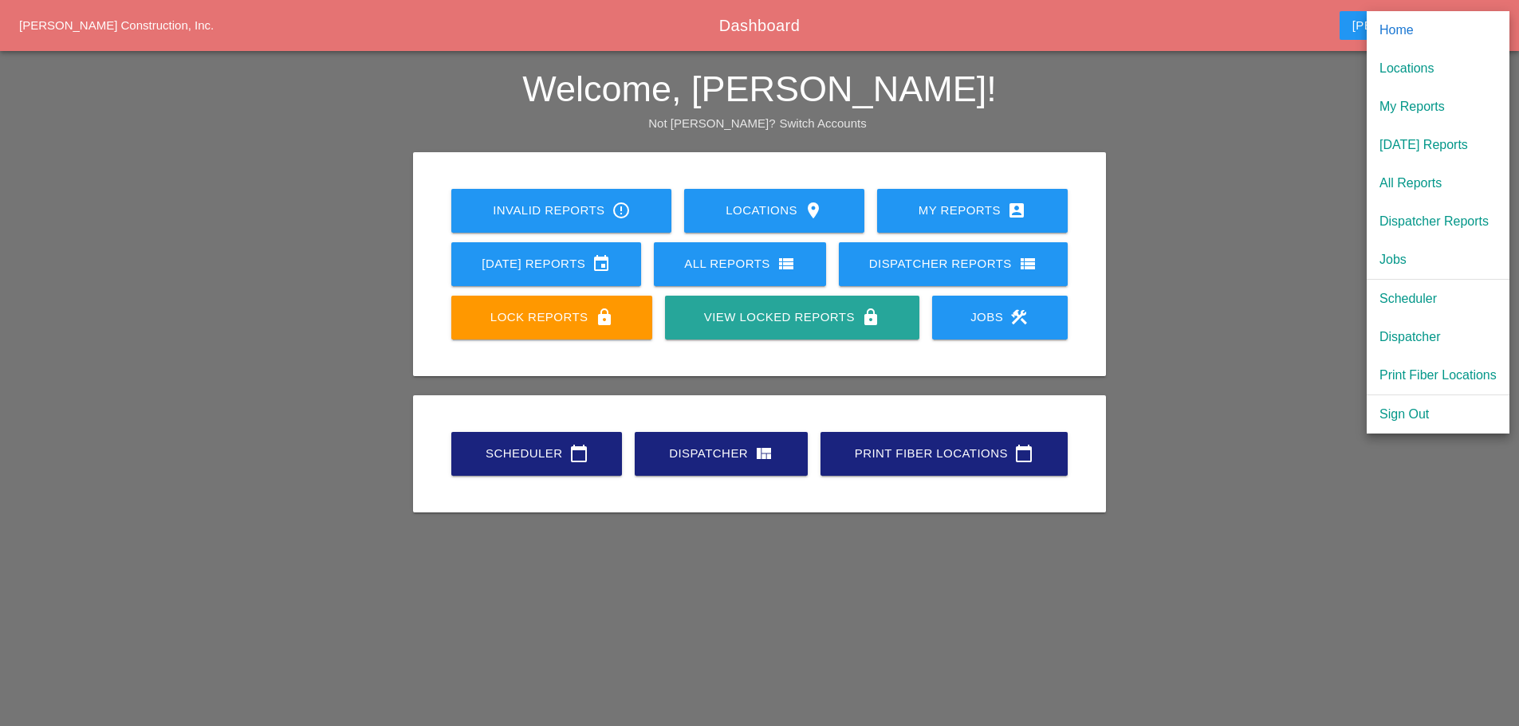
click at [1429, 338] on div "Dispatcher" at bounding box center [1438, 337] width 117 height 19
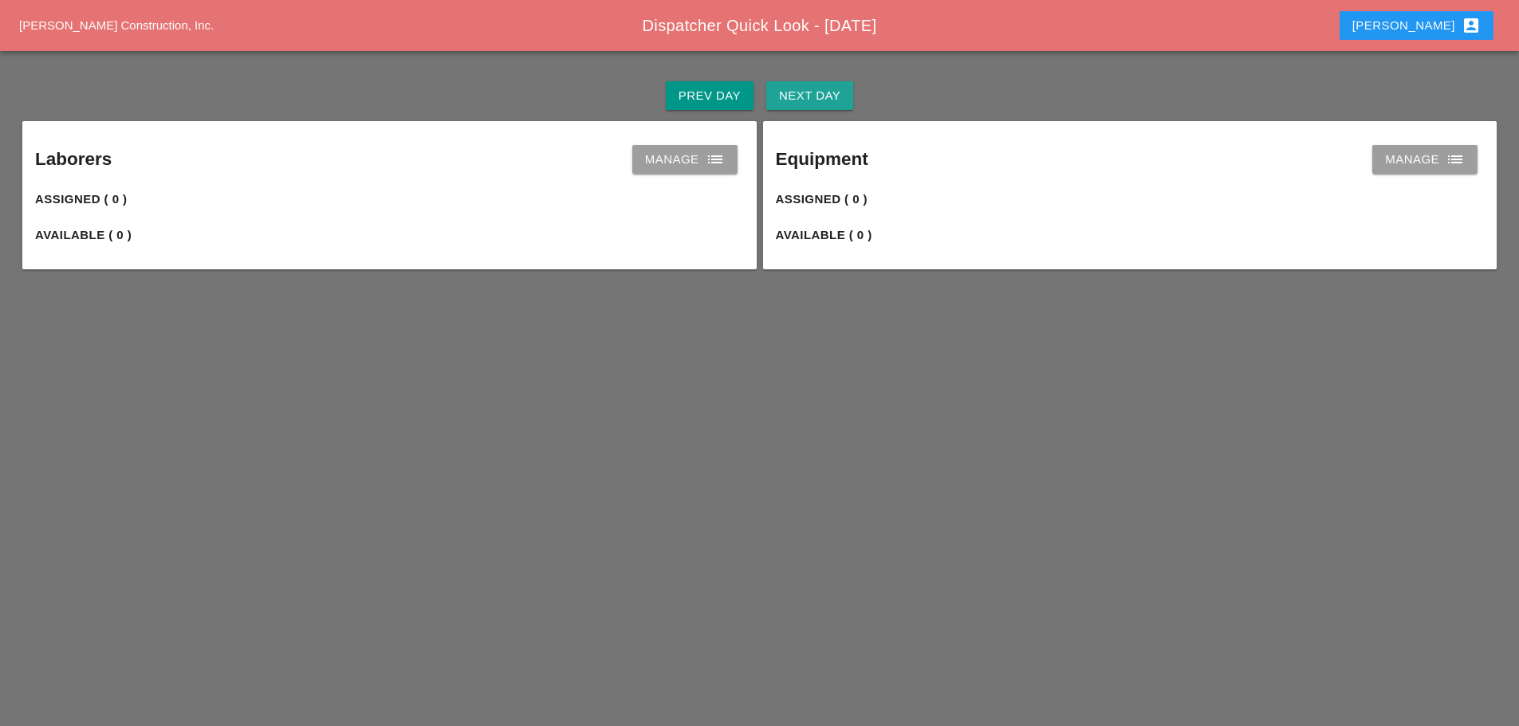
click at [805, 89] on div "Next Day" at bounding box center [809, 96] width 61 height 18
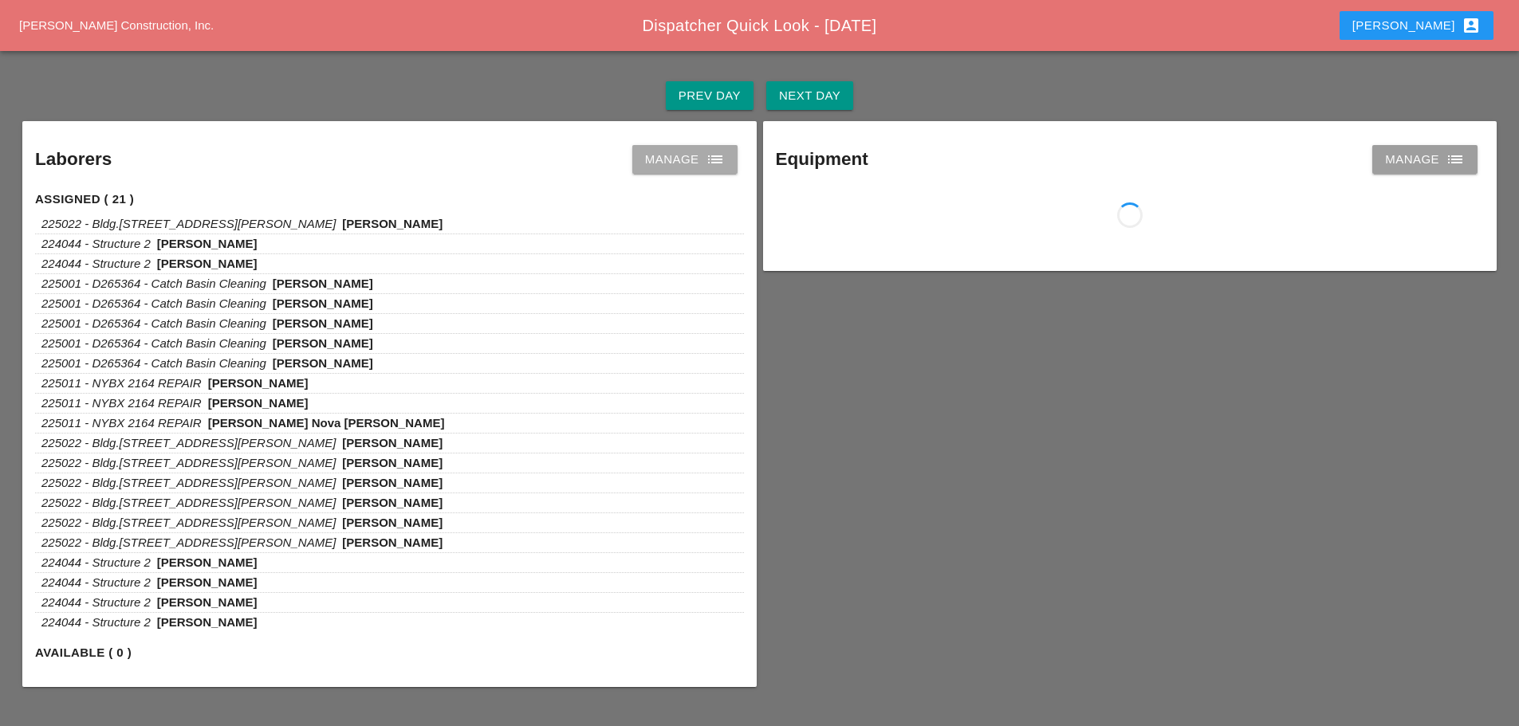
click at [716, 162] on icon "list" at bounding box center [715, 159] width 19 height 19
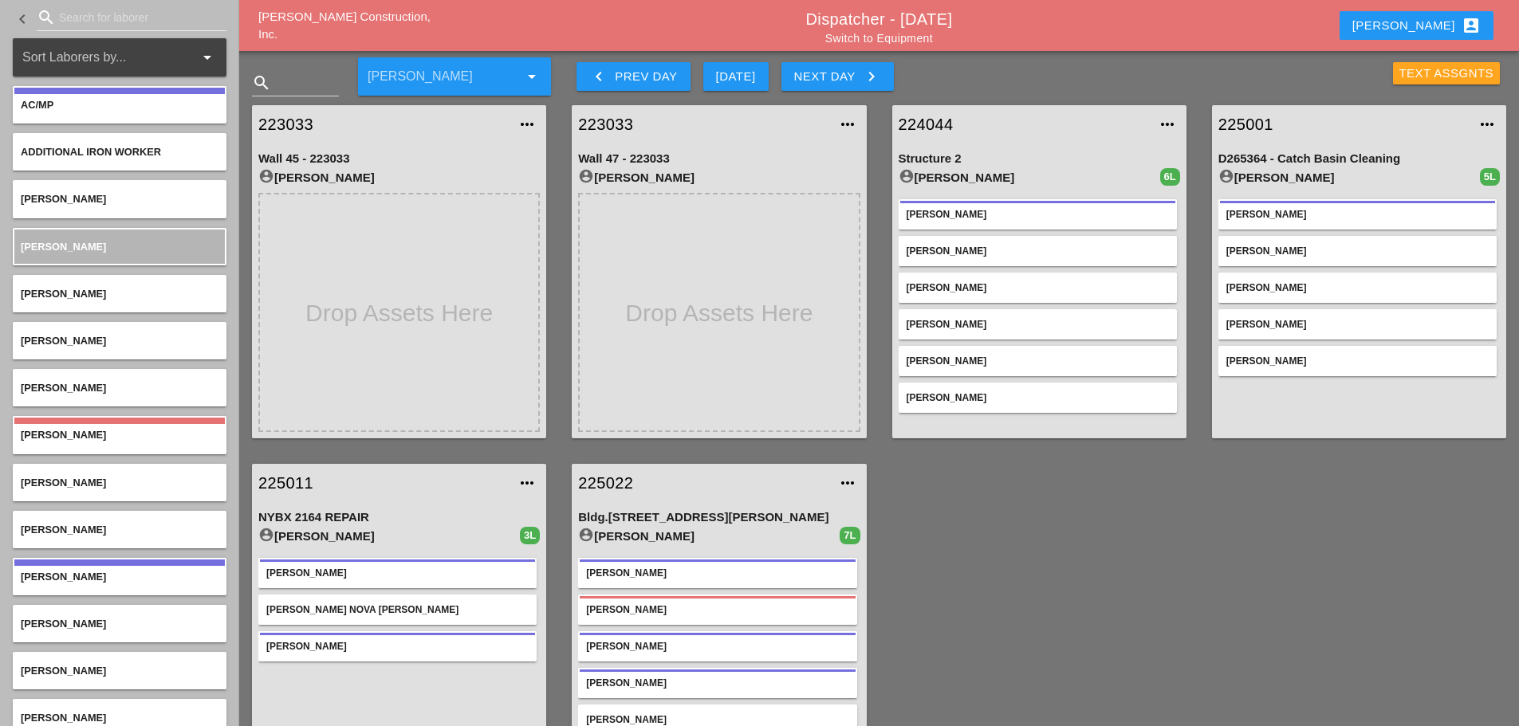
click at [1417, 66] on div "Text Assgnts" at bounding box center [1447, 74] width 95 height 18
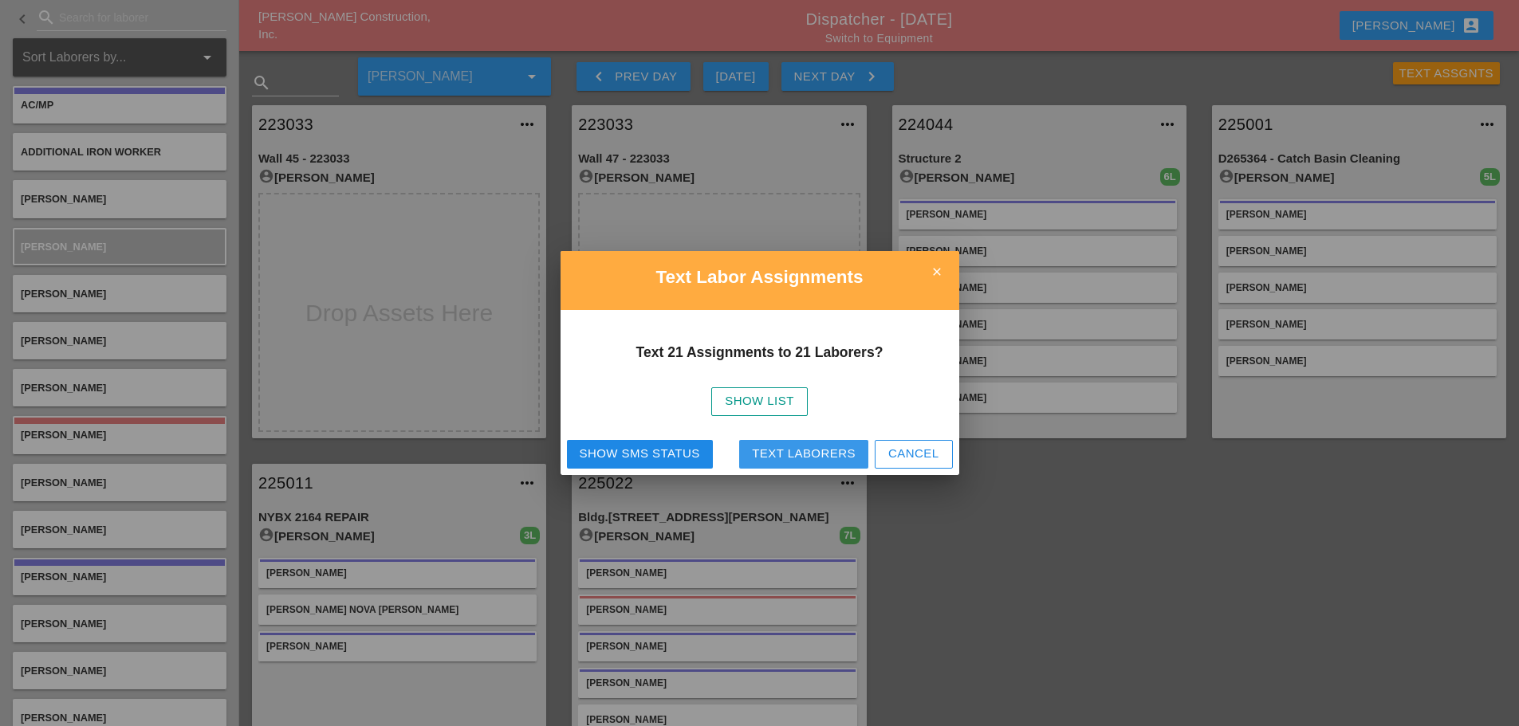
click at [796, 450] on div "Text Laborers" at bounding box center [804, 454] width 104 height 18
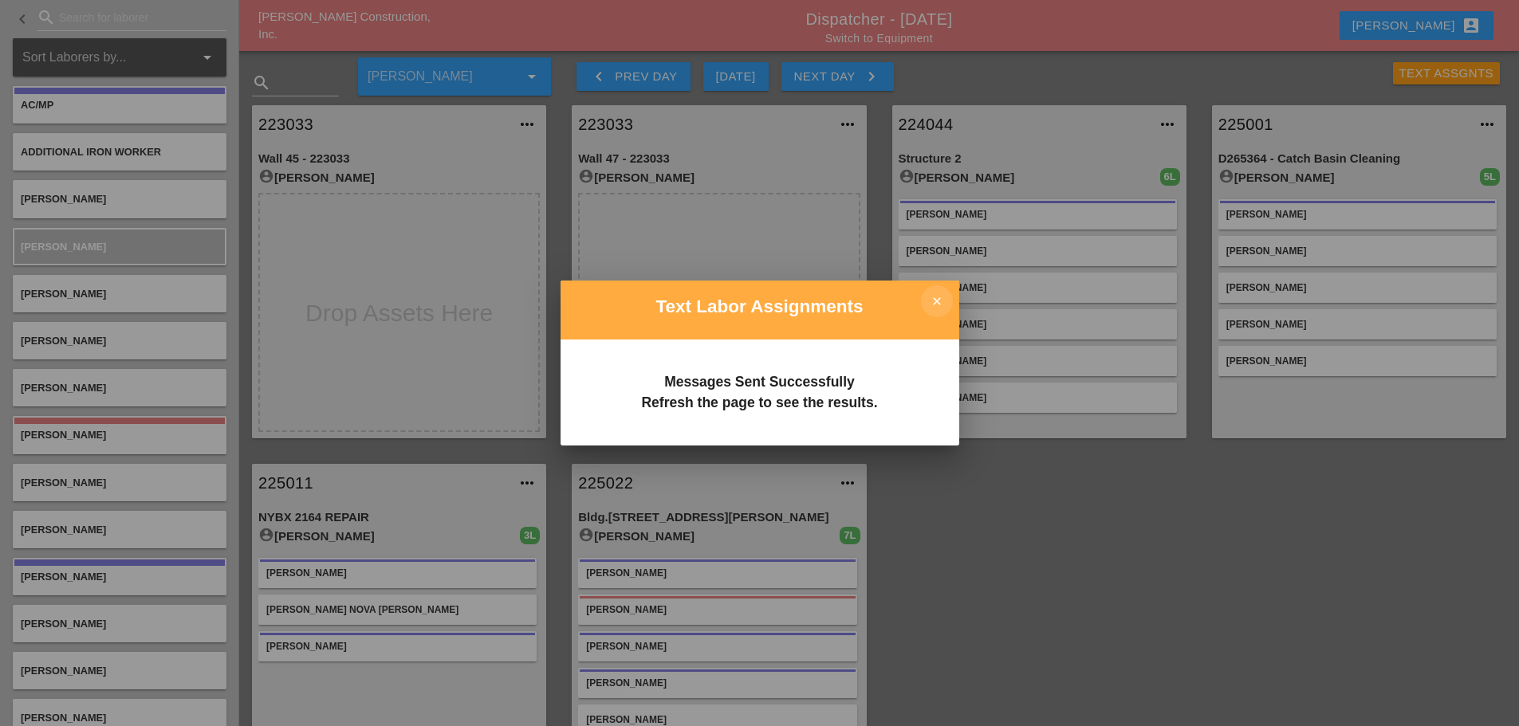
click at [931, 300] on icon "close" at bounding box center [937, 301] width 32 height 32
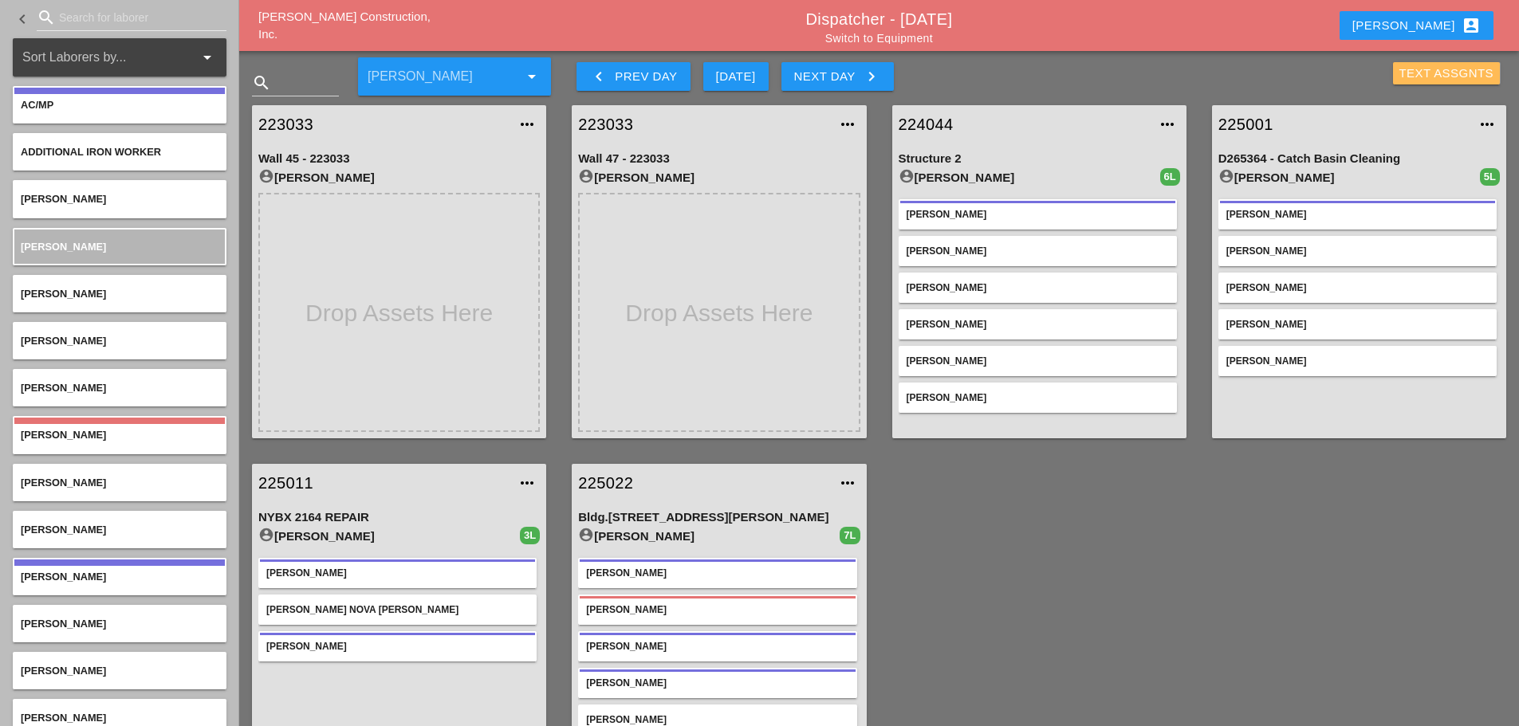
click at [1422, 74] on div "Text Assgnts" at bounding box center [1447, 74] width 95 height 18
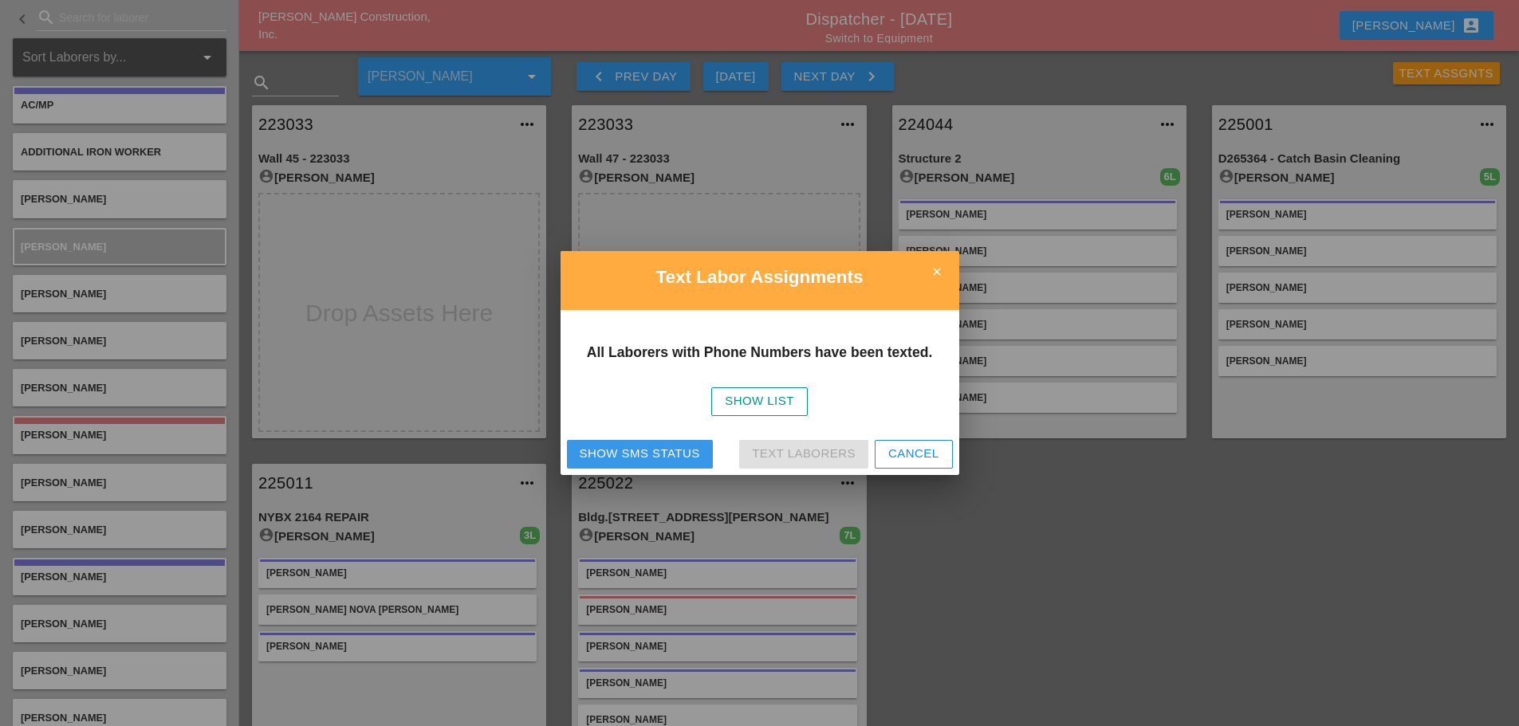
click at [624, 455] on div "Show SMS Status" at bounding box center [640, 454] width 120 height 18
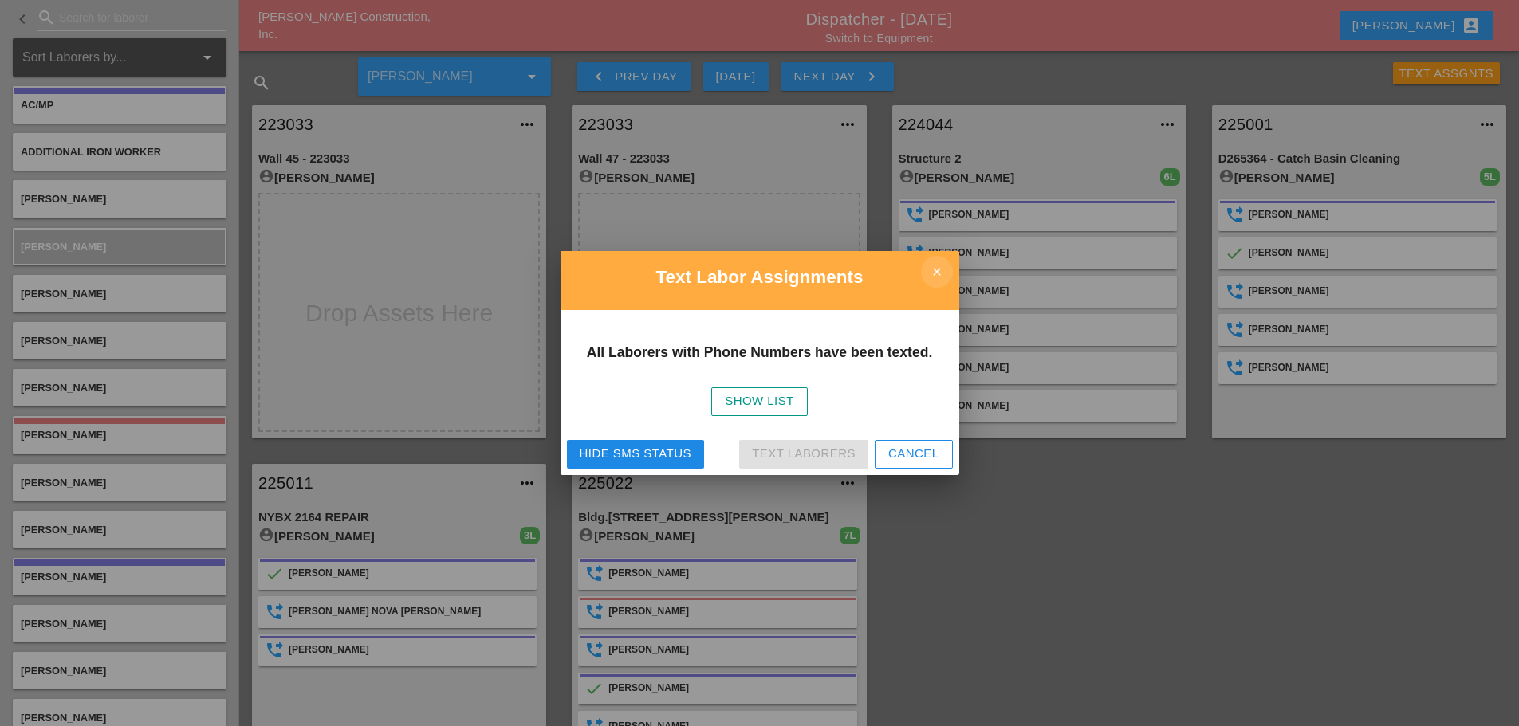
click at [939, 269] on icon "close" at bounding box center [937, 272] width 32 height 32
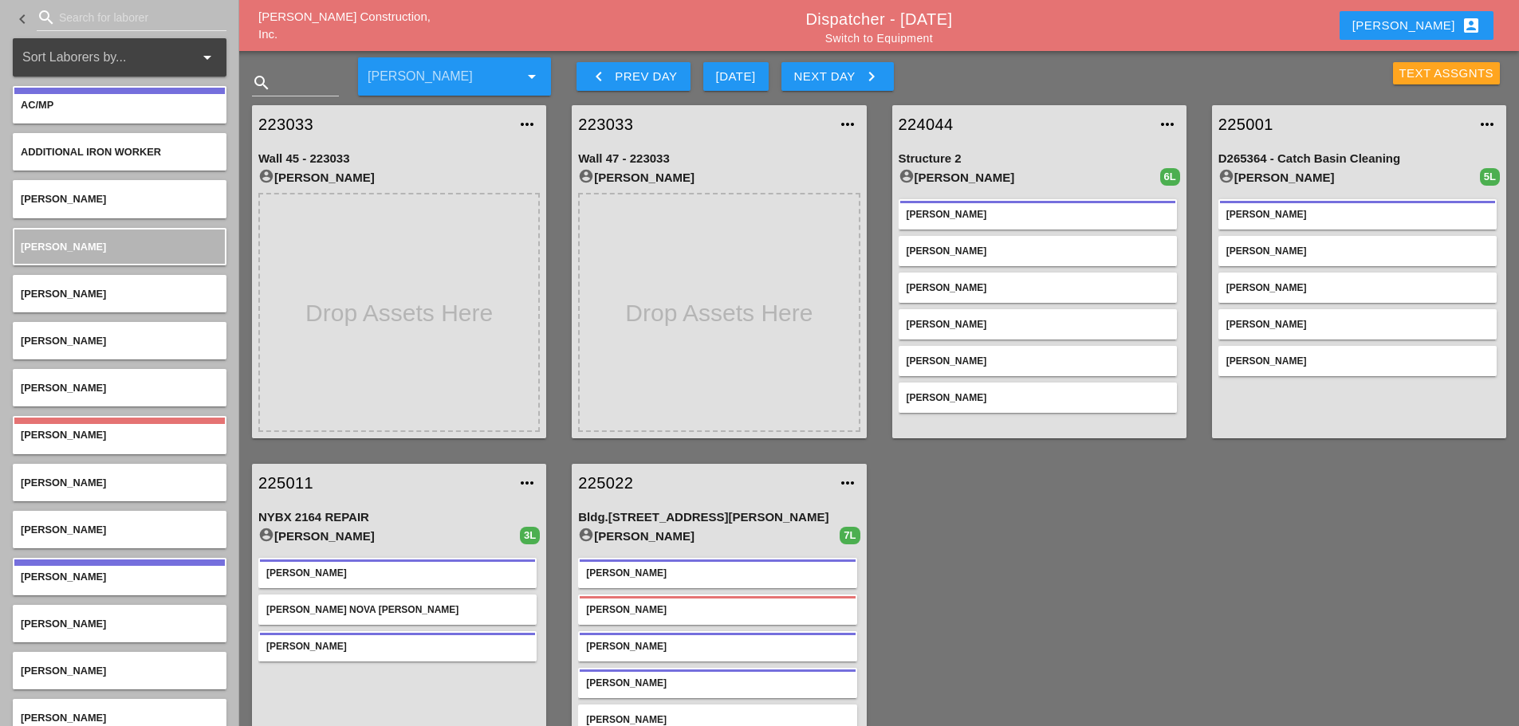
click at [1400, 70] on div "Text Assgnts" at bounding box center [1447, 74] width 95 height 18
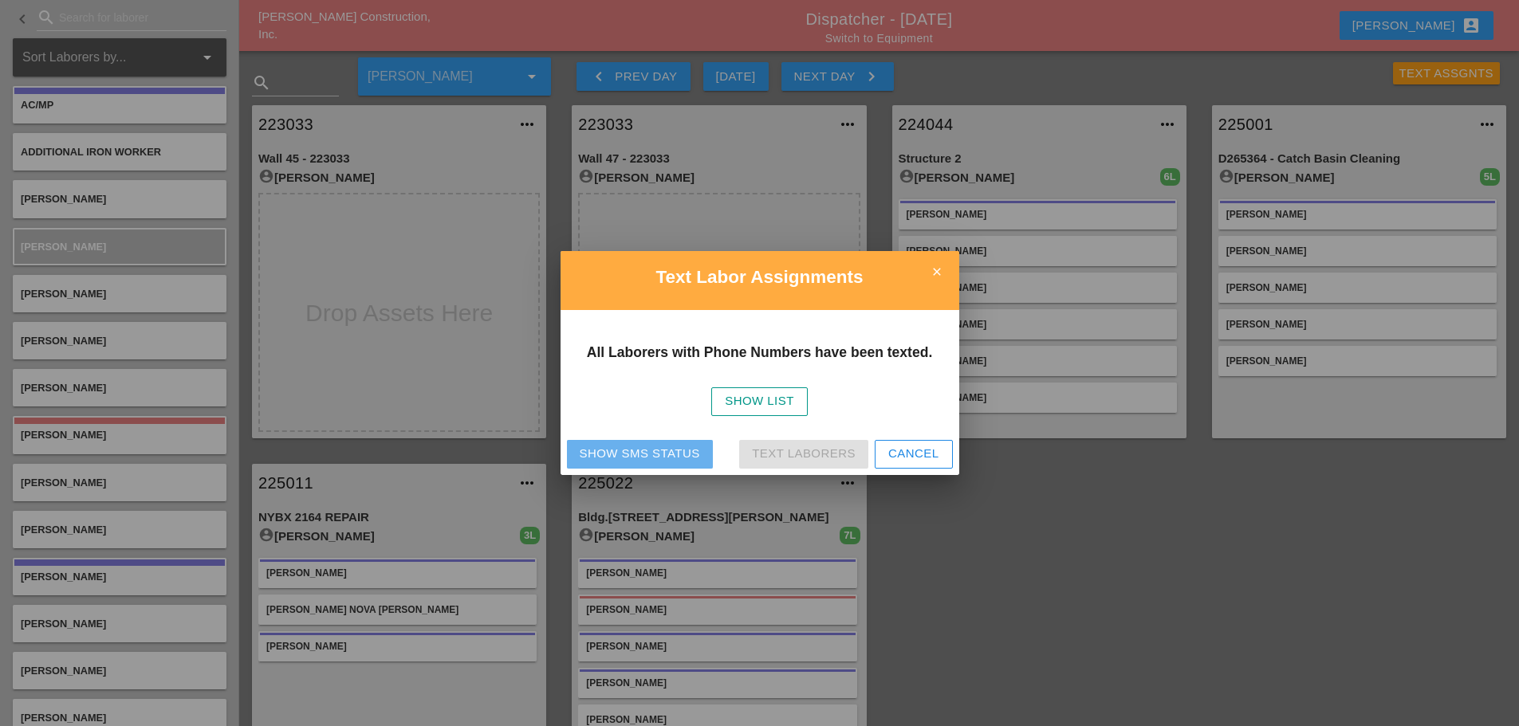
click at [648, 449] on div "Show SMS Status" at bounding box center [640, 454] width 120 height 18
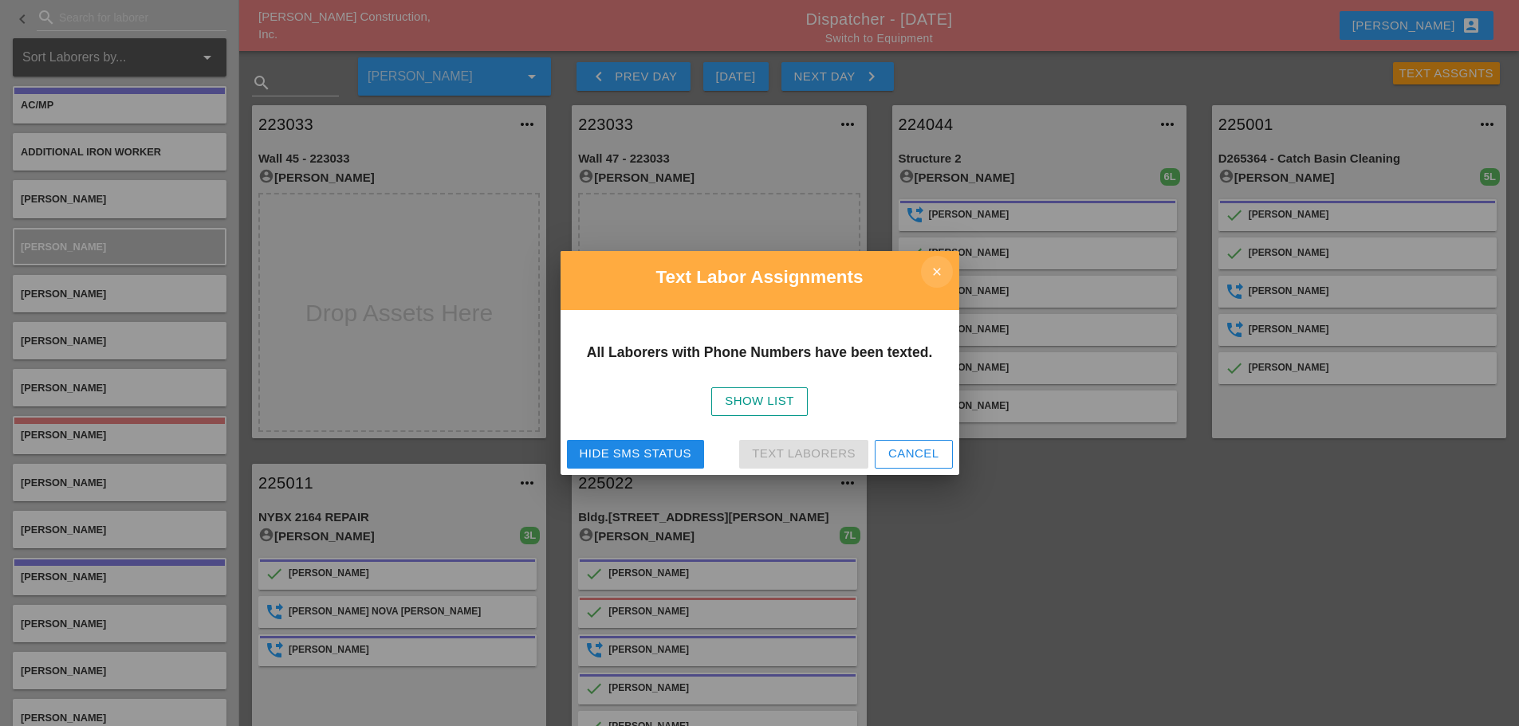
click at [932, 267] on icon "close" at bounding box center [937, 272] width 32 height 32
